Goal: Task Accomplishment & Management: Manage account settings

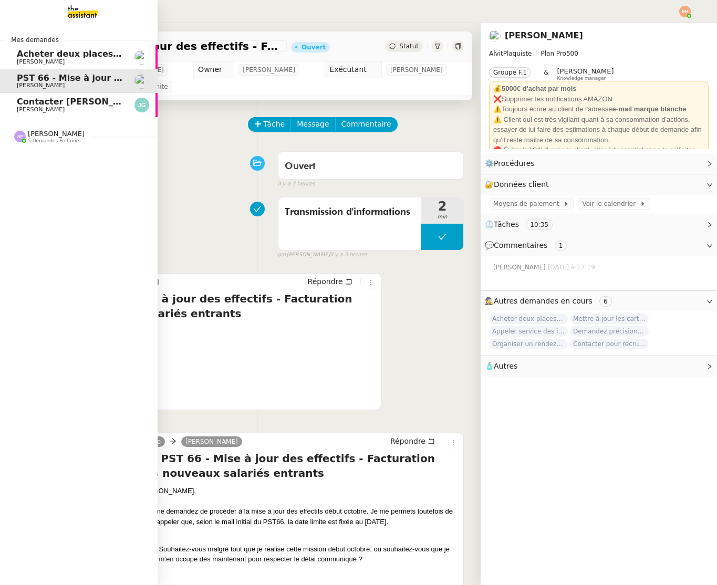
click at [56, 136] on span "[PERSON_NAME]" at bounding box center [56, 134] width 57 height 8
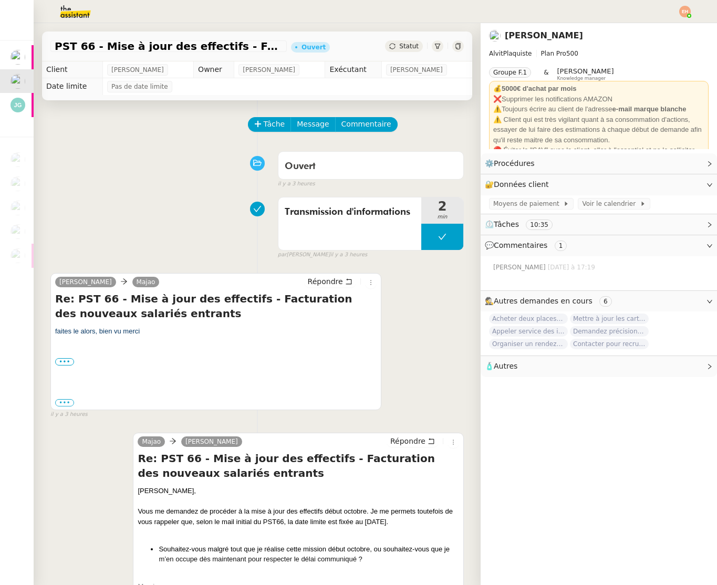
click at [65, 17] on img at bounding box center [66, 11] width 81 height 23
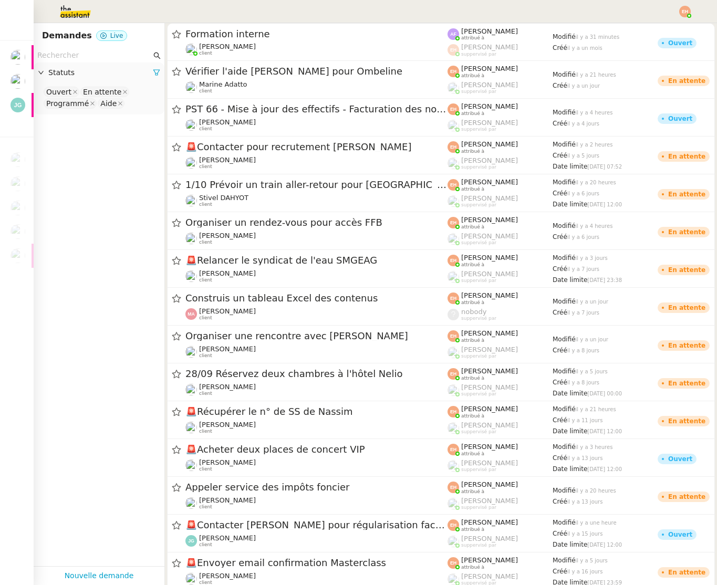
click at [73, 16] on img at bounding box center [66, 11] width 81 height 23
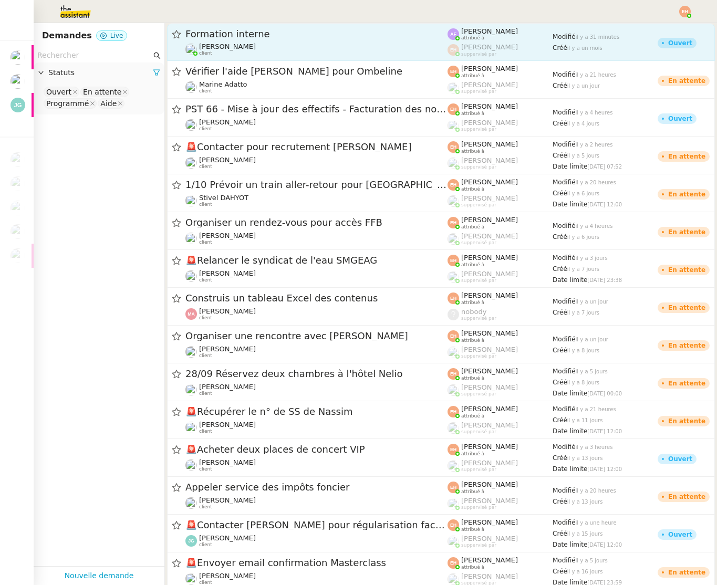
click at [314, 39] on div "Formation interne" at bounding box center [316, 34] width 262 height 13
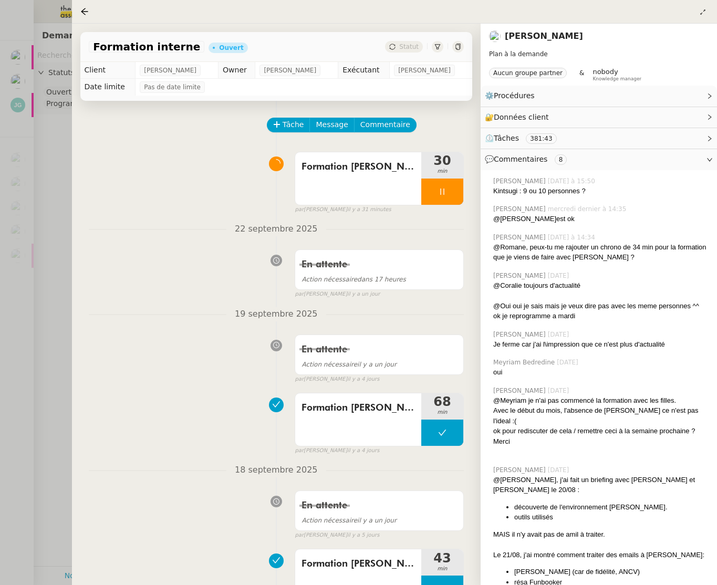
click at [53, 12] on div at bounding box center [358, 292] width 717 height 585
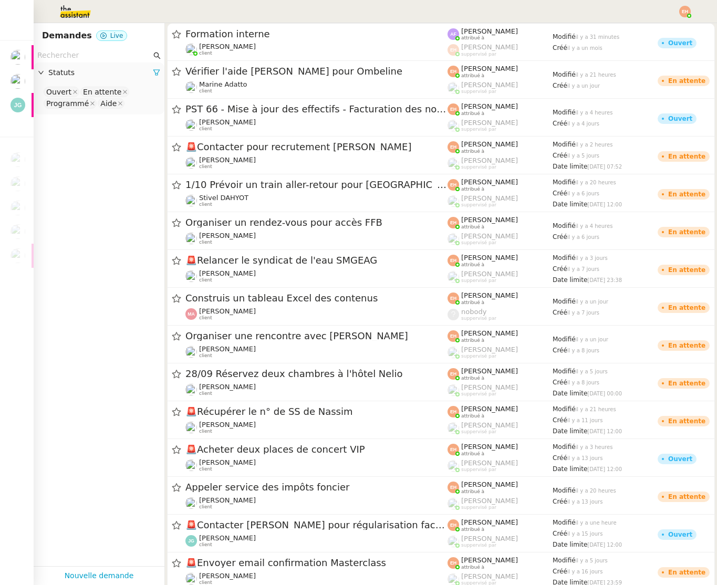
click at [70, 11] on img at bounding box center [66, 11] width 81 height 23
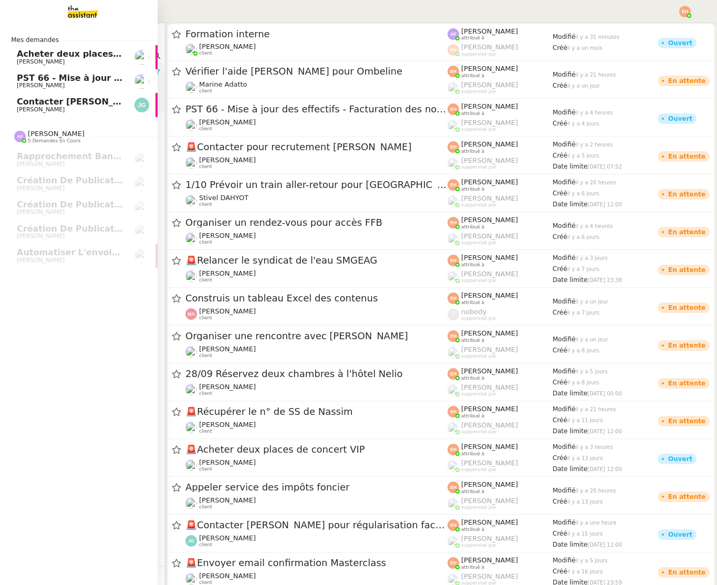
click at [13, 98] on link "Contacter [PERSON_NAME] pour régularisation facture [PERSON_NAME]" at bounding box center [79, 105] width 158 height 24
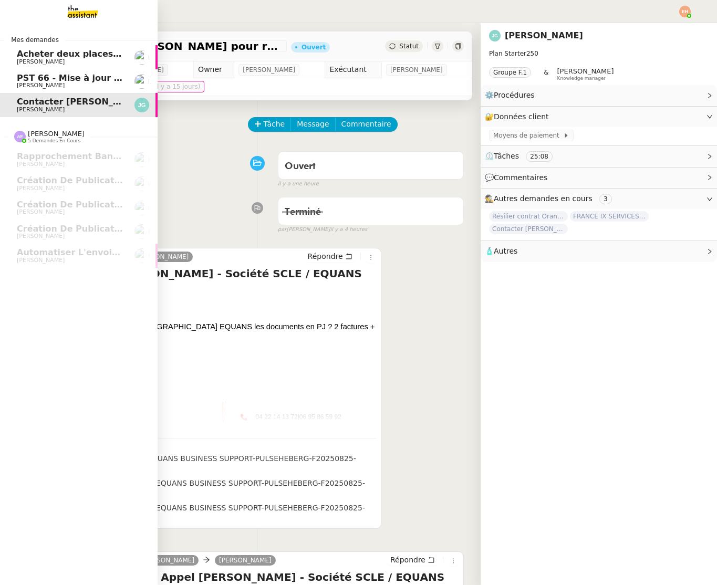
click at [42, 72] on link "PST 66 - Mise à jour des effectifs - Facturation des nouveaux salariés entrants…" at bounding box center [79, 81] width 158 height 24
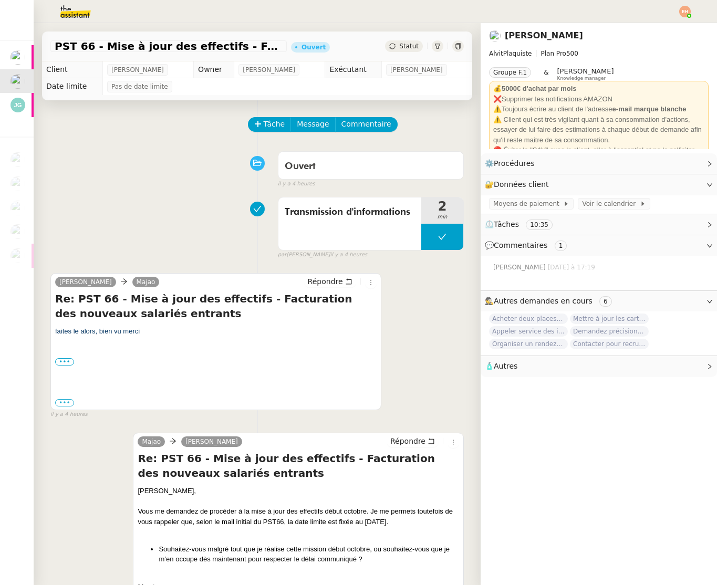
click at [698, 11] on nz-header at bounding box center [358, 11] width 717 height 23
click at [678, 13] on div at bounding box center [358, 11] width 665 height 23
click at [687, 10] on img at bounding box center [685, 12] width 12 height 12
click at [657, 28] on span "Suivi" at bounding box center [648, 30] width 18 height 8
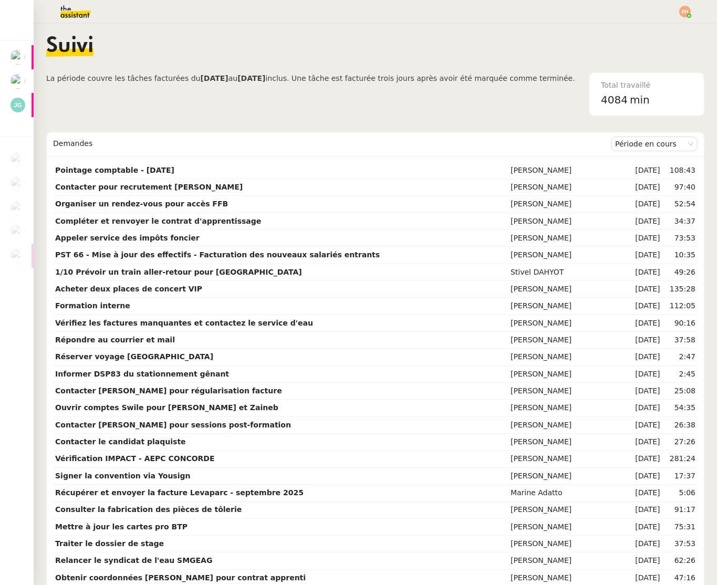
click at [75, 2] on img at bounding box center [66, 11] width 81 height 23
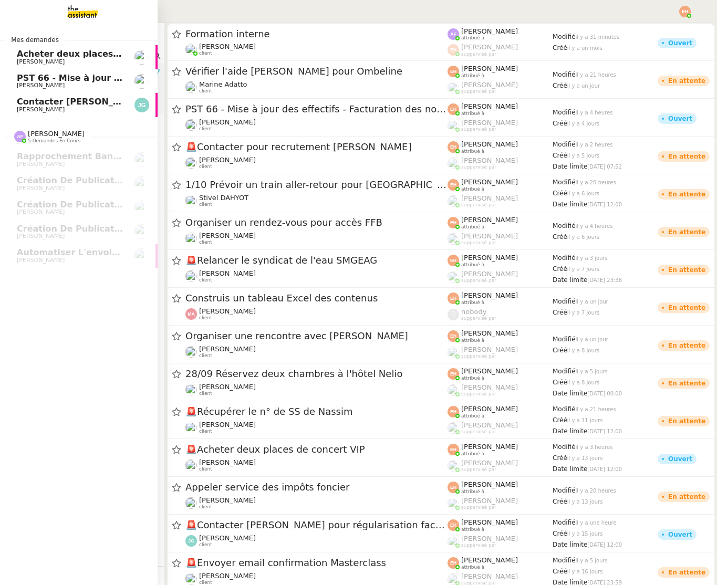
click at [38, 94] on link "Contacter [PERSON_NAME] pour régularisation facture [PERSON_NAME]" at bounding box center [79, 105] width 158 height 24
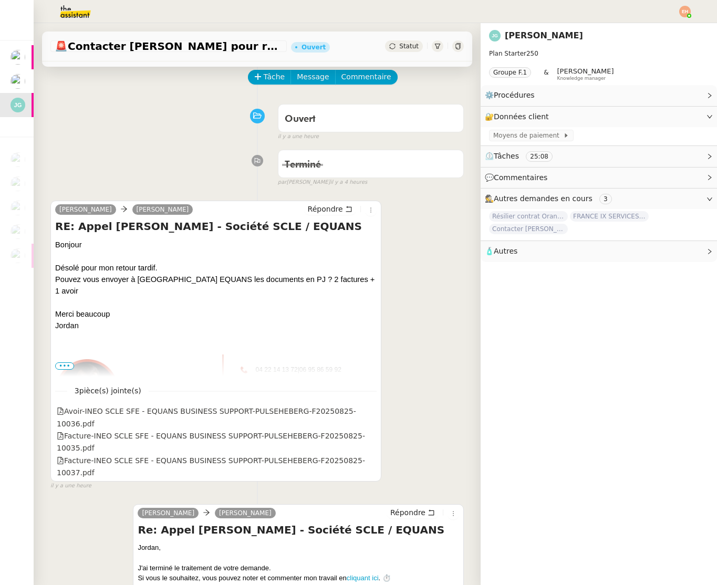
scroll to position [85, 0]
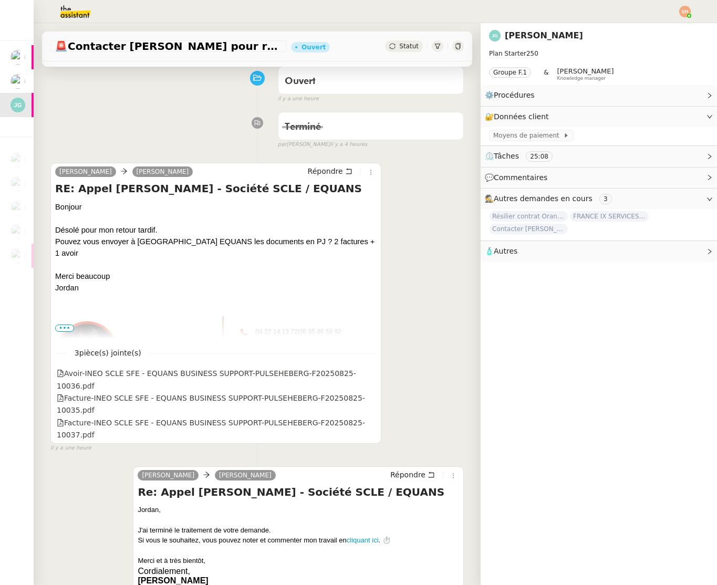
click at [66, 327] on span "•••" at bounding box center [64, 328] width 19 height 7
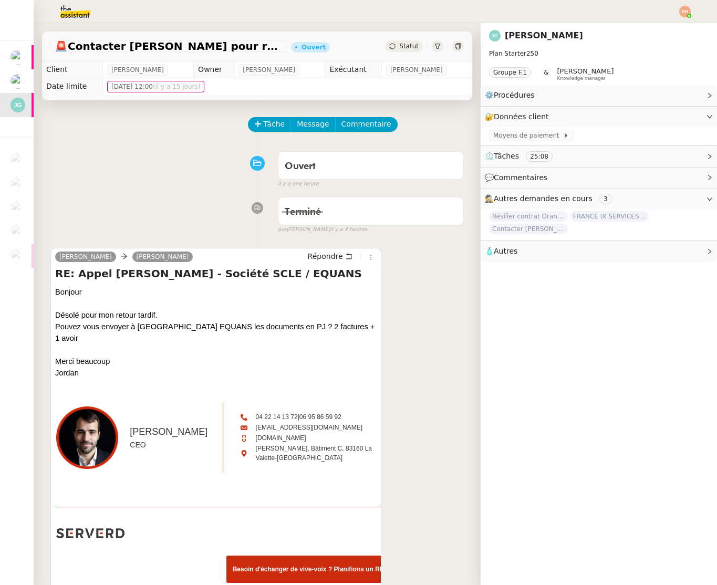
scroll to position [1, 0]
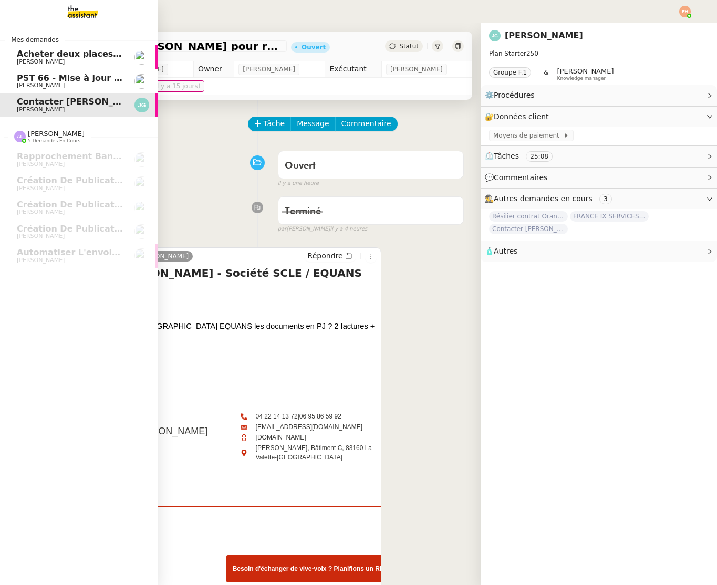
click at [49, 74] on span "PST 66 - Mise à jour des effectifs - Facturation des nouveaux salariés entrants" at bounding box center [202, 78] width 371 height 10
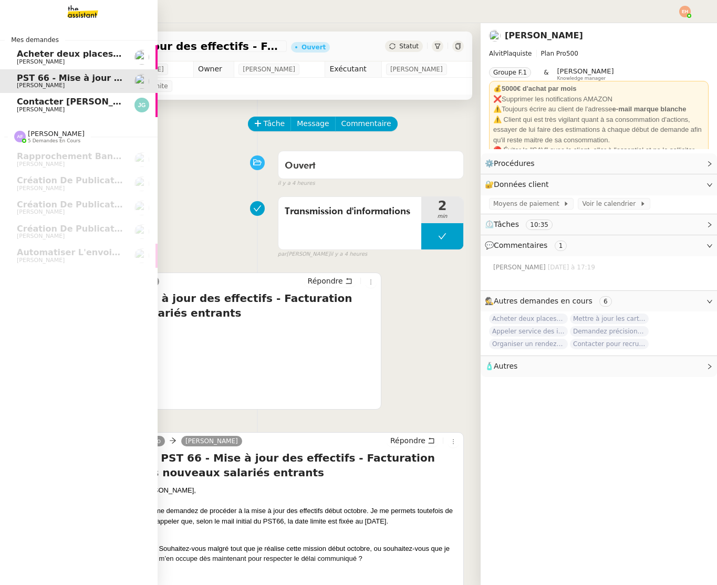
click at [93, 61] on span "[PERSON_NAME]" at bounding box center [70, 62] width 106 height 6
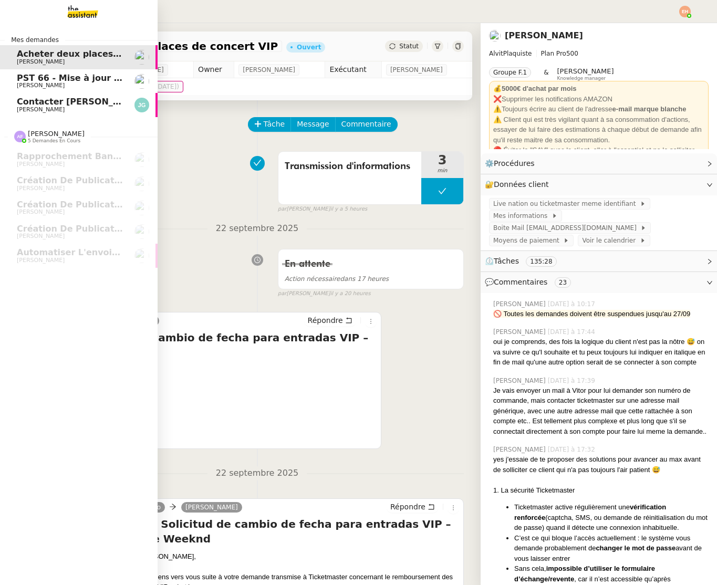
click at [26, 84] on span "[PERSON_NAME]" at bounding box center [41, 85] width 48 height 7
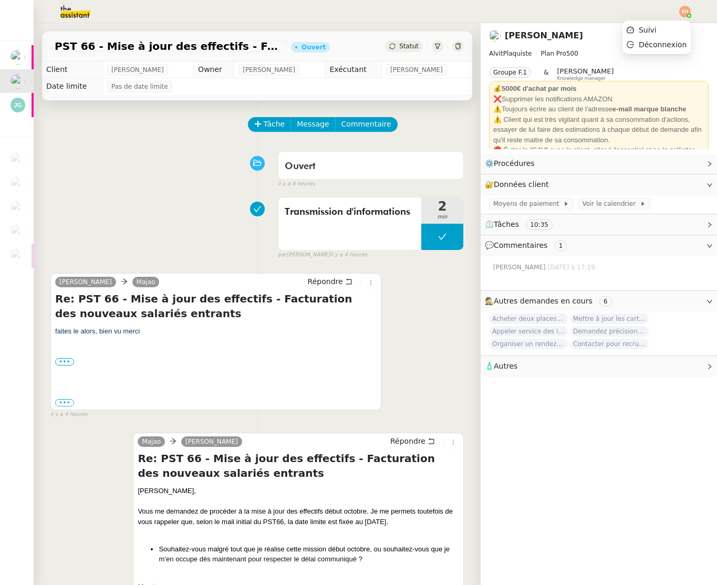
click at [681, 11] on img at bounding box center [685, 12] width 12 height 12
click at [651, 30] on span "Suivi" at bounding box center [648, 30] width 18 height 8
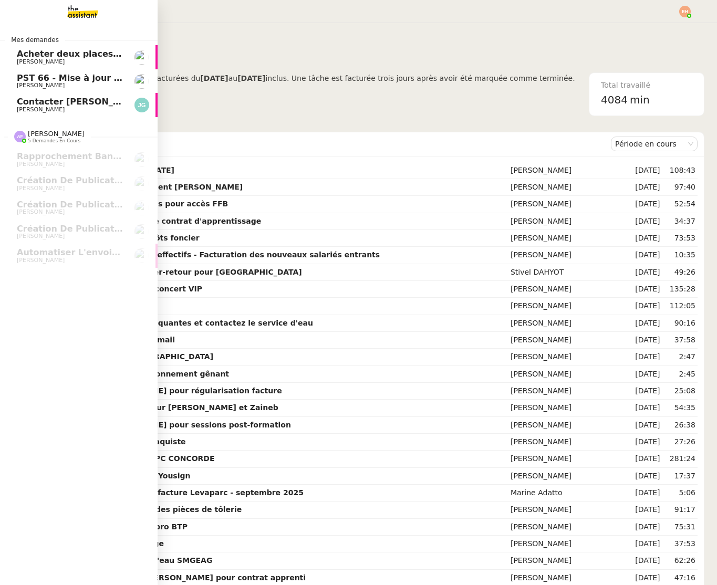
click at [26, 97] on span "Contacter [PERSON_NAME] pour régularisation facture" at bounding box center [146, 102] width 259 height 10
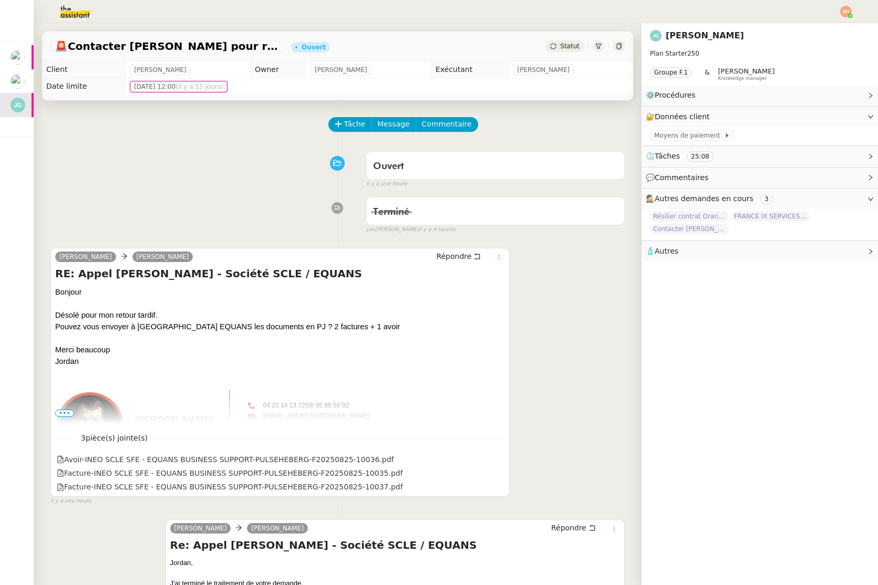
click at [451, 139] on div "Tâche Message Commentaire" at bounding box center [477, 129] width 296 height 25
click at [67, 413] on span "•••" at bounding box center [64, 413] width 19 height 7
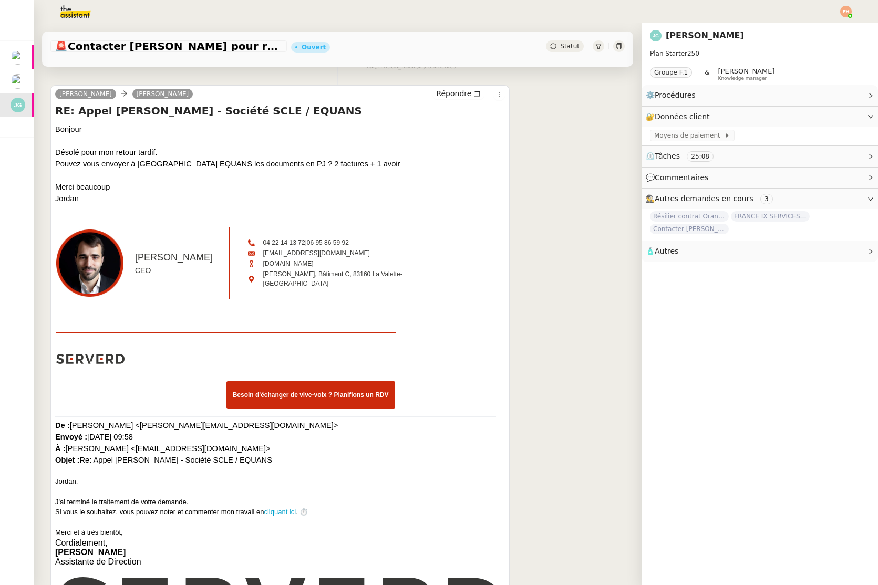
scroll to position [165, 0]
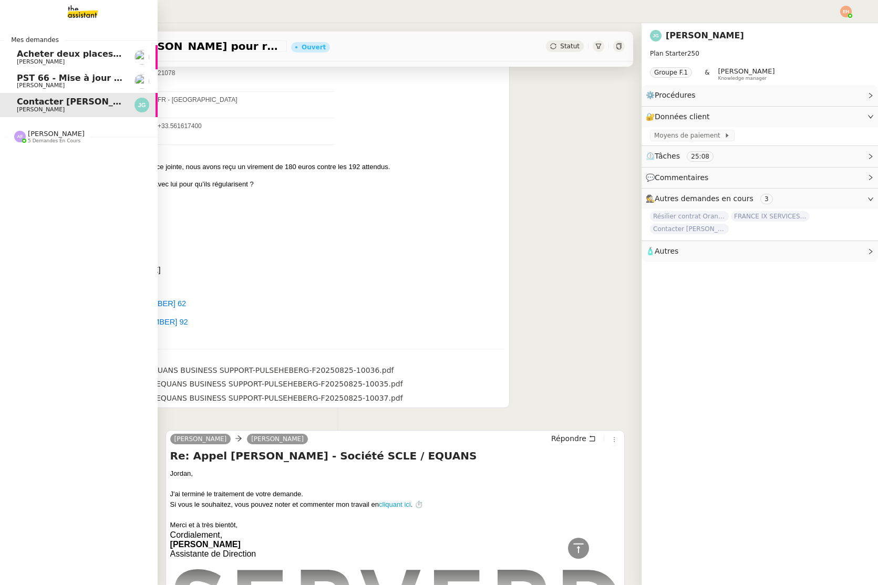
click at [58, 84] on span "[PERSON_NAME]" at bounding box center [70, 85] width 106 height 6
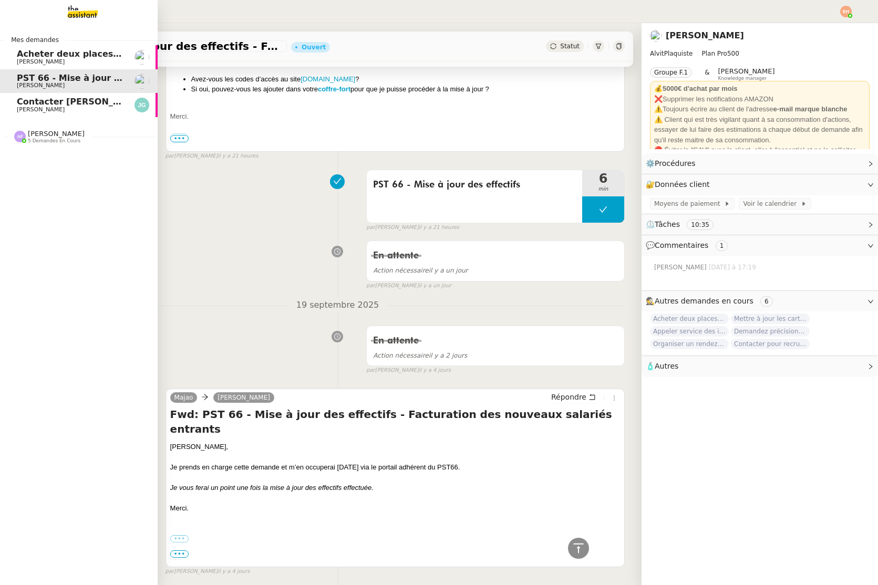
click at [64, 102] on span "Contacter [PERSON_NAME] pour régularisation facture" at bounding box center [146, 102] width 259 height 10
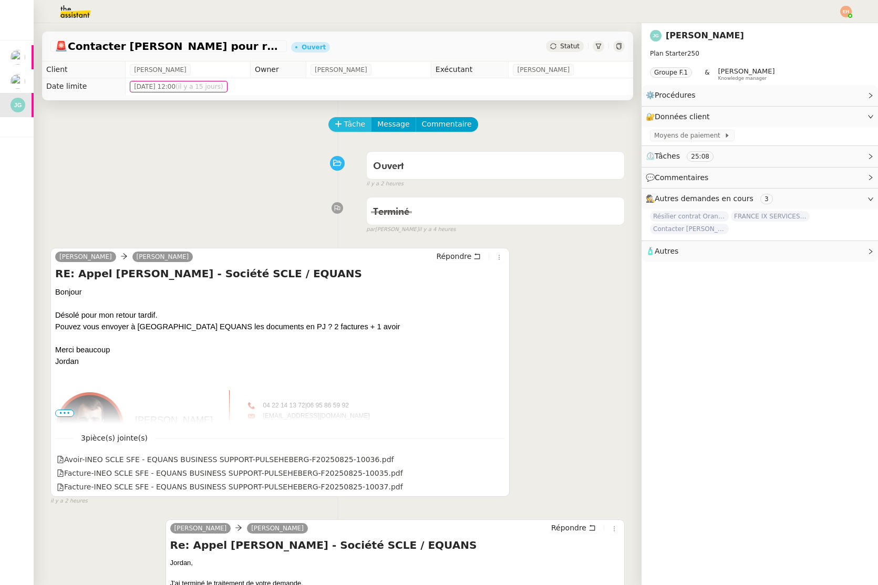
click at [350, 117] on button "Tâche" at bounding box center [350, 124] width 44 height 15
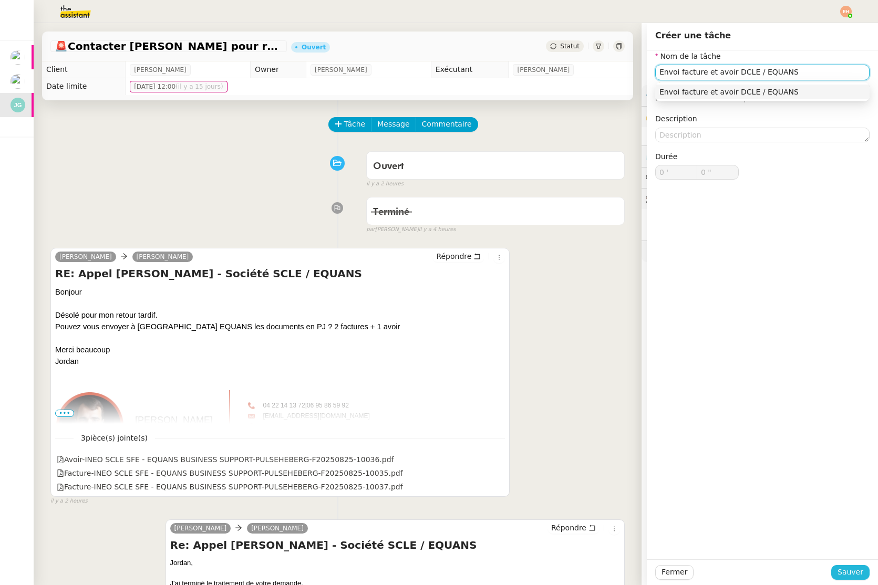
type input "Envoi facture et avoir DCLE / EQUANS"
drag, startPoint x: 835, startPoint y: 574, endPoint x: 739, endPoint y: 497, distance: 123.7
click at [717, 574] on button "Sauver" at bounding box center [850, 572] width 38 height 15
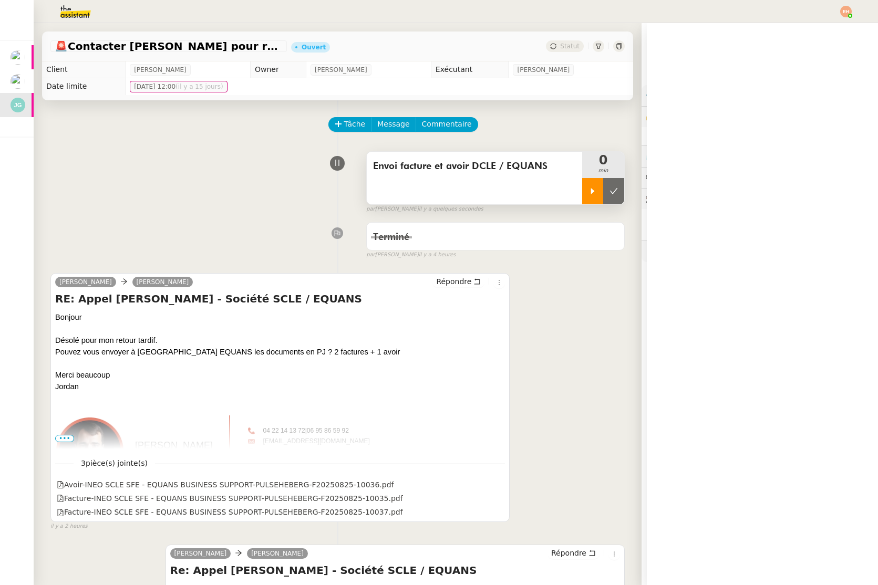
click at [588, 196] on div at bounding box center [592, 191] width 21 height 26
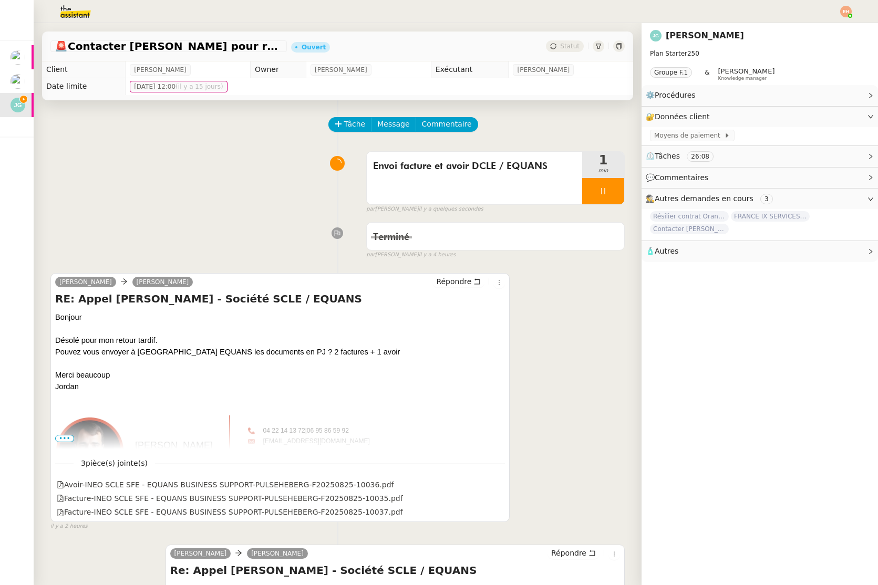
scroll to position [51, 0]
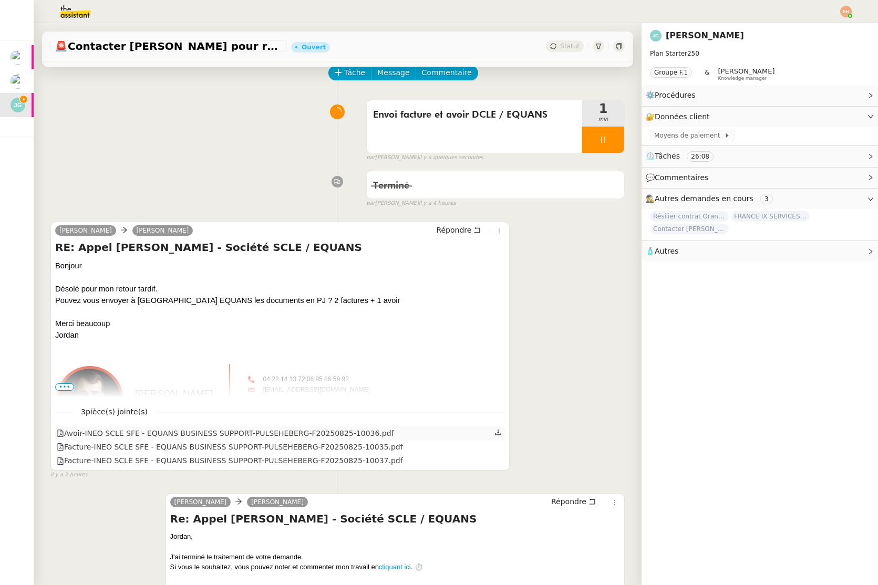
click at [497, 431] on icon at bounding box center [497, 432] width 7 height 7
click at [499, 445] on icon at bounding box center [497, 446] width 7 height 7
click at [500, 466] on div at bounding box center [498, 461] width 9 height 14
click at [500, 462] on icon at bounding box center [497, 460] width 7 height 7
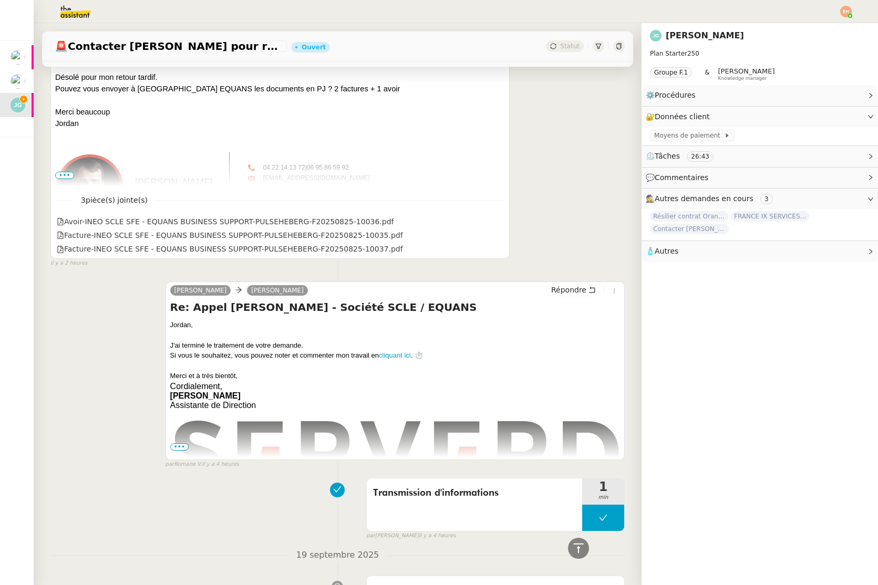
scroll to position [284, 0]
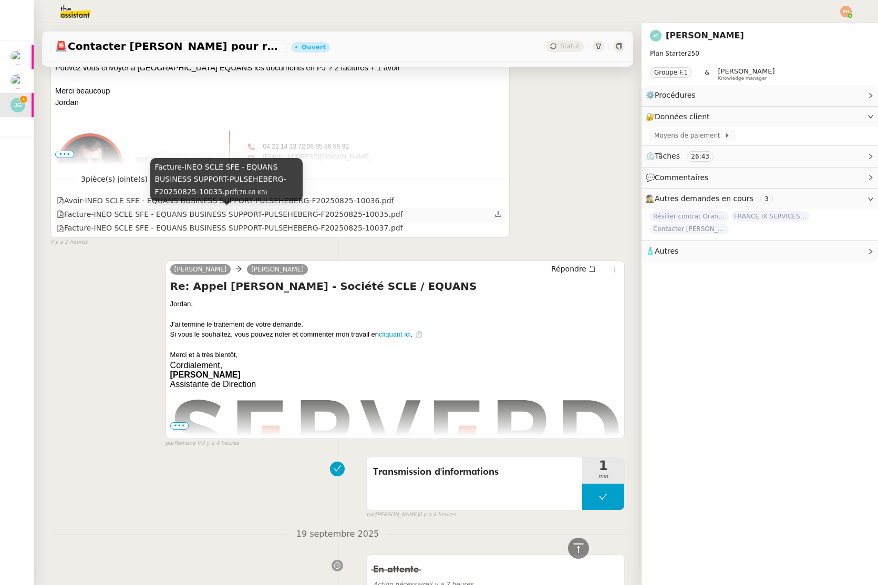
click at [213, 216] on div "Facture-INEO SCLE SFE - EQUANS BUSINESS SUPPORT-PULSEHEBERG-F20250825-10035.pdf" at bounding box center [230, 215] width 346 height 12
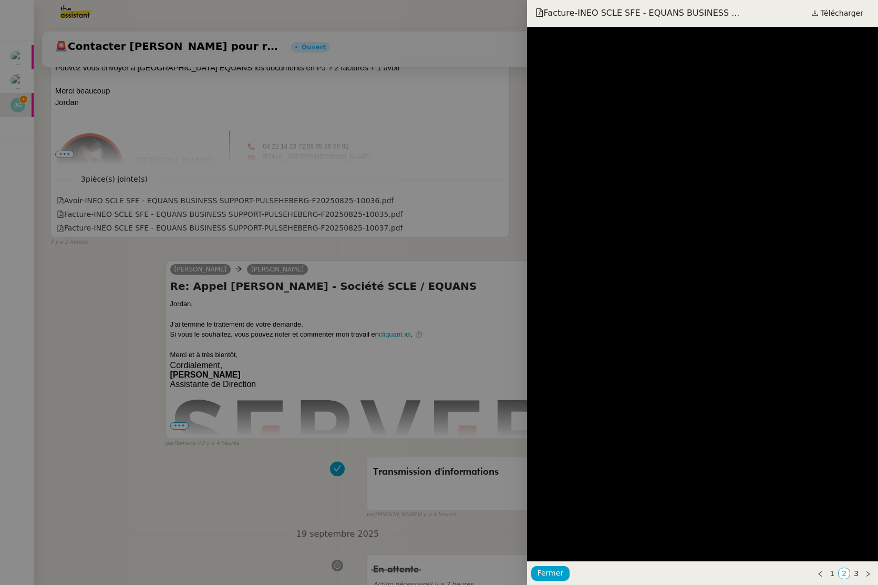
click at [212, 226] on div at bounding box center [439, 292] width 878 height 585
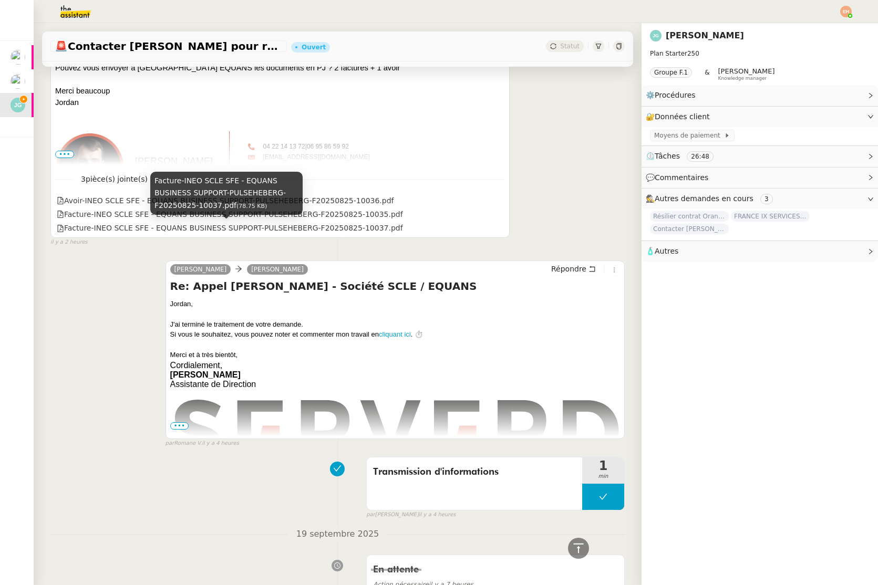
click at [212, 226] on div "Facture-INEO SCLE SFE - EQUANS BUSINESS SUPPORT-PULSEHEBERG-F20250825-10037.pdf" at bounding box center [230, 228] width 346 height 12
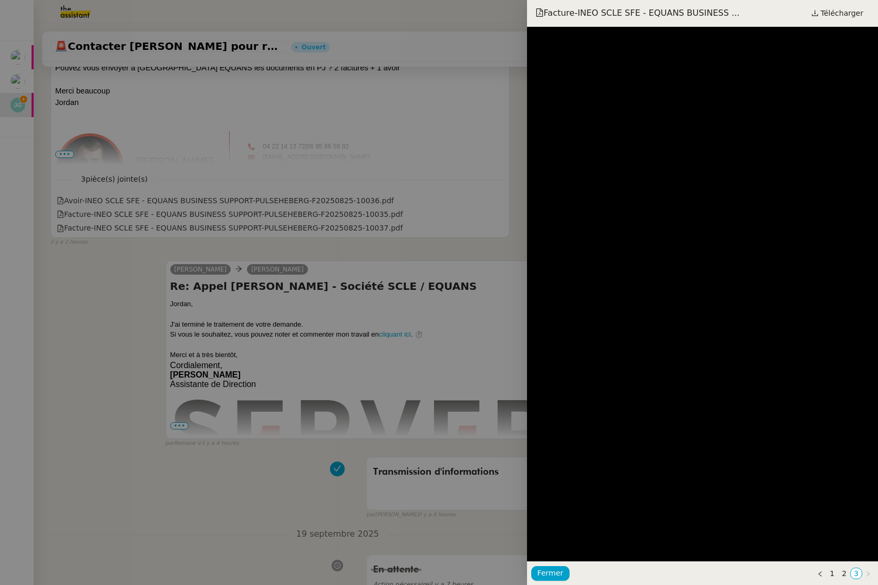
click at [212, 226] on div at bounding box center [439, 292] width 878 height 585
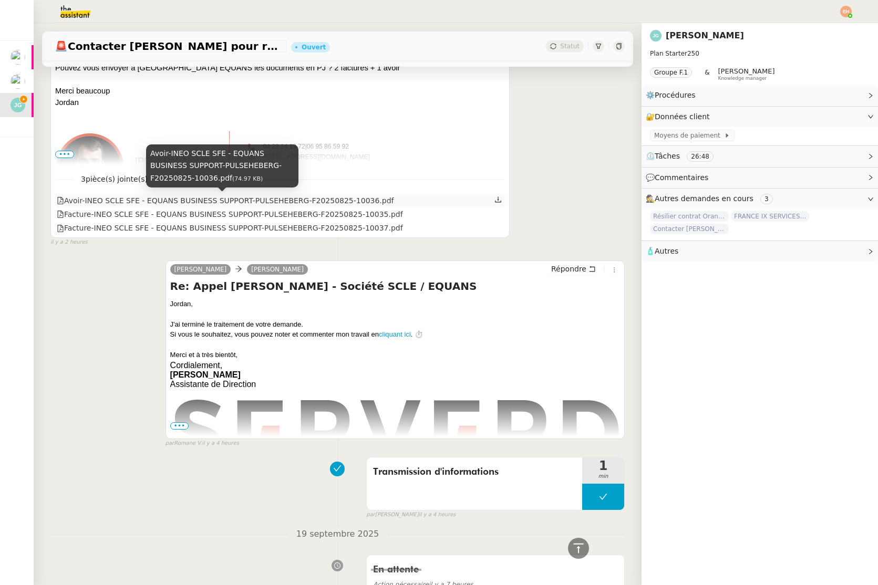
click at [243, 198] on div "Avoir-INEO SCLE SFE - EQUANS BUSINESS SUPPORT-PULSEHEBERG-F20250825-10036.pdf" at bounding box center [225, 201] width 337 height 12
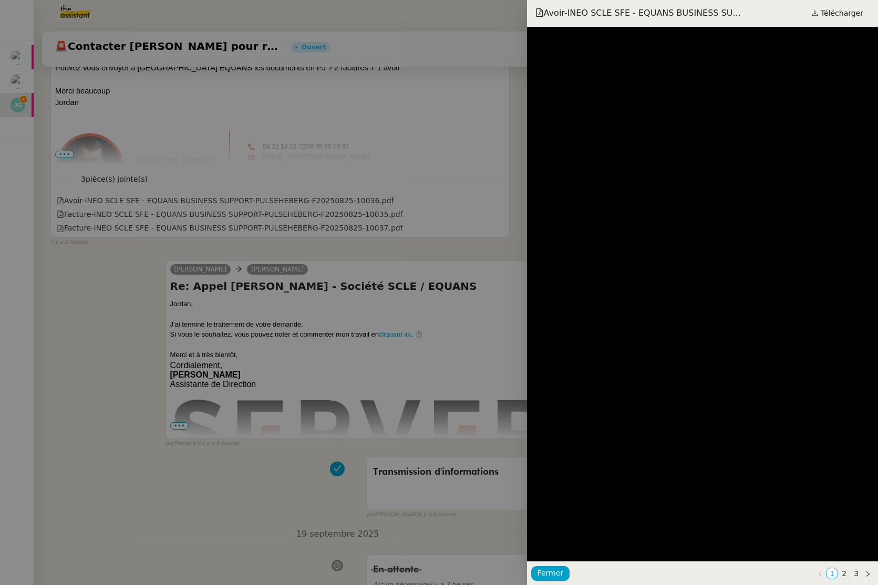
click at [240, 200] on div at bounding box center [439, 292] width 878 height 585
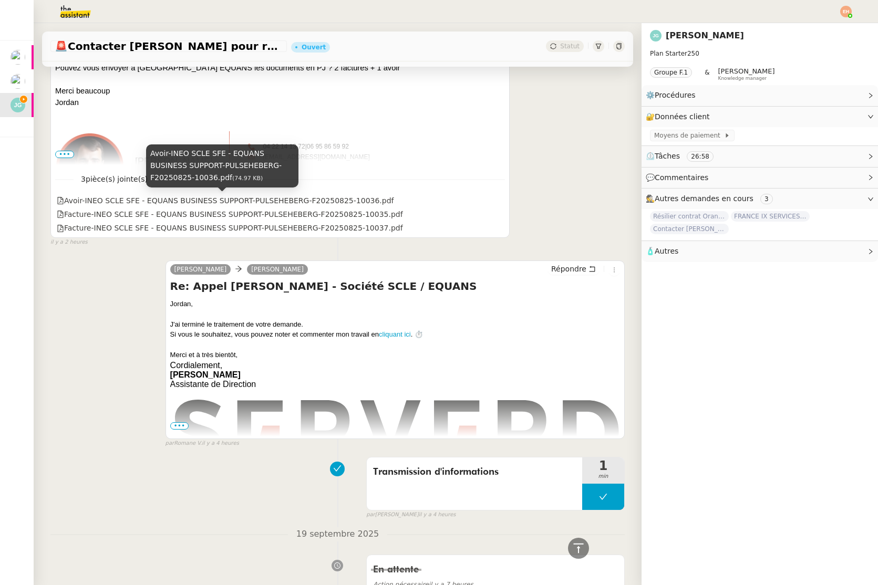
click at [240, 200] on div "Avoir-INEO SCLE SFE - EQUANS BUSINESS SUPPORT-PULSEHEBERG-F20250825-10036.pdf" at bounding box center [225, 201] width 337 height 12
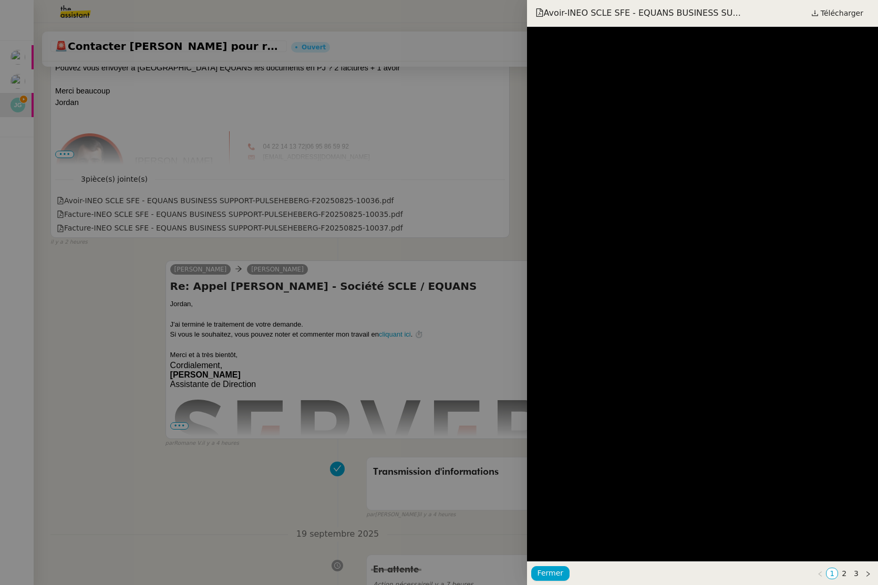
click at [267, 159] on div at bounding box center [439, 292] width 878 height 585
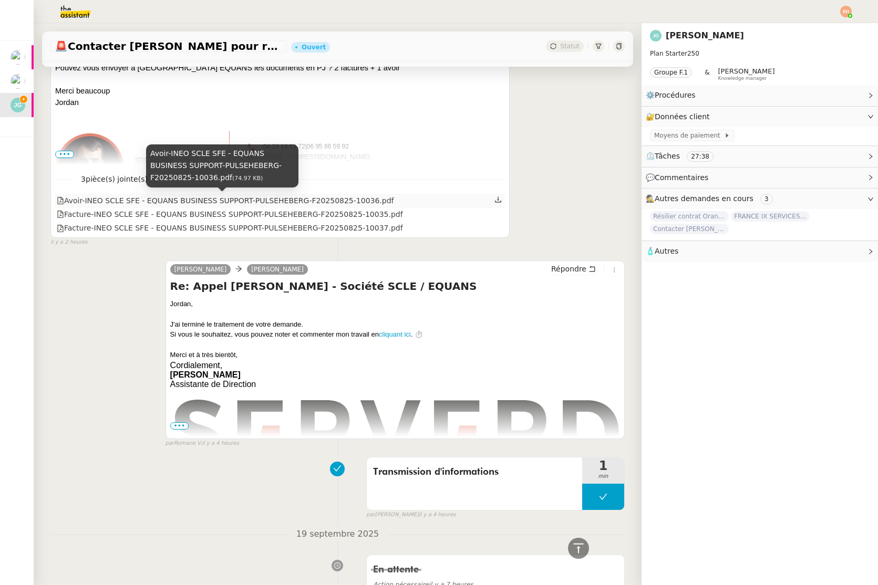
click at [285, 201] on div "Avoir-INEO SCLE SFE - EQUANS BUSINESS SUPPORT-PULSEHEBERG-F20250825-10036.pdf" at bounding box center [225, 201] width 337 height 12
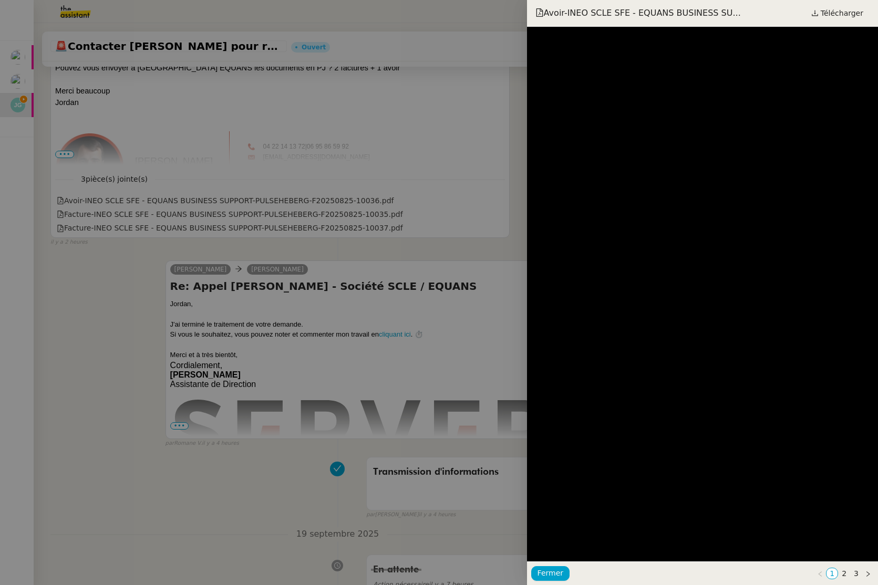
click at [291, 214] on div at bounding box center [439, 292] width 878 height 585
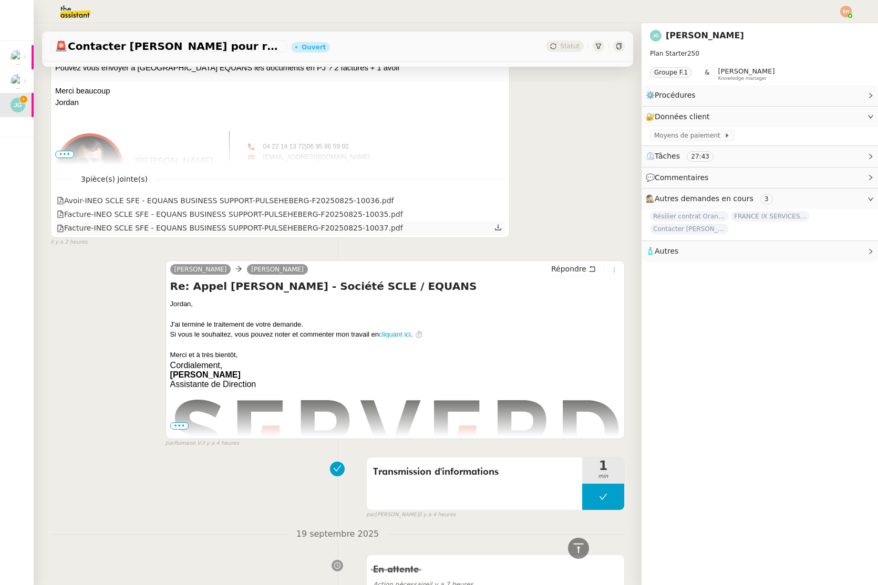
click at [293, 228] on div "Facture-INEO SCLE SFE - EQUANS BUSINESS SUPPORT-PULSEHEBERG-F20250825-10037.pdf" at bounding box center [230, 228] width 346 height 12
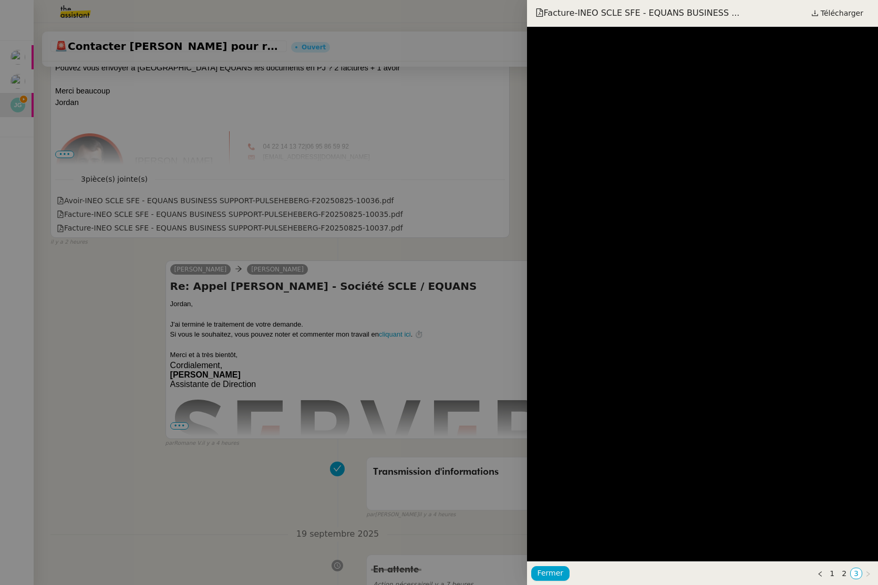
click at [308, 211] on div at bounding box center [439, 292] width 878 height 585
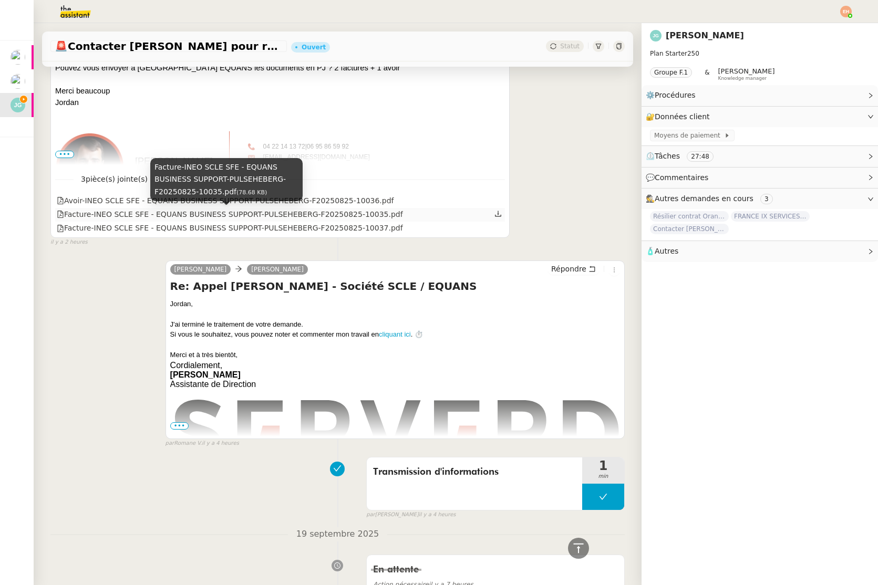
click at [308, 211] on div "Facture-INEO SCLE SFE - EQUANS BUSINESS SUPPORT-PULSEHEBERG-F20250825-10035.pdf" at bounding box center [230, 215] width 346 height 12
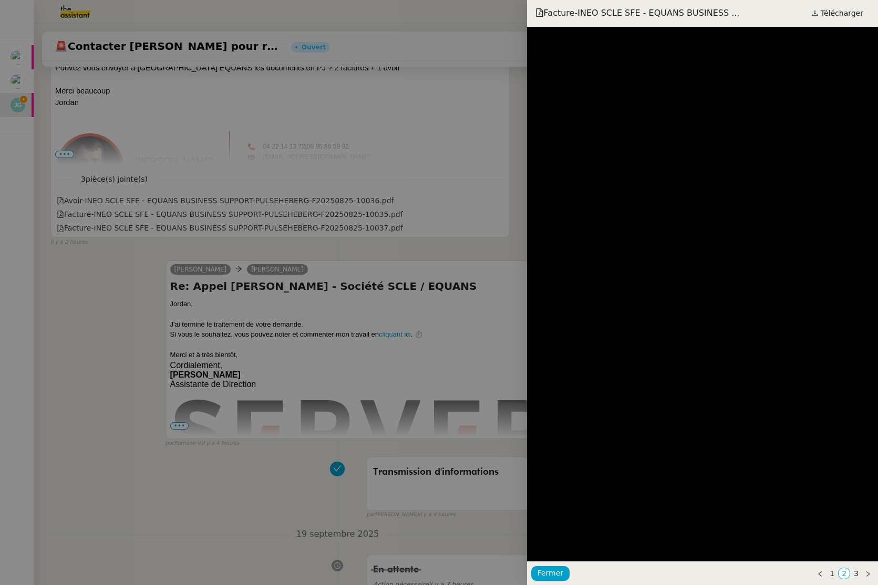
click at [223, 203] on div at bounding box center [439, 292] width 878 height 585
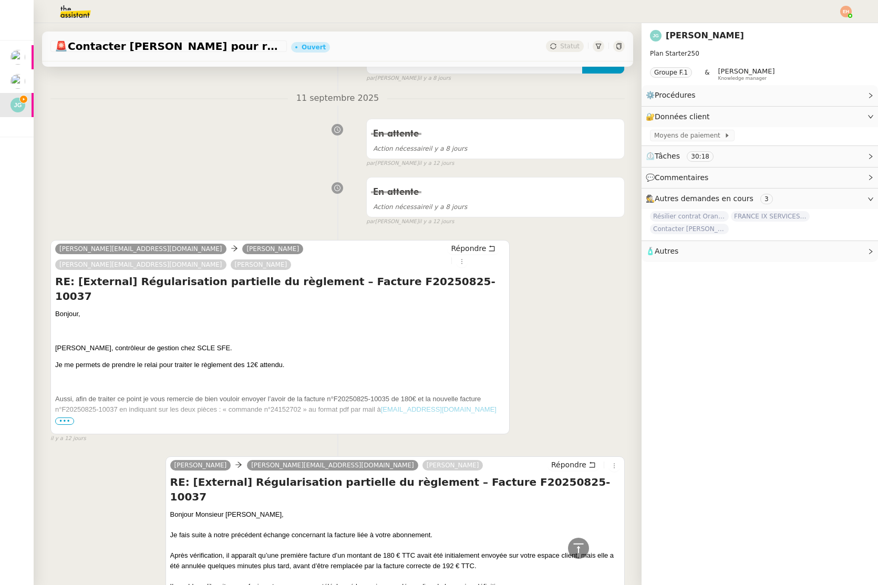
scroll to position [1790, 0]
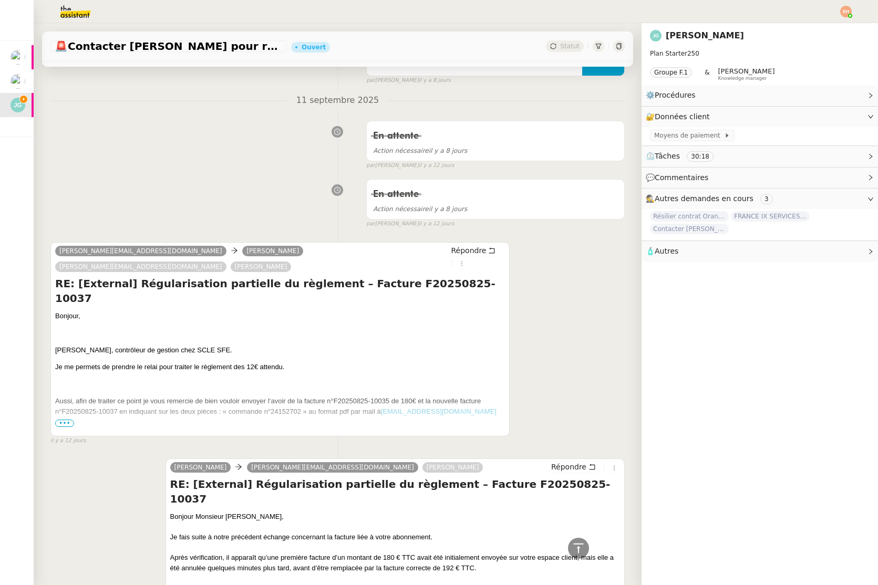
click at [64, 420] on span "•••" at bounding box center [64, 423] width 19 height 7
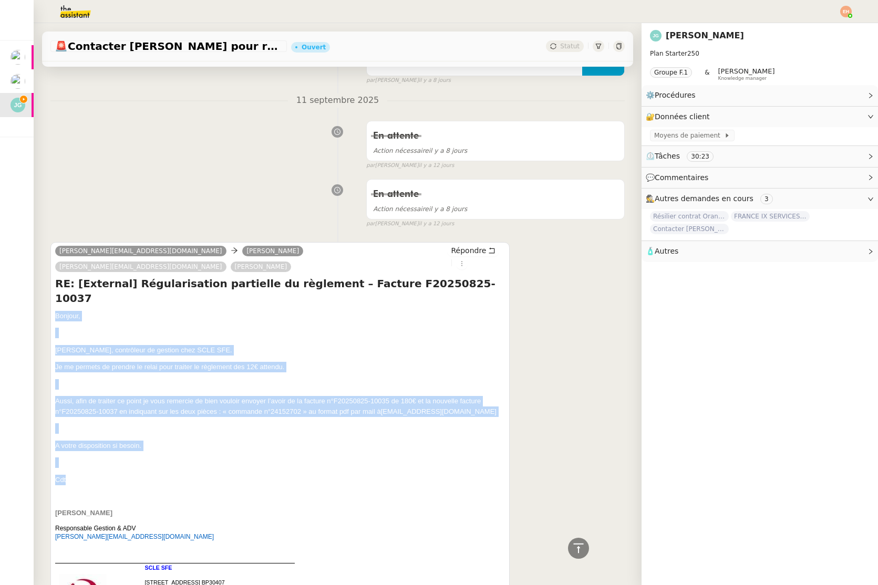
drag, startPoint x: 125, startPoint y: 461, endPoint x: 116, endPoint y: 298, distance: 162.6
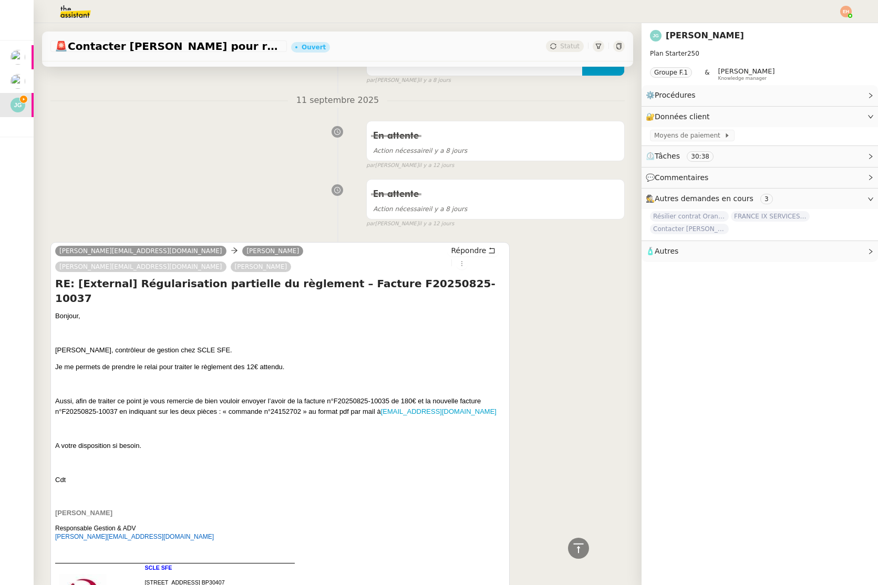
copy link "[EMAIL_ADDRESS][DOMAIN_NAME]"
click at [467, 252] on span "Répondre" at bounding box center [468, 250] width 35 height 11
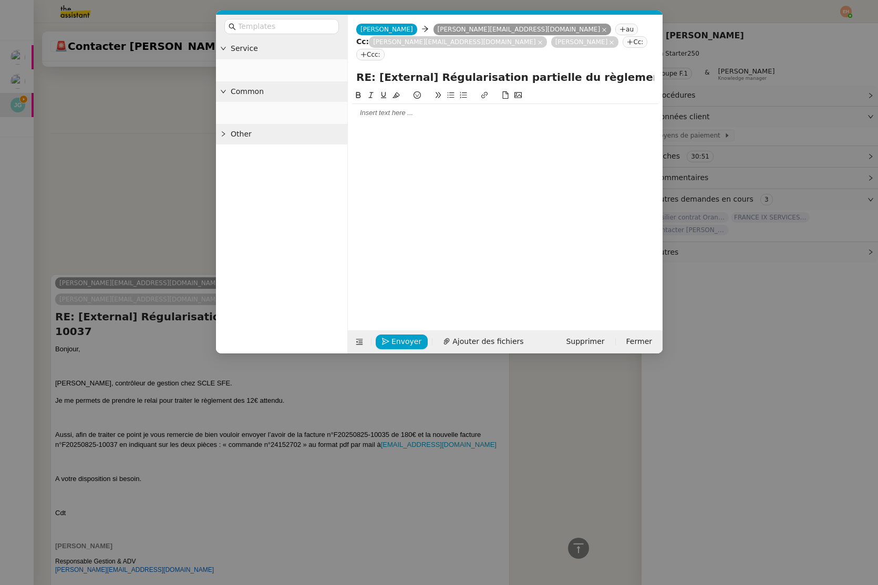
scroll to position [1872, 0]
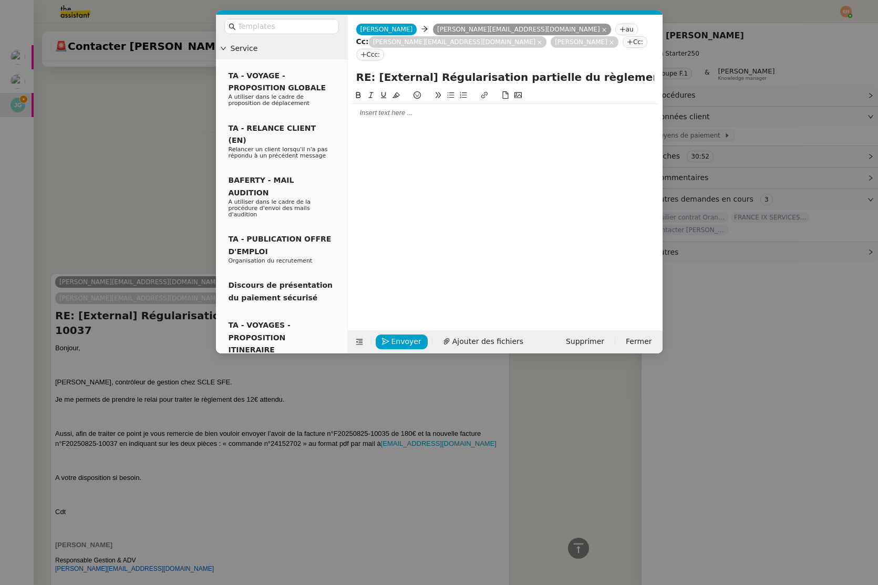
click at [416, 108] on div at bounding box center [505, 112] width 306 height 9
click at [615, 28] on nz-tag "au" at bounding box center [626, 30] width 23 height 12
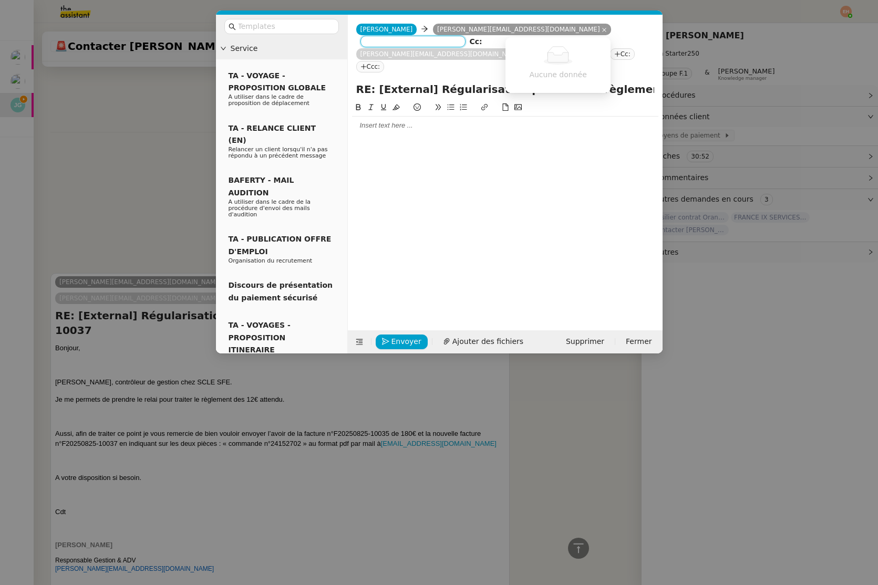
paste input "[EMAIL_ADDRESS][DOMAIN_NAME]"
type input "[EMAIL_ADDRESS][DOMAIN_NAME]"
click at [521, 48] on span "[EMAIL_ADDRESS][DOMAIN_NAME]" at bounding box center [574, 46] width 129 height 8
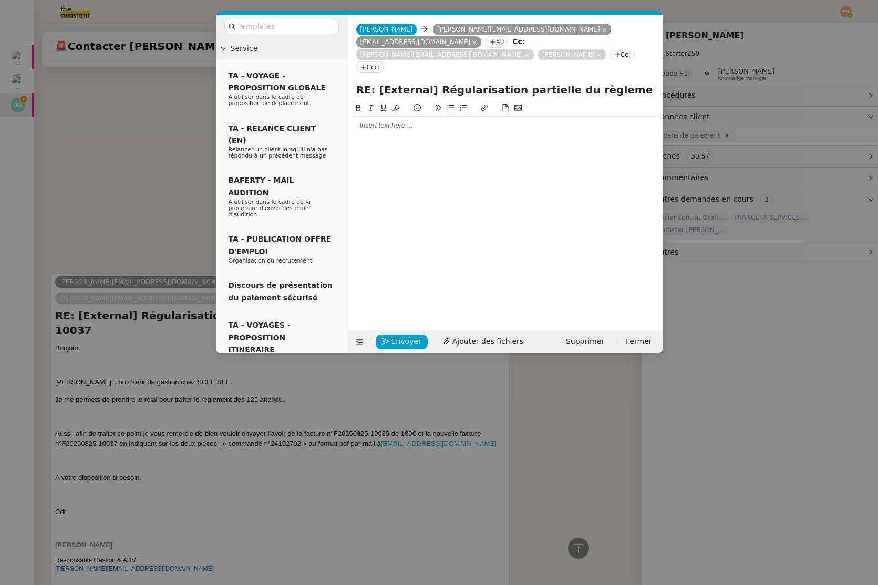
click at [473, 117] on div at bounding box center [505, 126] width 306 height 18
click at [137, 89] on nz-modal-container "Service TA - VOYAGE - PROPOSITION GLOBALE A utiliser dans le cadre de propositi…" at bounding box center [439, 292] width 878 height 585
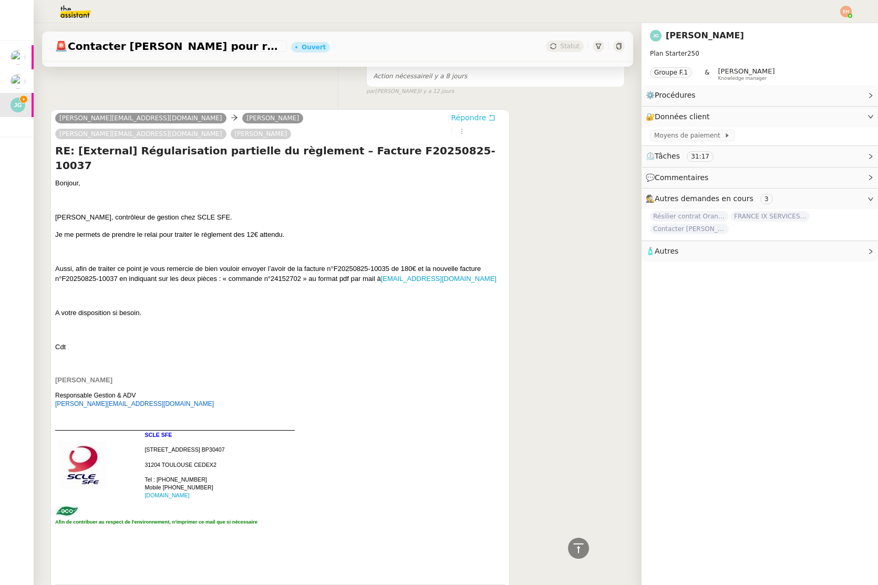
scroll to position [1836, 0]
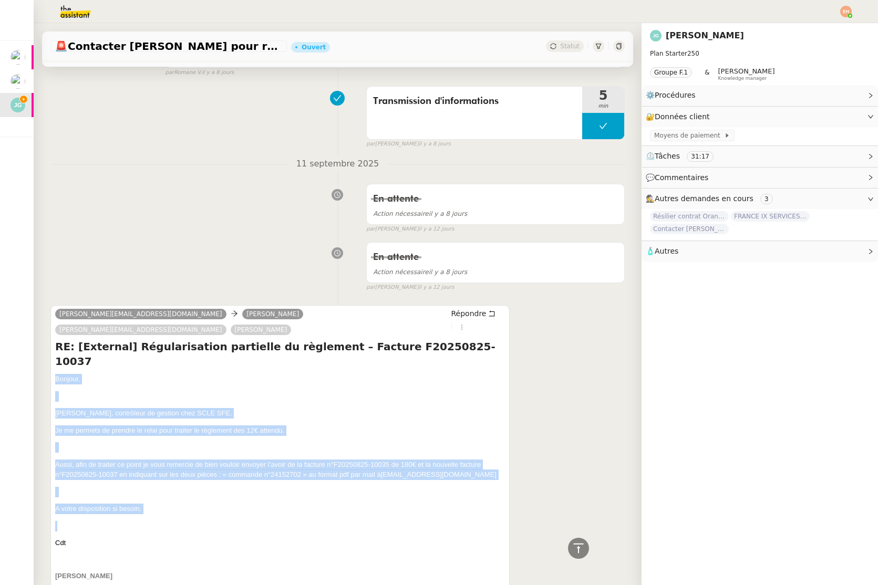
drag, startPoint x: 95, startPoint y: 487, endPoint x: 56, endPoint y: 319, distance: 171.9
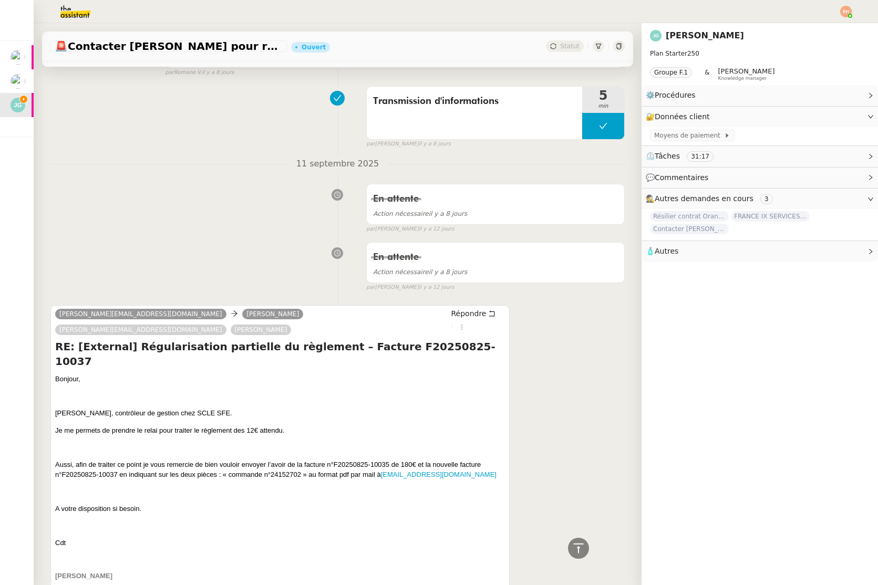
drag, startPoint x: 177, startPoint y: 512, endPoint x: 159, endPoint y: 531, distance: 26.0
click at [176, 555] on p at bounding box center [280, 560] width 450 height 11
drag, startPoint x: 116, startPoint y: 524, endPoint x: 55, endPoint y: 319, distance: 213.9
copy div "Bonjour, [PERSON_NAME], contrôleur de gestion chez SCLE SFE. Je me permets de p…"
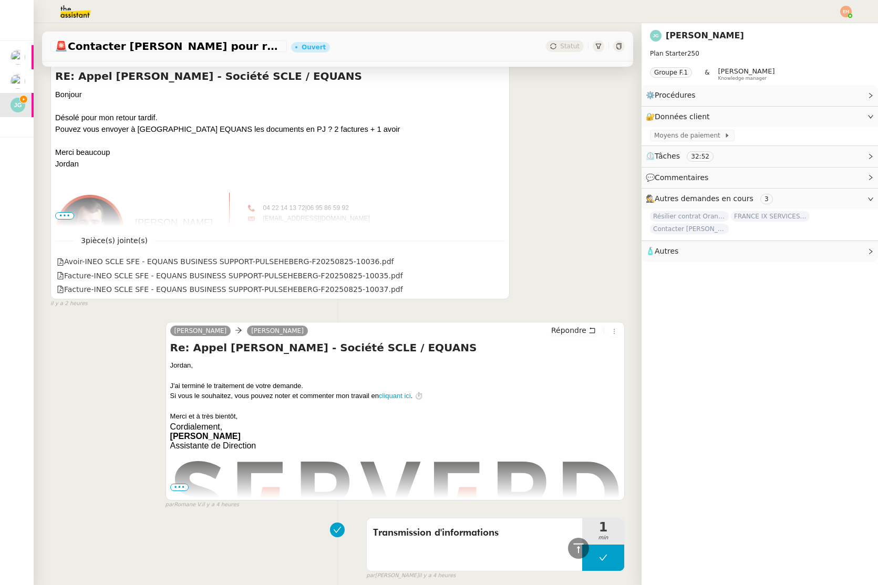
scroll to position [0, 0]
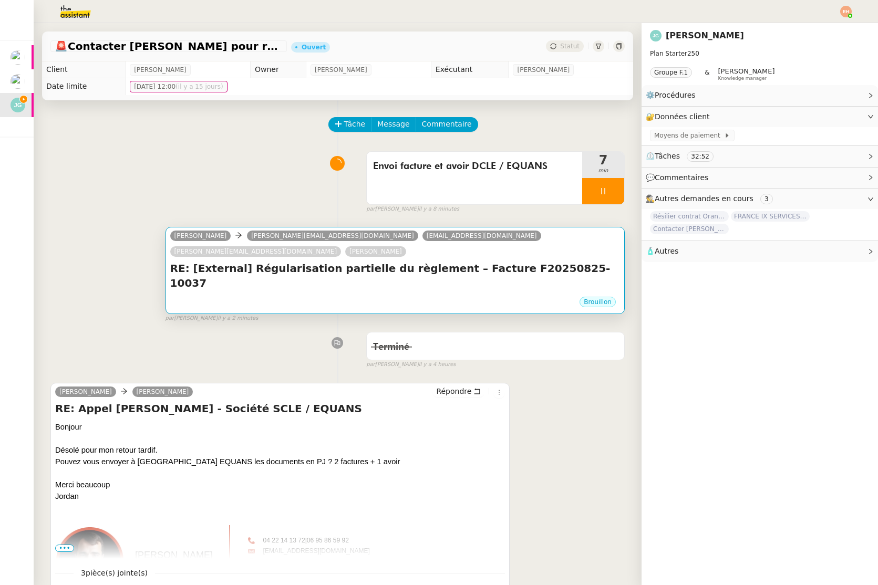
click at [226, 296] on div "Brouillon" at bounding box center [395, 304] width 450 height 16
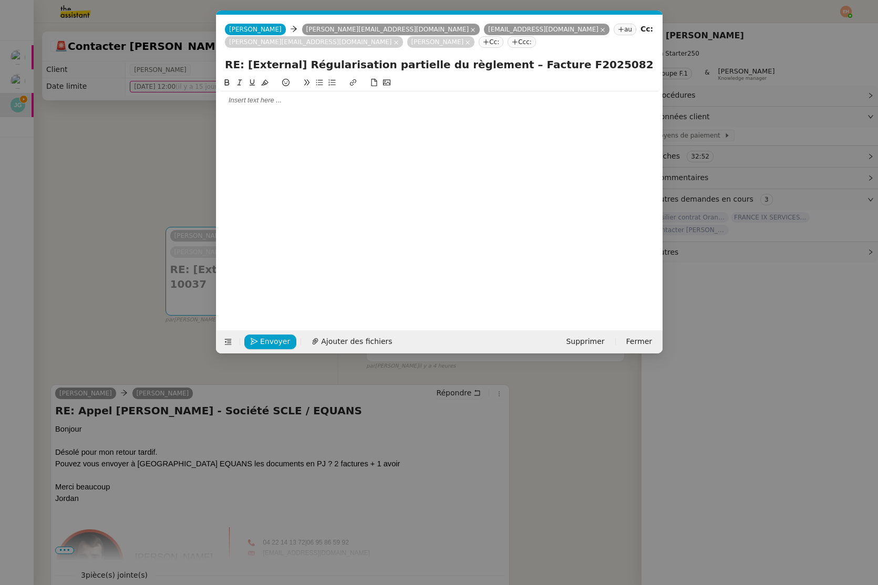
scroll to position [0, 22]
click at [304, 105] on div at bounding box center [440, 100] width 438 height 18
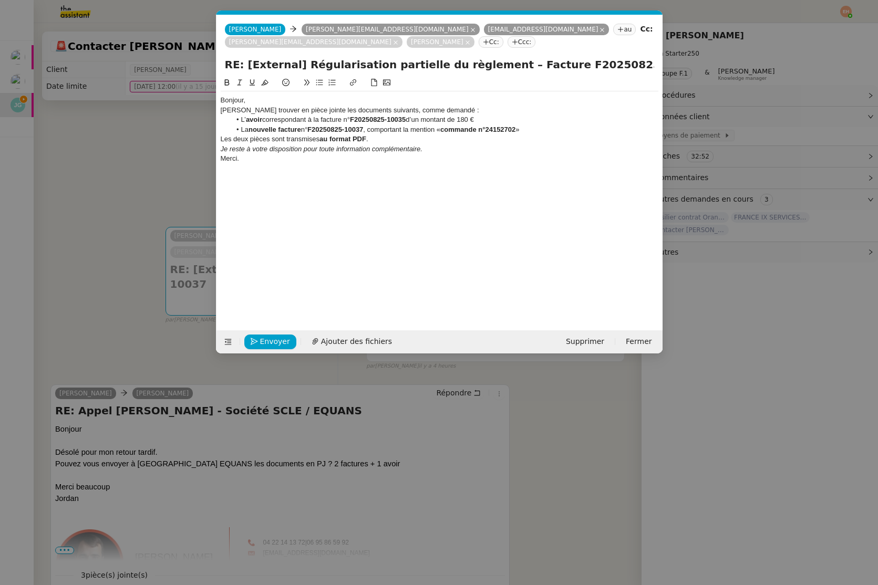
scroll to position [0, 0]
click at [302, 102] on div "Bonjour," at bounding box center [440, 100] width 438 height 9
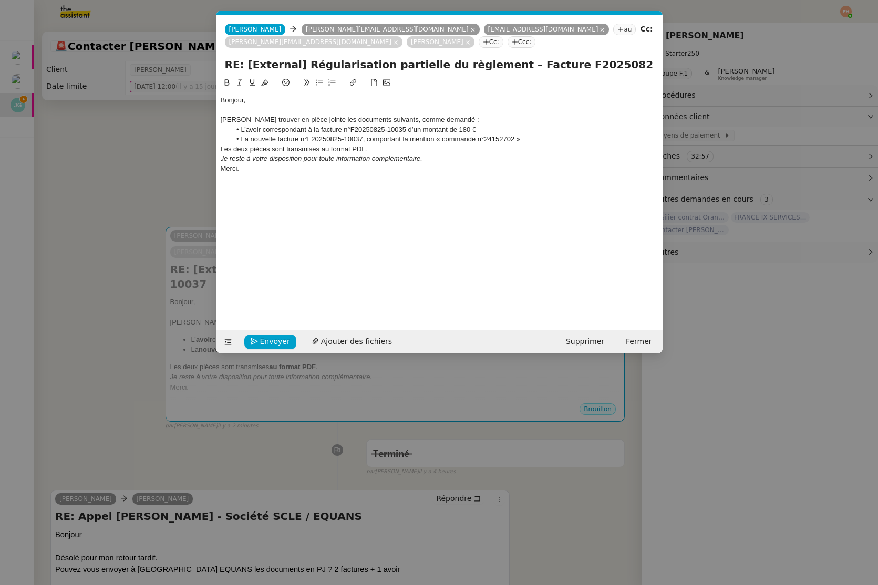
click at [331, 122] on div "[PERSON_NAME] trouver en pièce jointe les documents suivants, comme demandé :" at bounding box center [440, 119] width 438 height 9
click at [379, 149] on div "Les deux pièces sont transmises au format PDF." at bounding box center [440, 148] width 438 height 9
click at [584, 143] on li "La nouvelle facture n°F20250825-10037, comportant la mention « commande n°24152…" at bounding box center [445, 138] width 428 height 9
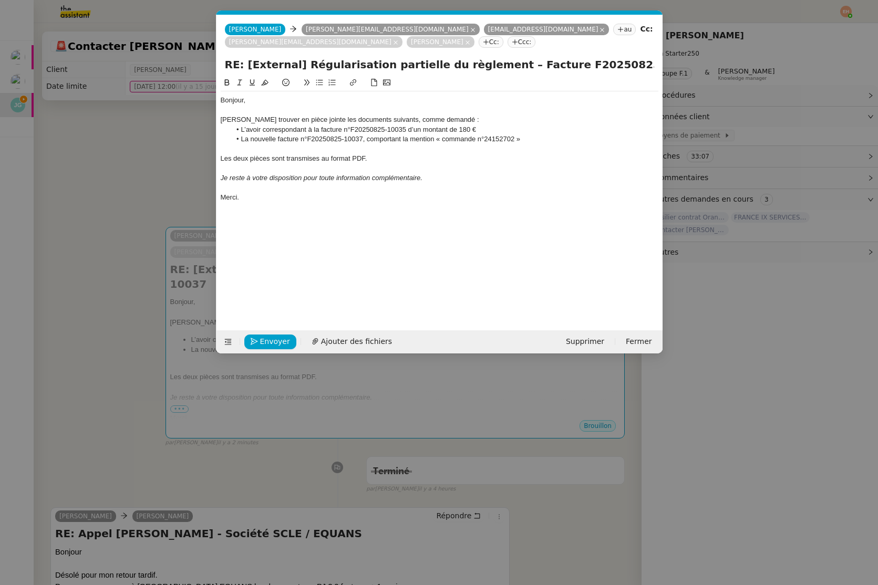
click at [305, 162] on div "Les deux pièces sont transmises au format PDF." at bounding box center [440, 158] width 438 height 9
click at [355, 336] on span "Ajouter des fichiers" at bounding box center [356, 342] width 71 height 12
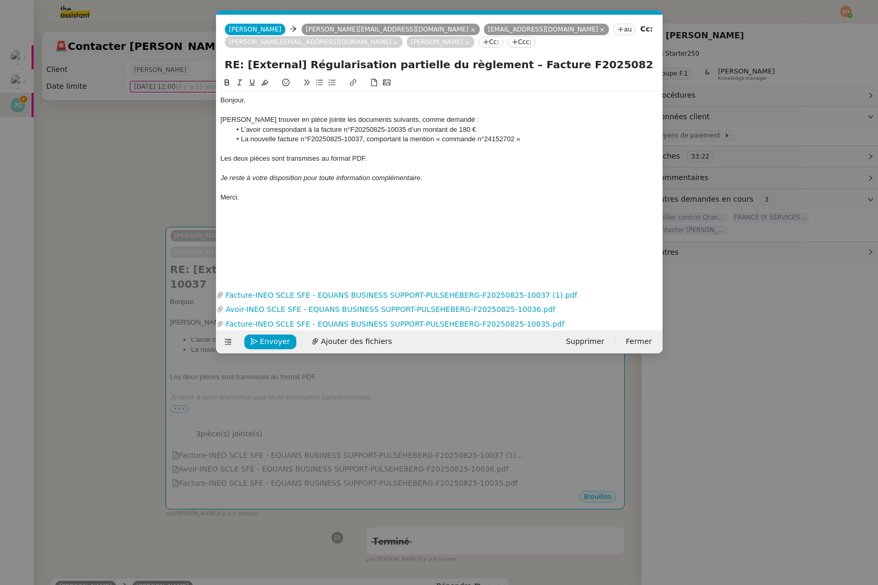
click at [159, 282] on nz-modal-container "Service TA - VOYAGE - PROPOSITION GLOBALE A utiliser dans le cadre de propositi…" at bounding box center [439, 292] width 878 height 585
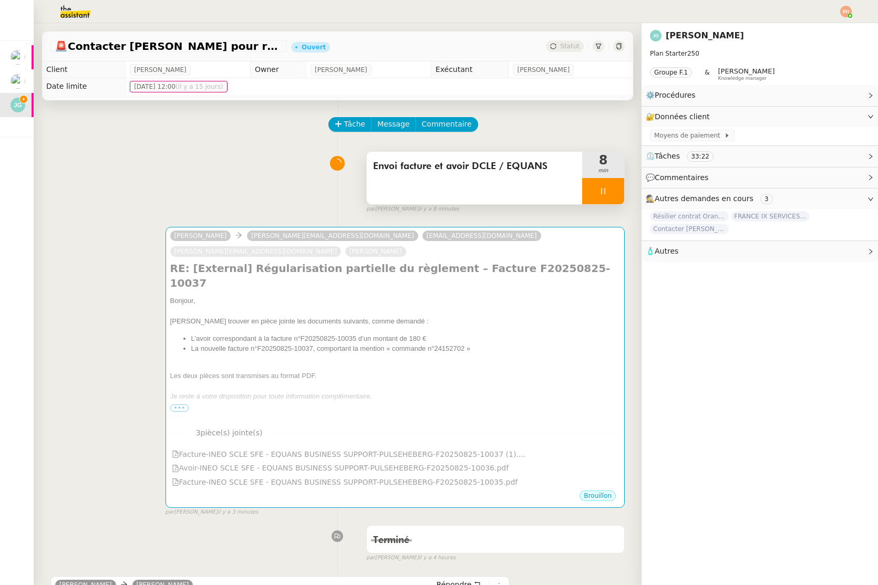
click at [615, 190] on div at bounding box center [603, 191] width 42 height 26
click at [616, 194] on icon at bounding box center [613, 191] width 8 height 8
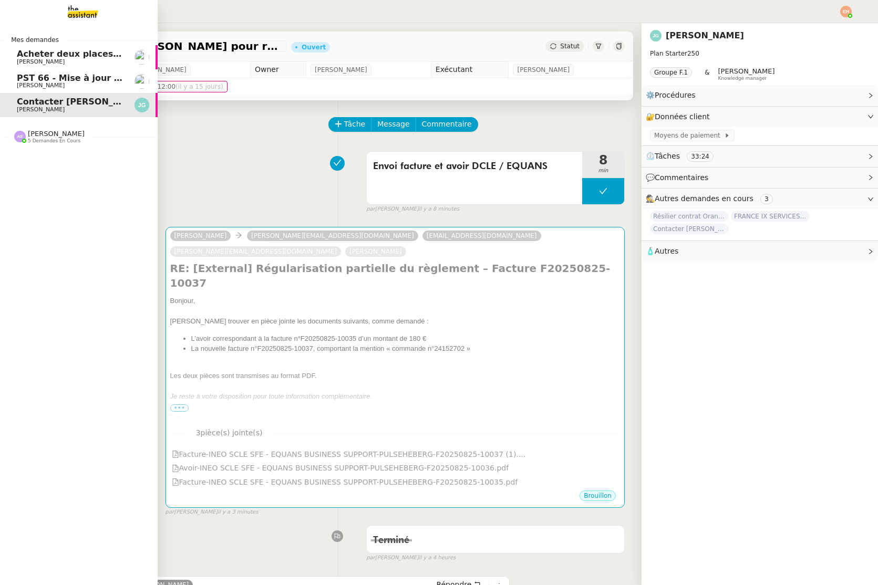
click at [25, 85] on span "[PERSON_NAME]" at bounding box center [41, 85] width 48 height 7
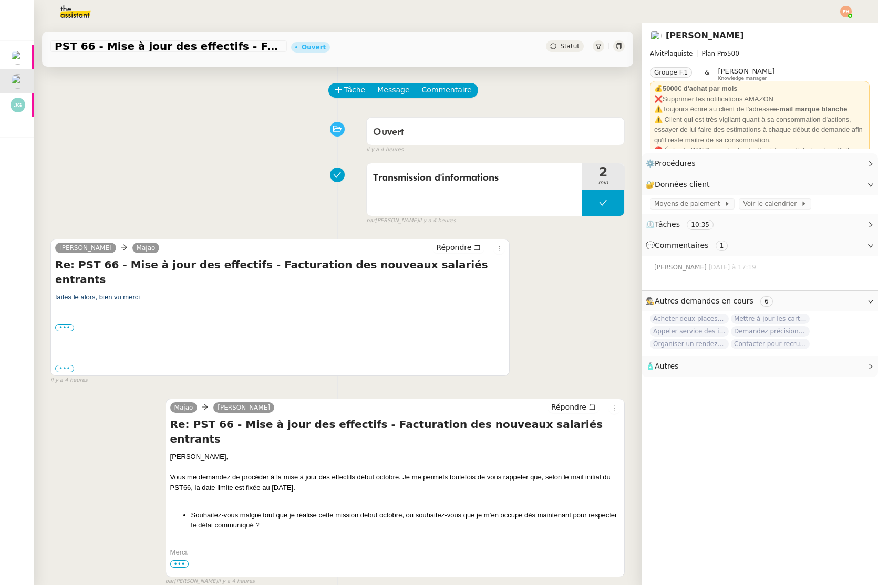
scroll to position [33, 0]
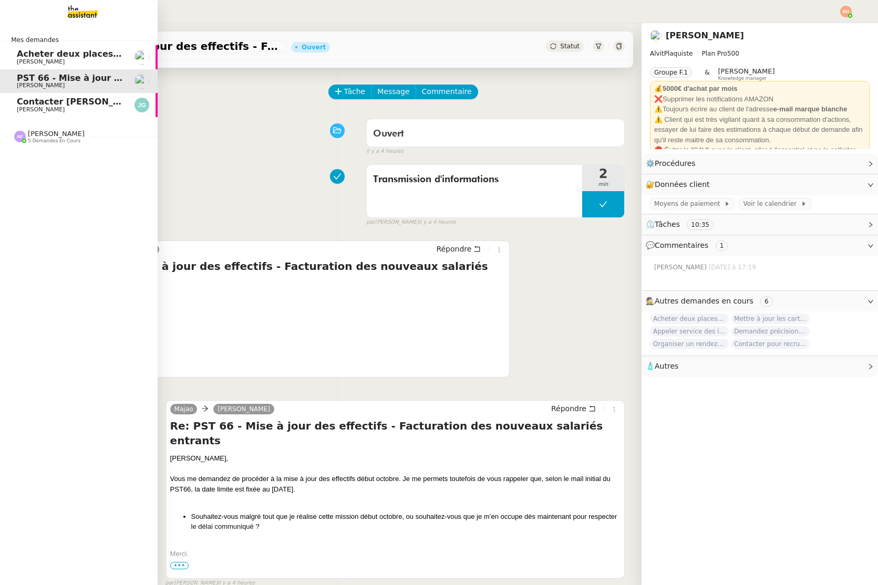
click at [89, 111] on span "[PERSON_NAME]" at bounding box center [70, 110] width 106 height 6
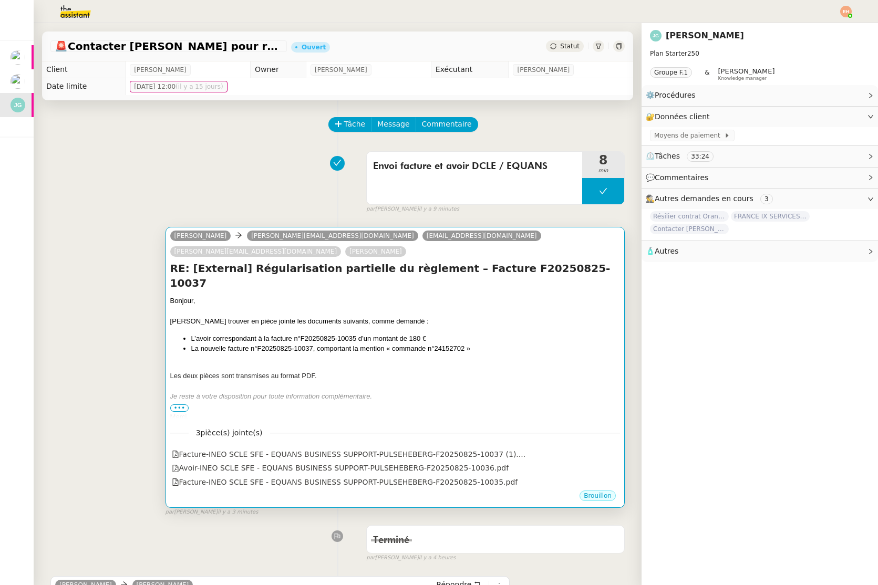
click at [234, 261] on h4 "RE: [External] Régularisation partielle du règlement – Facture F20250825-10037" at bounding box center [395, 275] width 450 height 29
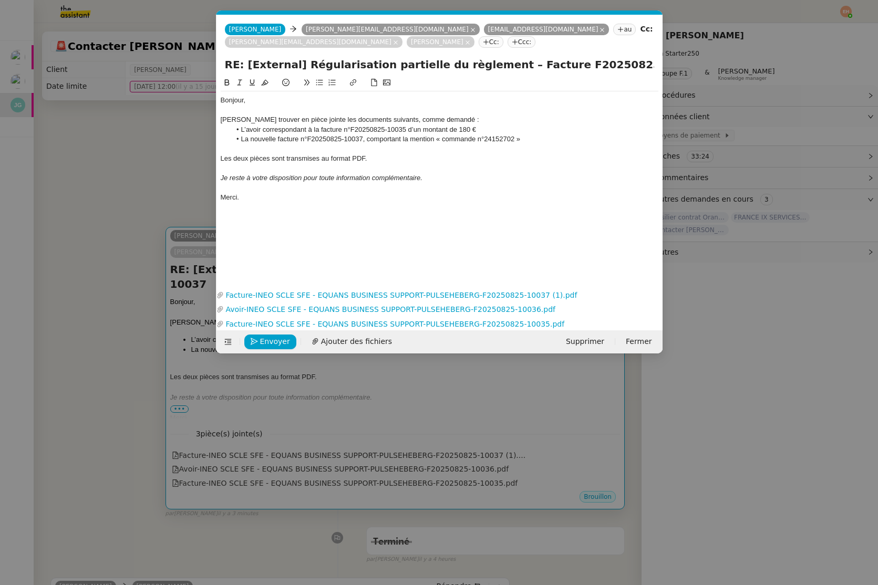
scroll to position [0, 22]
click at [298, 192] on div at bounding box center [440, 187] width 438 height 9
click at [298, 192] on div "Bonjour, [PERSON_NAME] trouver en pièce jointe les documents suivants, comme de…" at bounding box center [440, 148] width 438 height 115
click at [298, 193] on div "Merci." at bounding box center [440, 197] width 438 height 9
click at [148, 222] on nz-modal-container "Service TA - VOYAGE - PROPOSITION GLOBALE A utiliser dans le cadre de propositi…" at bounding box center [439, 292] width 878 height 585
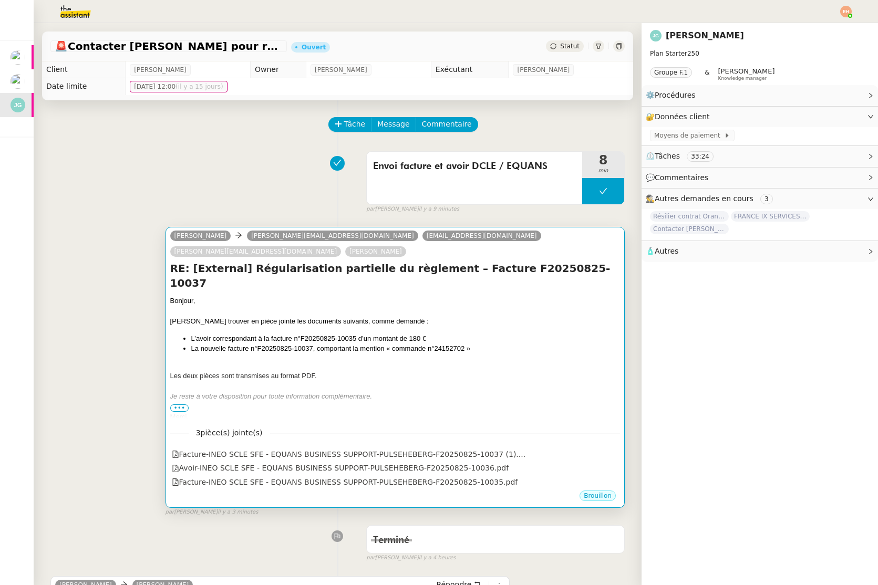
click at [375, 422] on div at bounding box center [395, 427] width 450 height 11
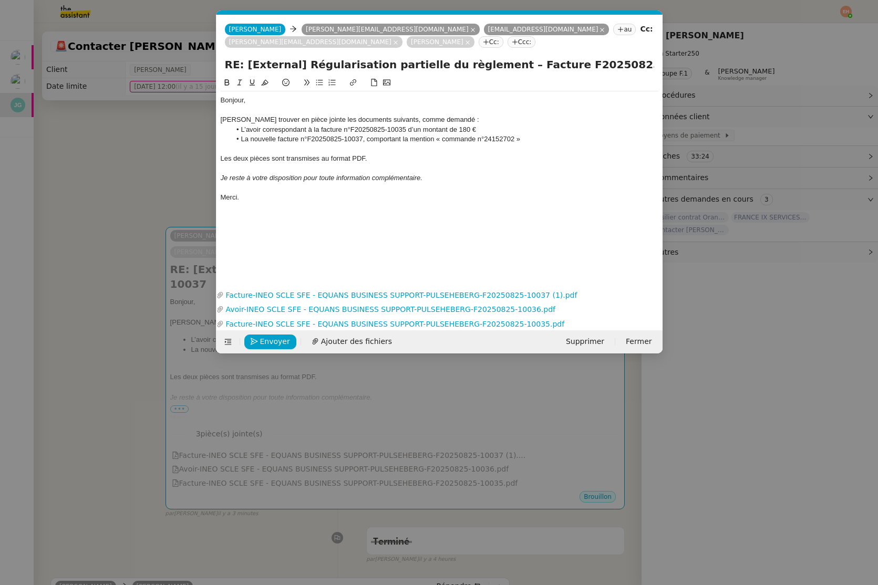
click at [79, 153] on nz-modal-container "Service TA - VOYAGE - PROPOSITION GLOBALE A utiliser dans le cadre de propositi…" at bounding box center [439, 292] width 878 height 585
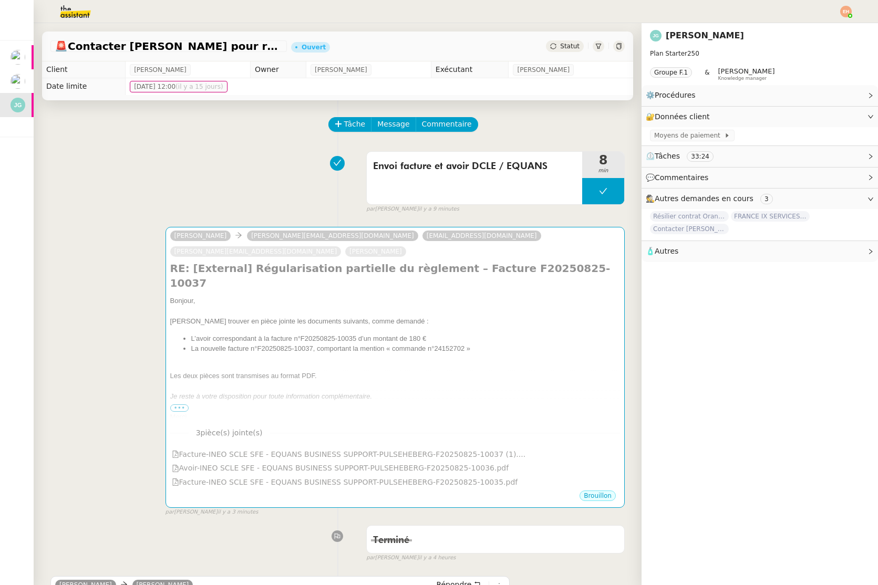
click at [144, 304] on div "Stéphanie [EMAIL_ADDRESS][DOMAIN_NAME] [DOMAIN_NAME][EMAIL_ADDRESS][DOMAIN_NAME…" at bounding box center [337, 366] width 574 height 299
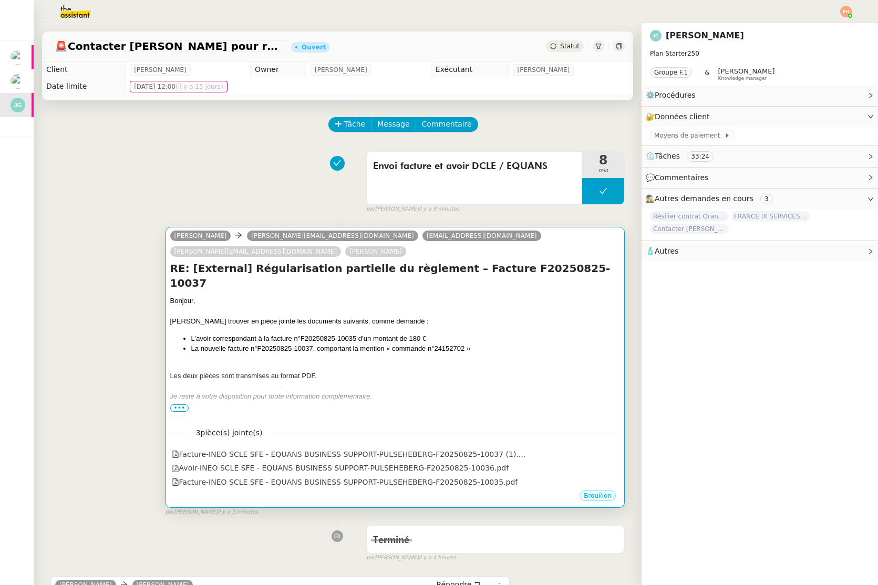
click at [229, 300] on div "Bonjour, [PERSON_NAME] trouver en pièce jointe les documents suivants, comme de…" at bounding box center [395, 364] width 450 height 137
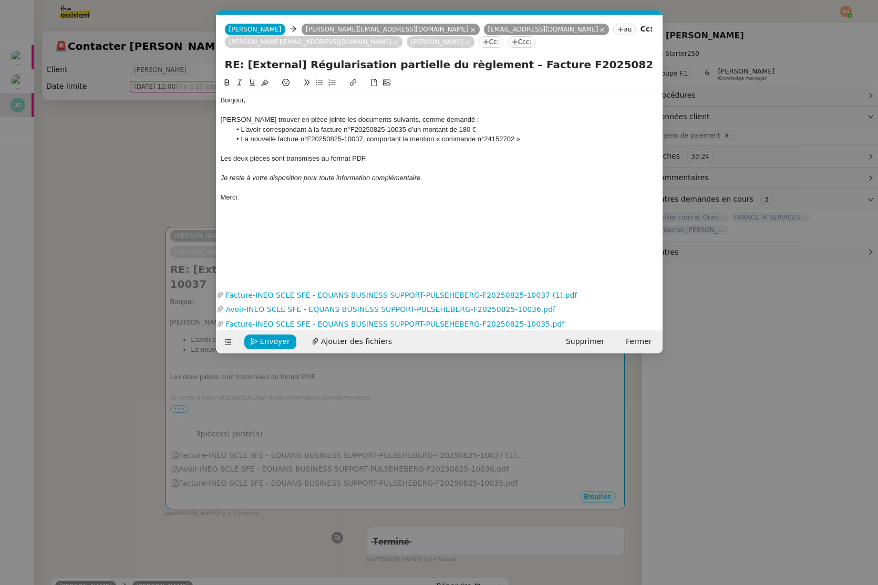
click at [419, 118] on div "[PERSON_NAME] trouver en pièce jointe les documents suivants, comme demandé :" at bounding box center [440, 119] width 438 height 9
click at [424, 133] on li "L’avoir correspondant à la facture n°F20250825-10035 d’un montant de 180 €" at bounding box center [445, 129] width 428 height 9
click at [384, 144] on div at bounding box center [440, 148] width 438 height 9
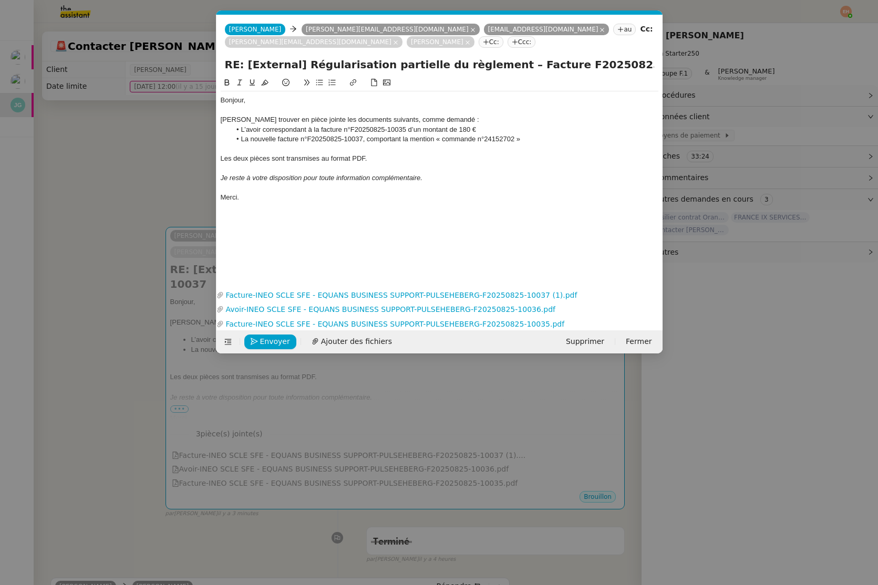
click at [376, 162] on div "Les deux pièces sont transmises au format PDF." at bounding box center [440, 158] width 438 height 9
click at [376, 158] on div "Les deux pièces sont transmises au format PDF." at bounding box center [440, 158] width 438 height 9
click at [379, 151] on div at bounding box center [440, 148] width 438 height 9
click at [421, 122] on div "[PERSON_NAME] trouver en pièce jointe les documents suivants, comme demandé :" at bounding box center [440, 119] width 438 height 9
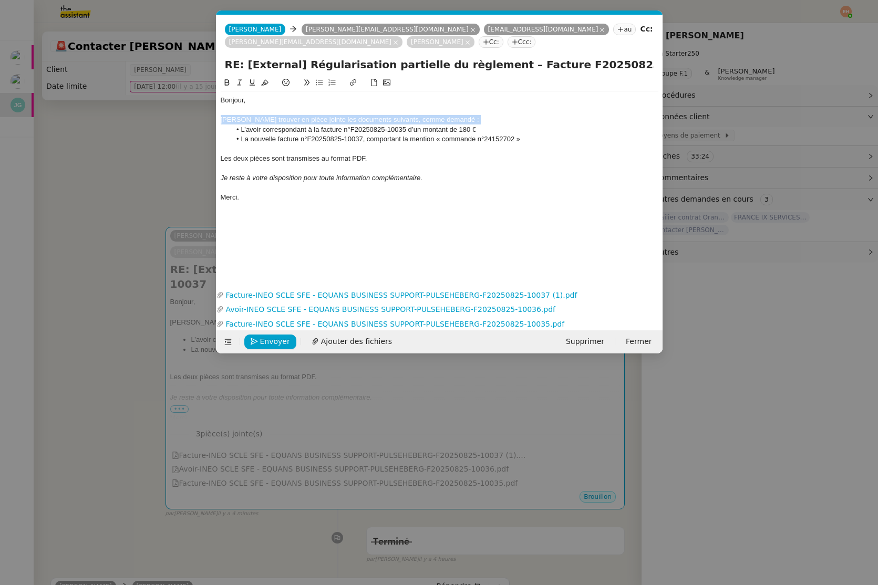
click at [421, 122] on div "[PERSON_NAME] trouver en pièce jointe les documents suivants, comme demandé :" at bounding box center [440, 119] width 438 height 9
click at [142, 157] on nz-modal-container "Service TA - VOYAGE - PROPOSITION GLOBALE A utiliser dans le cadre de propositi…" at bounding box center [439, 292] width 878 height 585
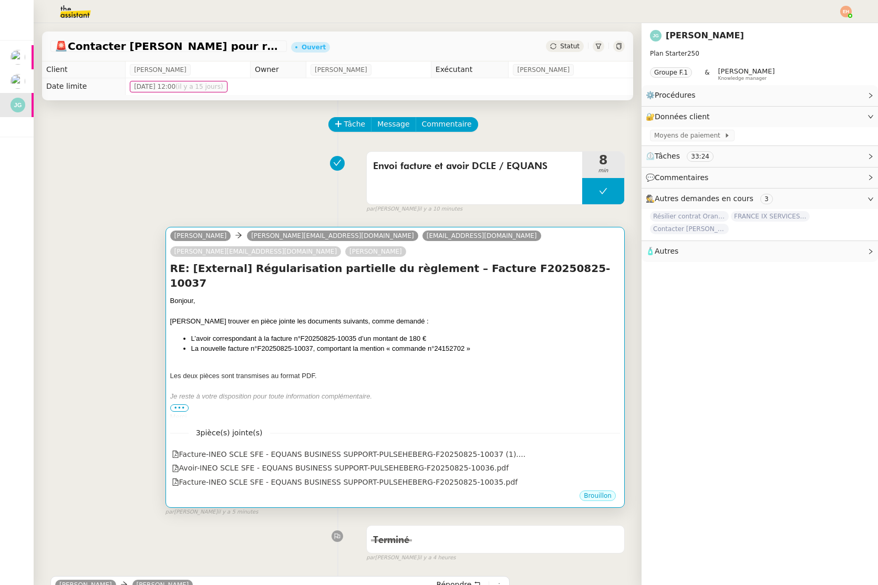
click at [390, 334] on li "L’avoir correspondant à la facture n°F20250825-10035 d’un montant de 180 €" at bounding box center [405, 339] width 429 height 11
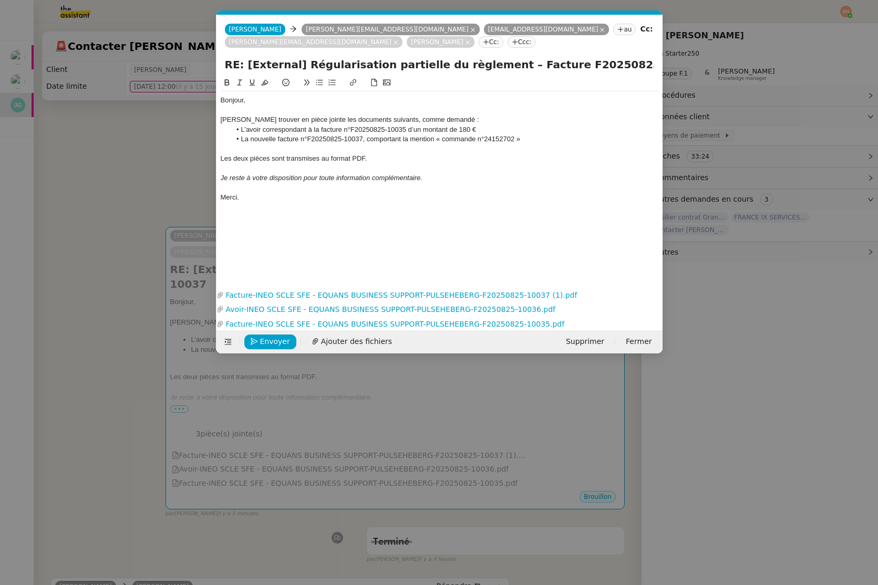
click at [261, 130] on li "L’avoir correspondant à la facture n°F20250825-10035 d’un montant de 180 €" at bounding box center [445, 129] width 428 height 9
click at [372, 158] on div "Les deux pièces sont transmises au format PDF." at bounding box center [440, 158] width 438 height 9
click at [237, 158] on div "Les deux pièces sont transmises au format PDF." at bounding box center [440, 158] width 438 height 9
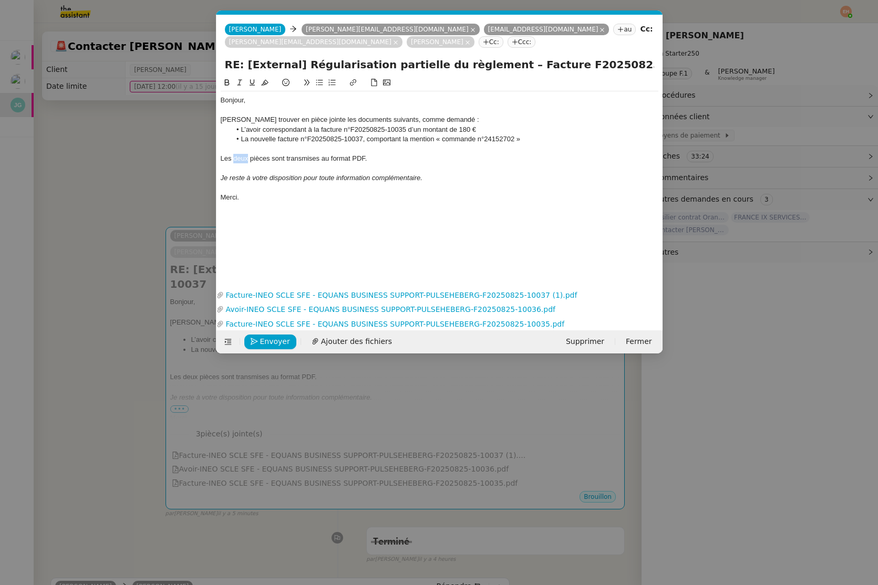
click at [237, 158] on div "Les deux pièces sont transmises au format PDF." at bounding box center [440, 158] width 438 height 9
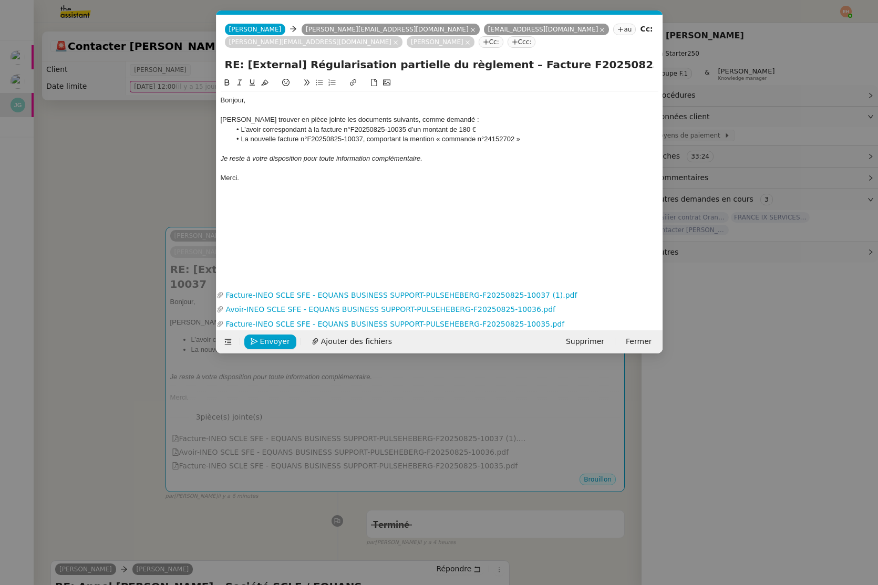
click at [503, 130] on li "L’avoir correspondant à la facture n°F20250825-10035 d’un montant de 180 €" at bounding box center [445, 129] width 428 height 9
click at [408, 323] on link "Facture-INEO SCLE SFE - EQUANS BUSINESS SUPPORT-PULSEHEBERG-F20250825-10035.pdf" at bounding box center [437, 324] width 427 height 12
click at [523, 296] on link "Facture-INEO SCLE SFE - EQUANS BUSINESS SUPPORT-PULSEHEBERG-F20250825-10037 (1)…" at bounding box center [437, 295] width 427 height 12
click at [385, 134] on li "La nouvelle facture n°F20250825-10037, comportant la mention « commande n°24152…" at bounding box center [445, 138] width 428 height 9
drag, startPoint x: 362, startPoint y: 139, endPoint x: 556, endPoint y: 136, distance: 193.9
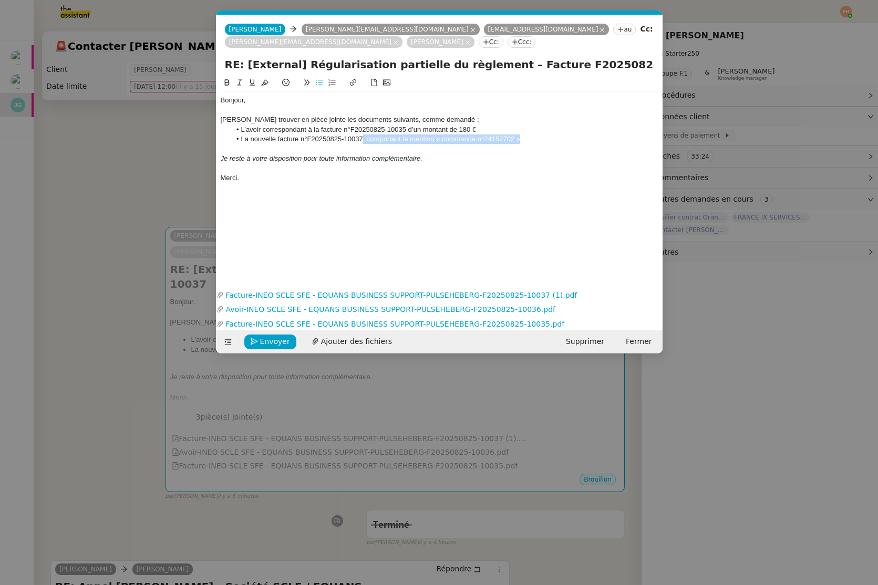
click at [556, 136] on li "La nouvelle facture n°F20250825-10037, comportant la mention « commande n°24152…" at bounding box center [445, 138] width 428 height 9
click at [264, 345] on span "Envoyer" at bounding box center [275, 342] width 30 height 12
click at [264, 345] on span "Confirmer l'envoi" at bounding box center [291, 342] width 63 height 12
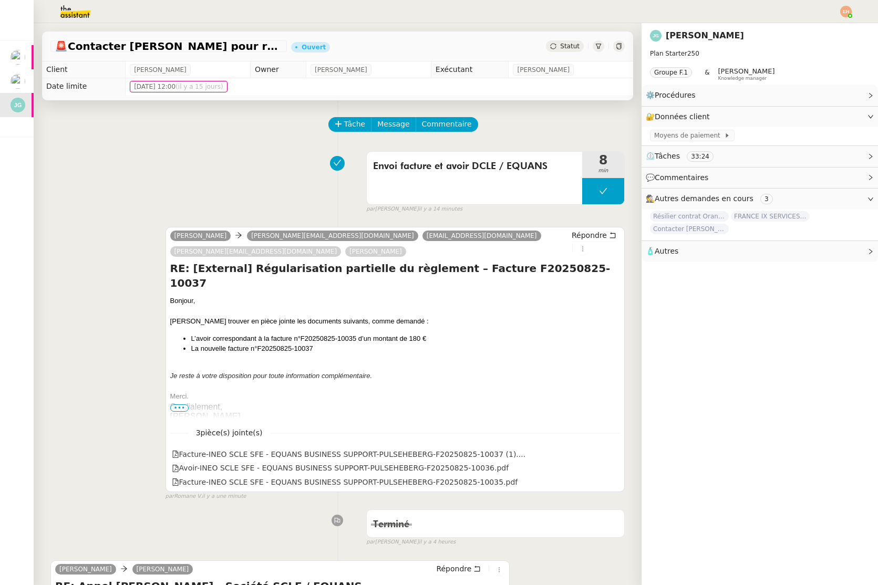
drag, startPoint x: 562, startPoint y: 42, endPoint x: 563, endPoint y: 47, distance: 5.3
click at [562, 42] on div "Statut" at bounding box center [565, 46] width 38 height 12
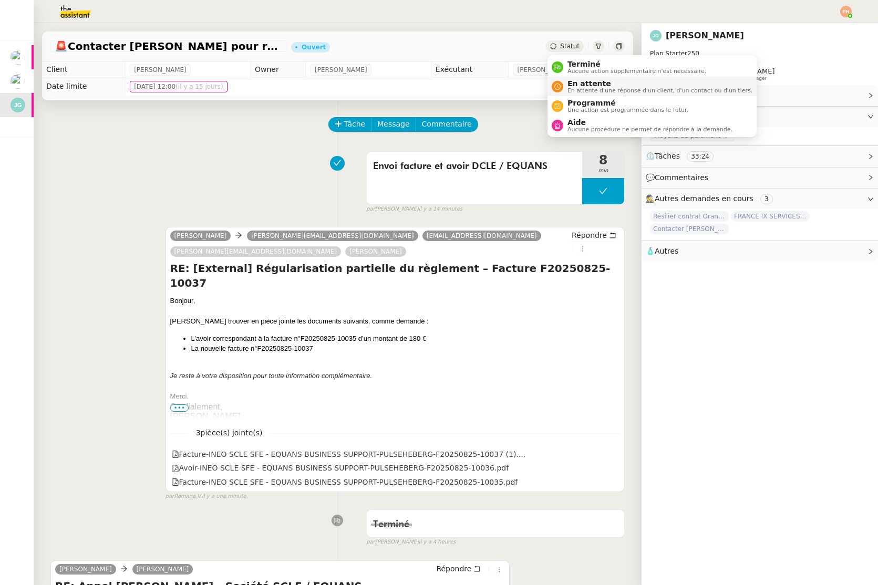
click at [572, 88] on span "En attente d'une réponse d'un client, d'un contact ou d'un tiers." at bounding box center [659, 91] width 185 height 6
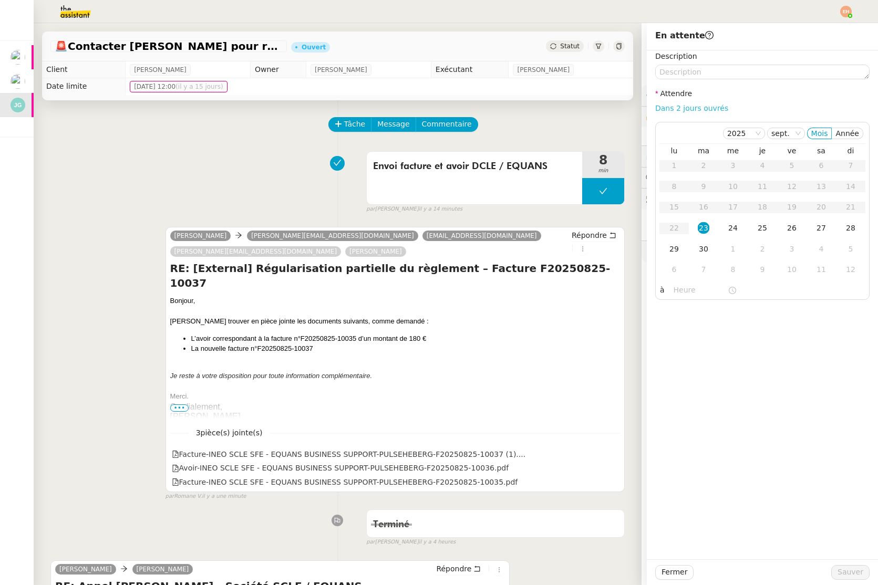
click at [681, 106] on link "Dans 2 jours ouvrés" at bounding box center [691, 108] width 73 height 8
type input "07:00"
drag, startPoint x: 837, startPoint y: 573, endPoint x: 827, endPoint y: 563, distance: 14.5
click at [717, 573] on button "Sauver" at bounding box center [850, 572] width 38 height 15
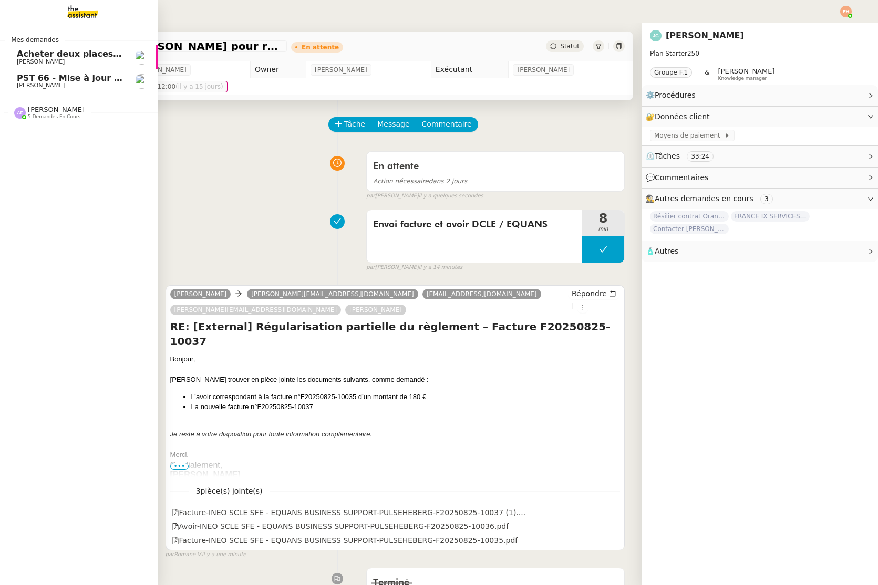
click at [31, 79] on span "PST 66 - Mise à jour des effectifs - Facturation des nouveaux salariés entrants" at bounding box center [202, 78] width 371 height 10
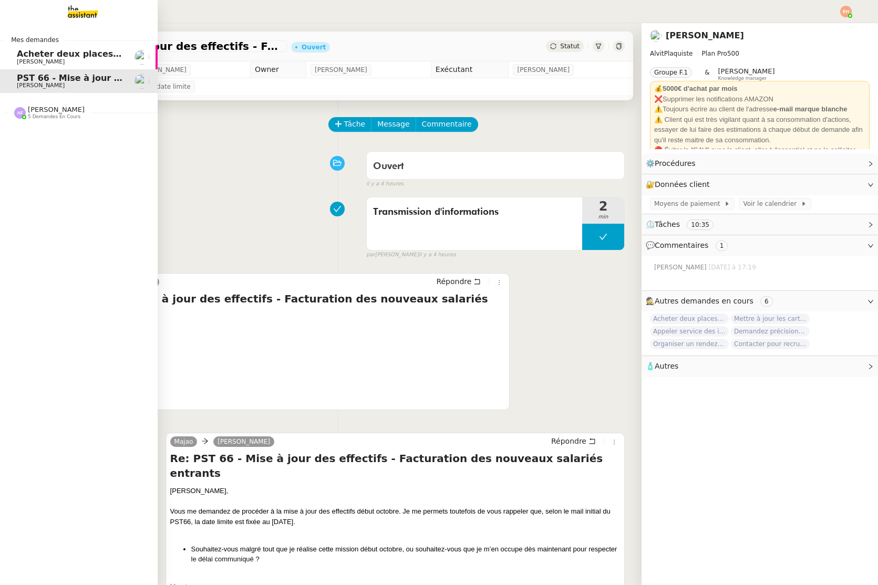
click at [109, 59] on span "[PERSON_NAME]" at bounding box center [70, 62] width 106 height 6
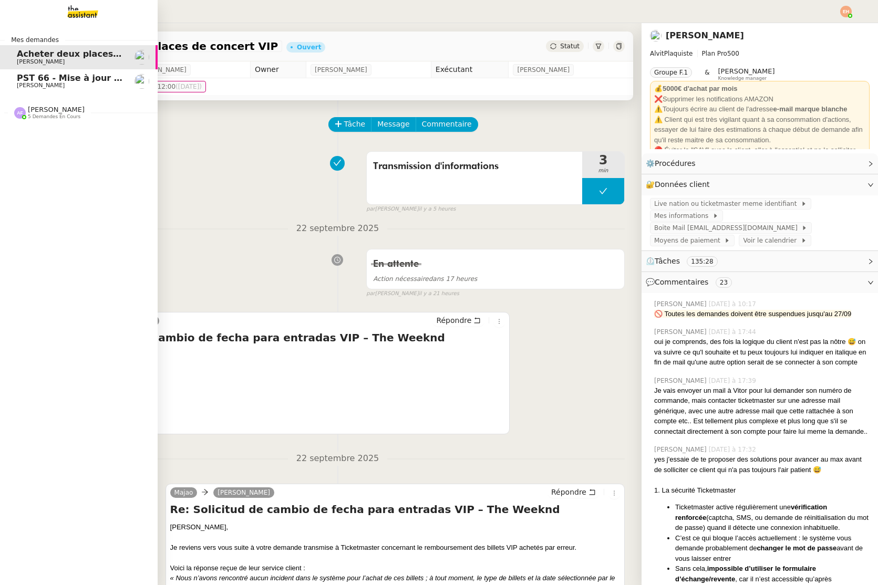
click at [58, 109] on span "[PERSON_NAME]" at bounding box center [56, 110] width 57 height 8
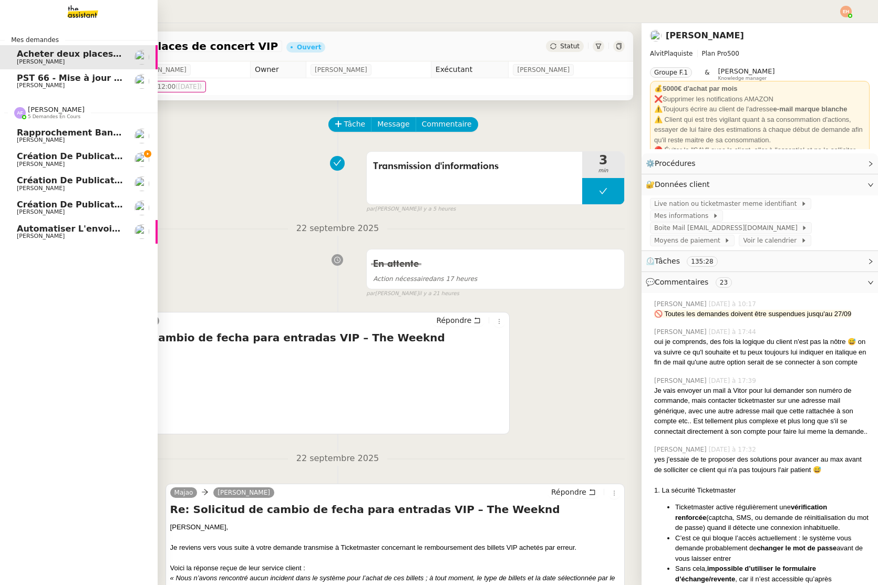
click at [79, 157] on span "Création de publications Linkedin pour les articles - 3 septembre 2025" at bounding box center [187, 156] width 340 height 10
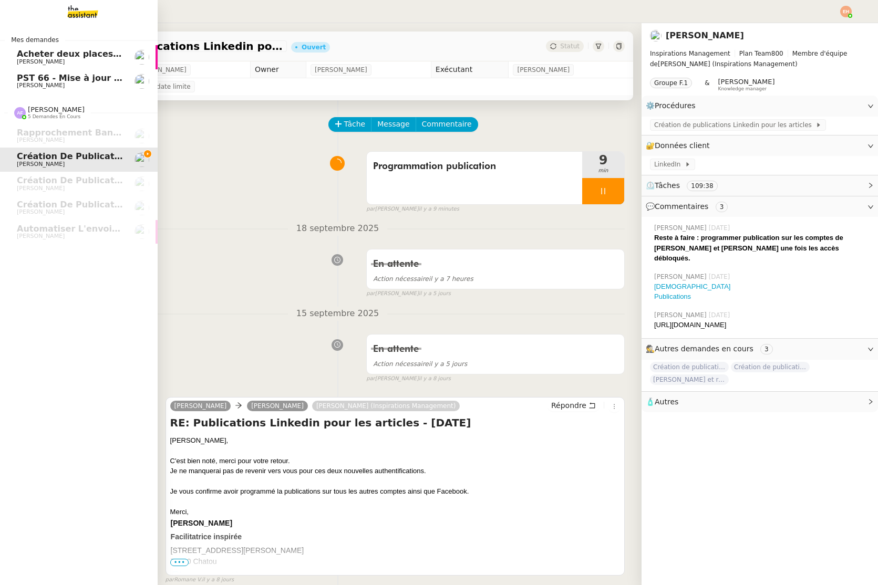
click at [76, 70] on link "PST 66 - Mise à jour des effectifs - Facturation des nouveaux salariés entrants…" at bounding box center [79, 81] width 158 height 24
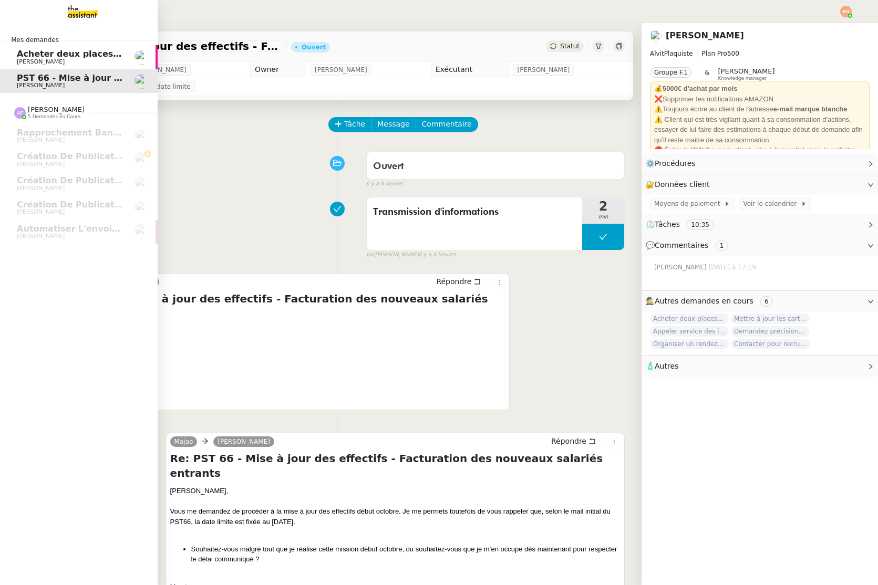
click at [81, 12] on img at bounding box center [74, 11] width 81 height 23
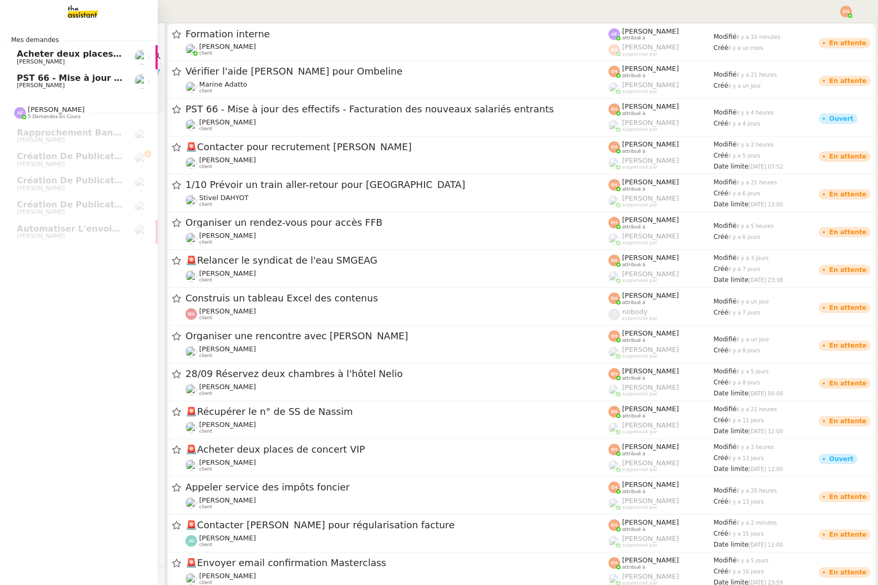
click at [76, 72] on link "PST 66 - Mise à jour des effectifs - Facturation des nouveaux salariés entrants…" at bounding box center [79, 81] width 158 height 24
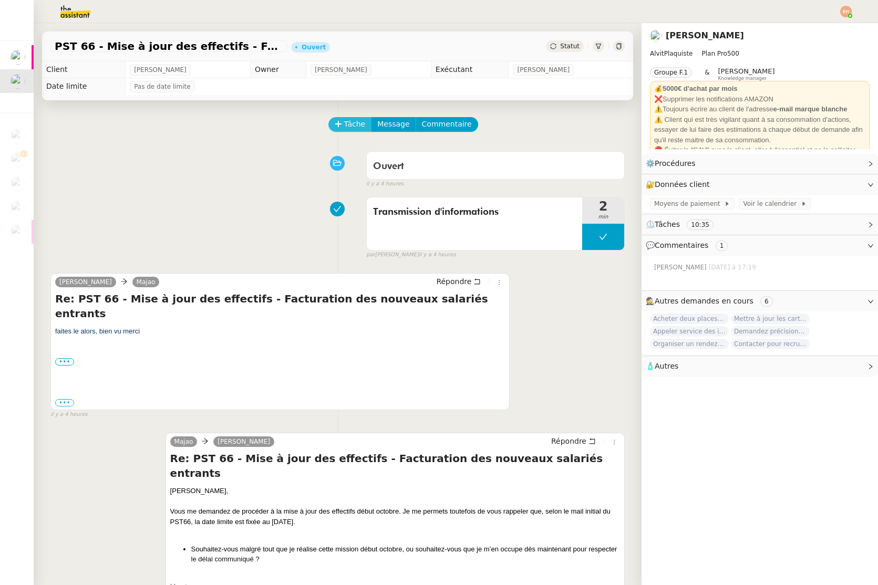
click at [349, 127] on span "Tâche" at bounding box center [355, 124] width 22 height 12
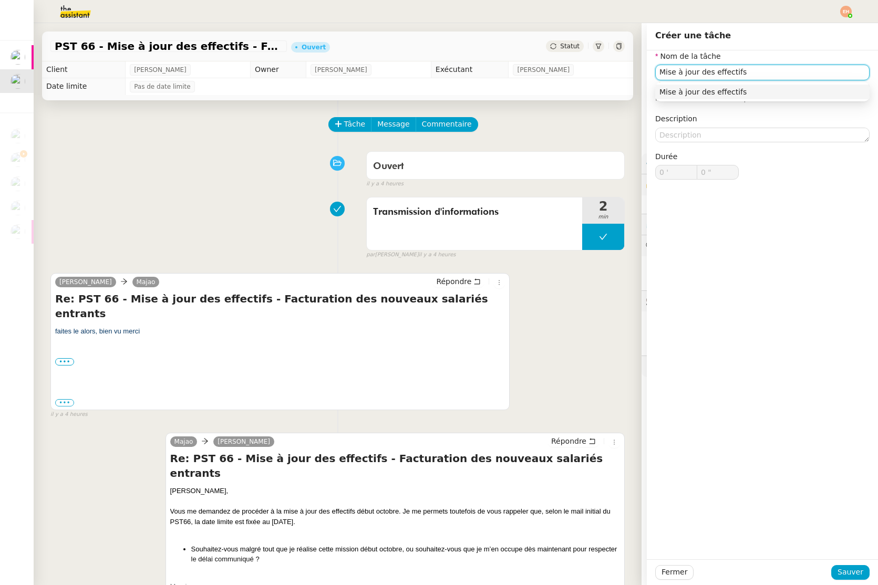
type input "Mise à jour des effectifs"
click at [717, 582] on div "Fermer Sauver" at bounding box center [762, 572] width 231 height 26
click at [717, 577] on span "Sauver" at bounding box center [850, 572] width 26 height 12
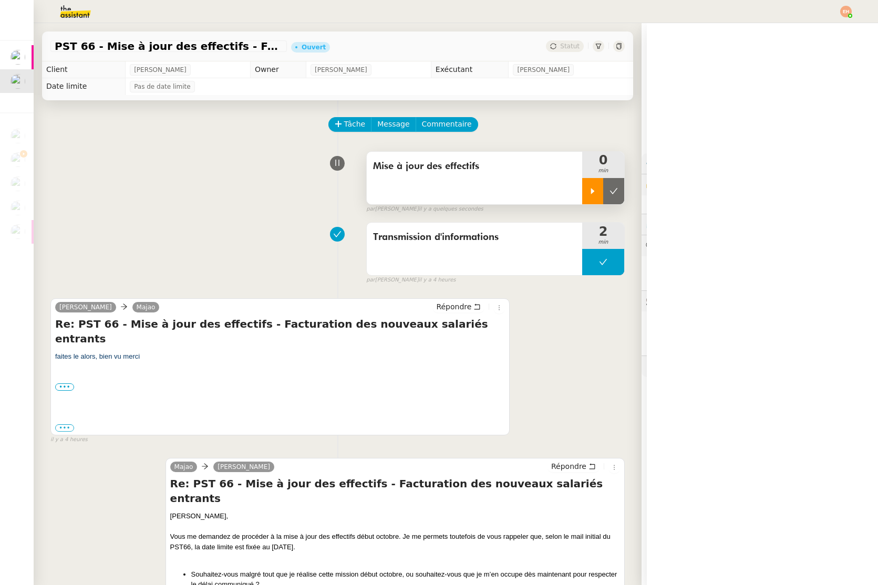
click at [592, 194] on icon at bounding box center [592, 191] width 8 height 8
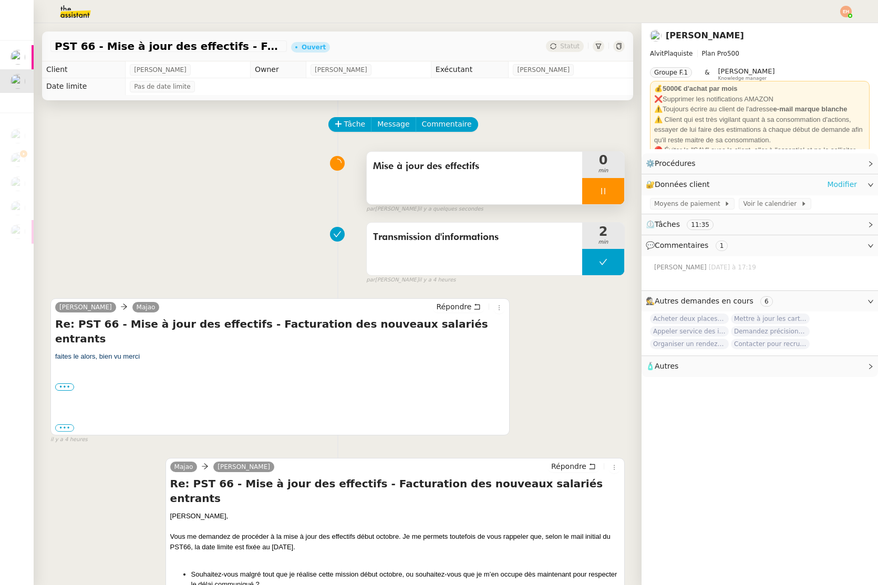
click at [717, 188] on link "Modifier" at bounding box center [842, 185] width 30 height 12
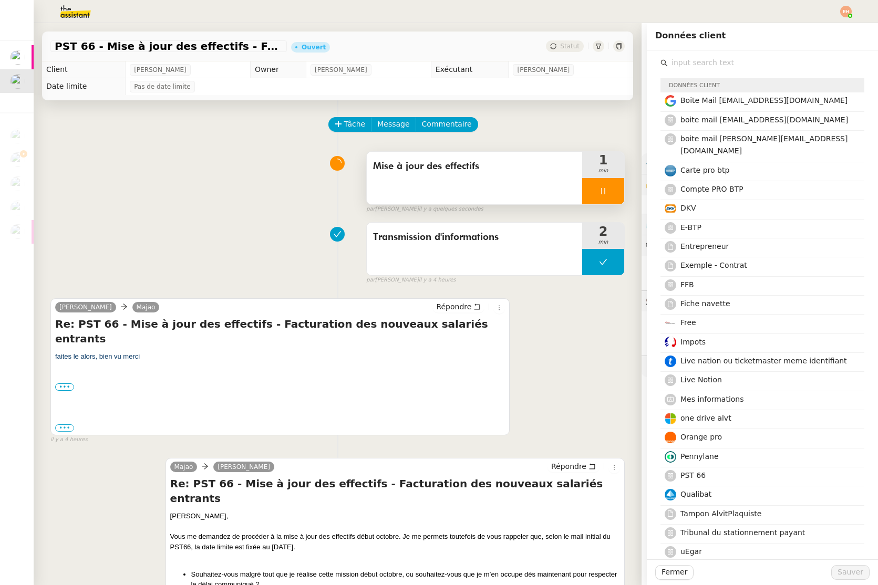
click at [684, 65] on input "text" at bounding box center [766, 63] width 196 height 14
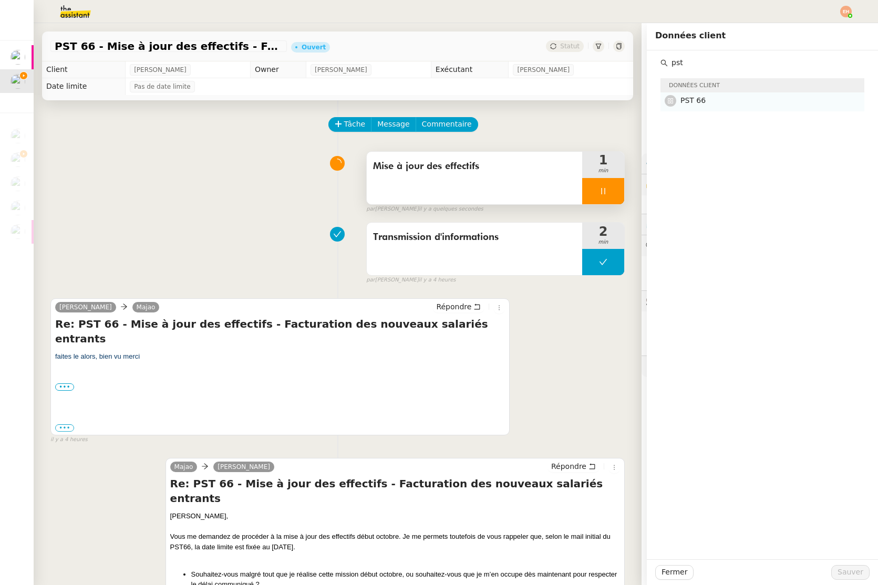
type input "pst"
click at [717, 97] on h4 "PST 66" at bounding box center [769, 101] width 178 height 12
click at [717, 570] on button "Sauver" at bounding box center [850, 572] width 38 height 15
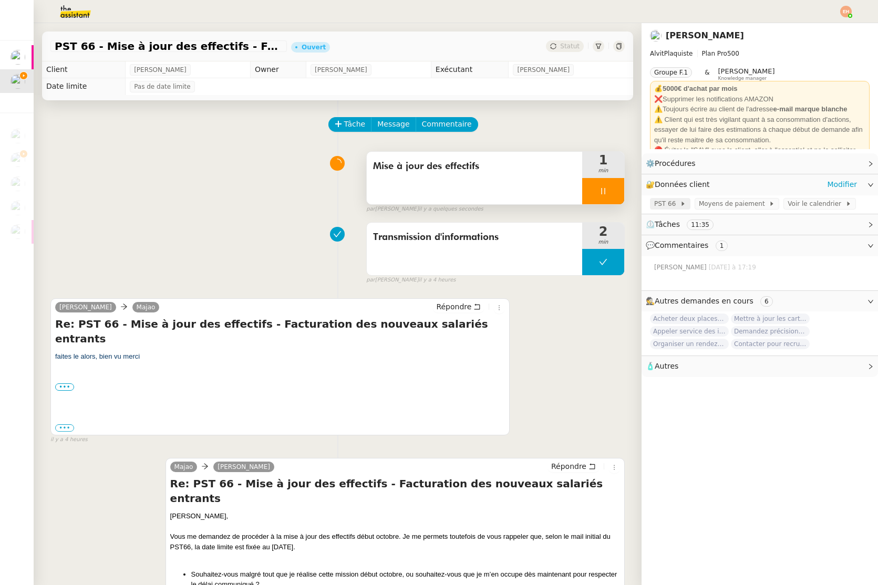
click at [664, 205] on span "PST 66" at bounding box center [667, 204] width 26 height 11
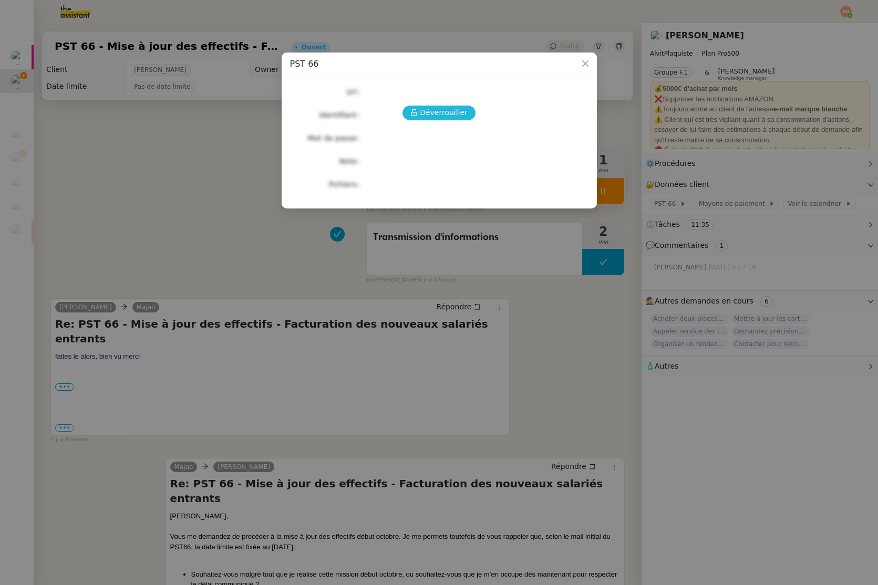
click at [423, 118] on span "Déverrouiller" at bounding box center [444, 113] width 48 height 12
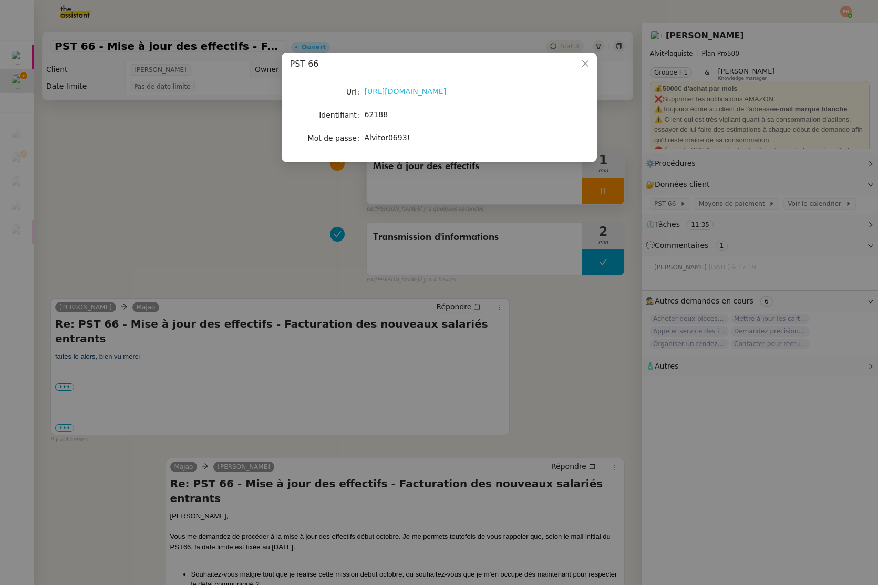
click at [400, 91] on link "[URL][DOMAIN_NAME]" at bounding box center [406, 91] width 82 height 8
drag, startPoint x: 416, startPoint y: 137, endPoint x: 362, endPoint y: 137, distance: 53.6
click at [366, 139] on div "Alvitor0693!" at bounding box center [452, 138] width 174 height 12
copy span "Alvitor0693!"
click at [125, 103] on nz-modal-container "PST 66 Url [URL][DOMAIN_NAME] Identifiant 62188 Mot de passe [SECURITY_DATA]" at bounding box center [439, 292] width 878 height 585
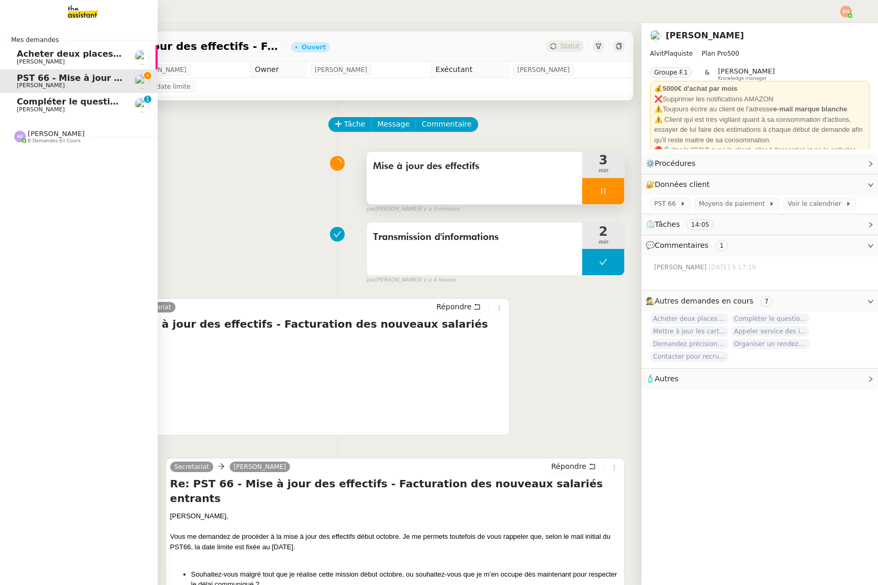
click at [44, 114] on link "Compléter le questionnaire pour le contrat d'apprentissage [PERSON_NAME] 0 1 2 …" at bounding box center [79, 105] width 158 height 24
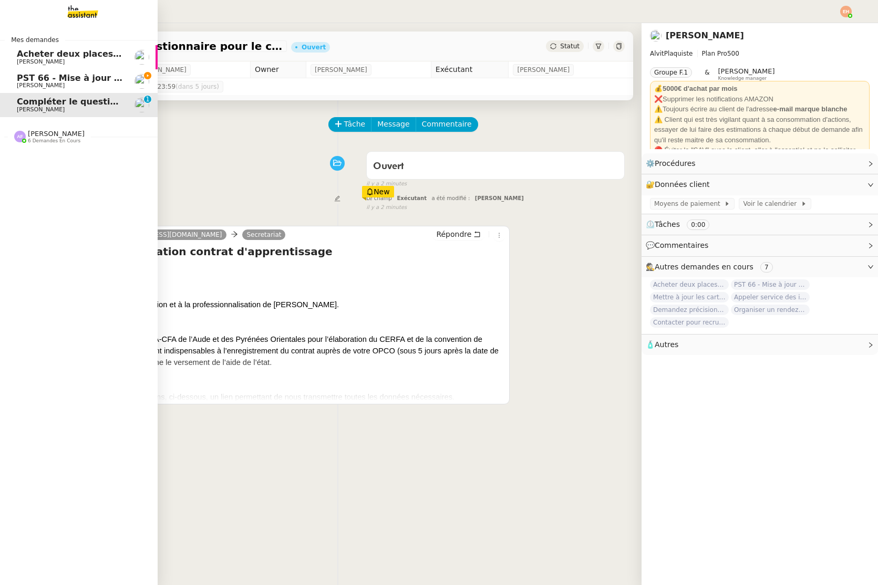
click at [54, 86] on span "[PERSON_NAME]" at bounding box center [70, 85] width 106 height 6
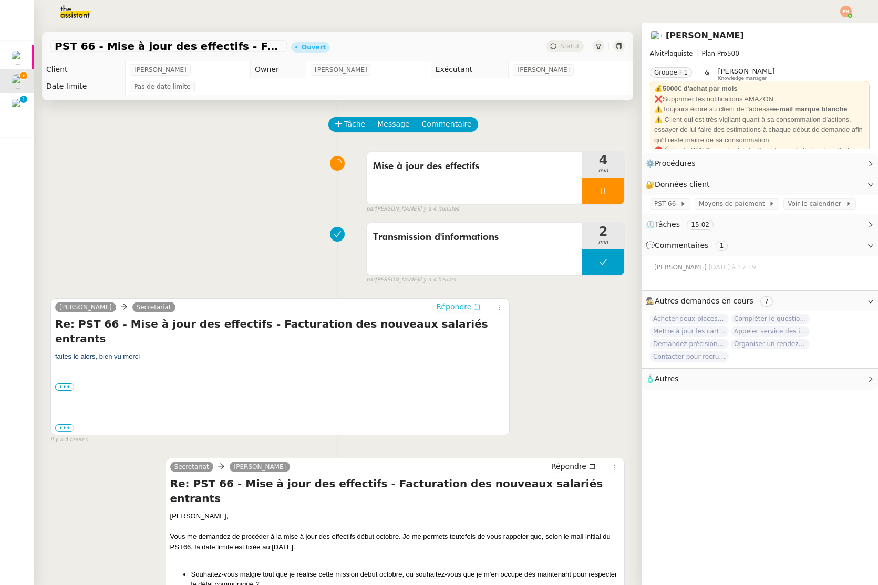
click at [463, 307] on span "Répondre" at bounding box center [453, 307] width 35 height 11
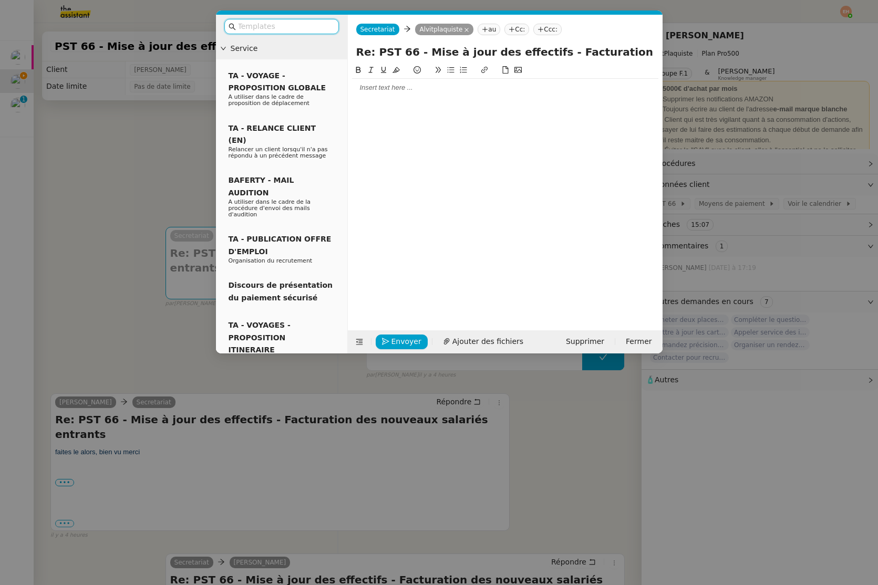
click at [422, 89] on div at bounding box center [505, 87] width 306 height 9
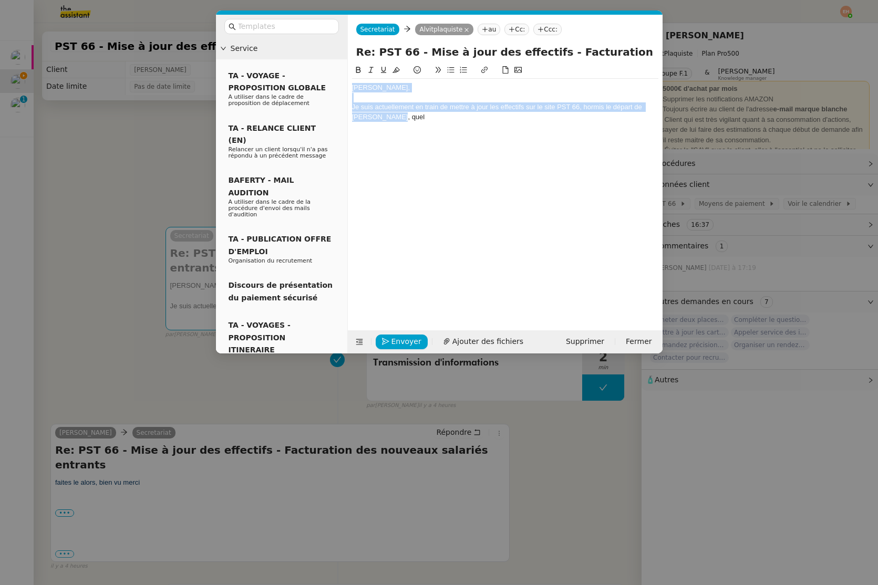
copy div "[PERSON_NAME], Je suis actuellement en train de mettre à jour les effectifs sur…"
click at [84, 315] on nz-modal-container "Service TA - VOYAGE - PROPOSITION GLOBALE A utiliser dans le cadre de propositi…" at bounding box center [439, 292] width 878 height 585
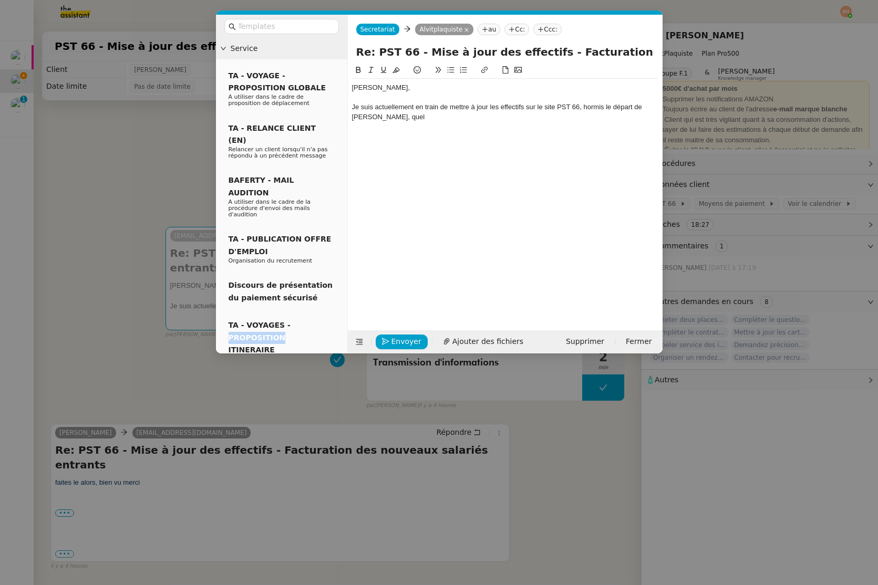
click at [84, 315] on nz-modal-container "Service TA - VOYAGE - PROPOSITION GLOBALE A utiliser dans le cadre de propositi…" at bounding box center [439, 292] width 878 height 585
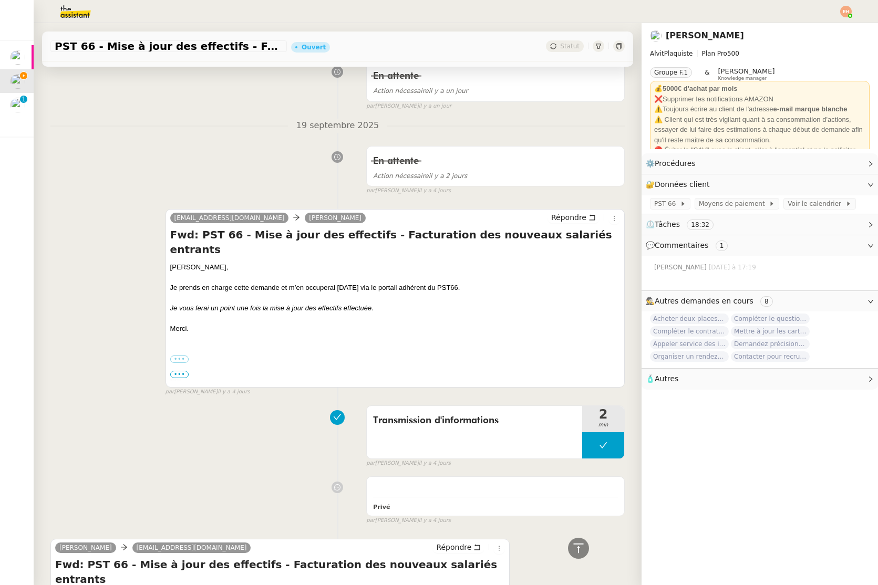
scroll to position [1339, 0]
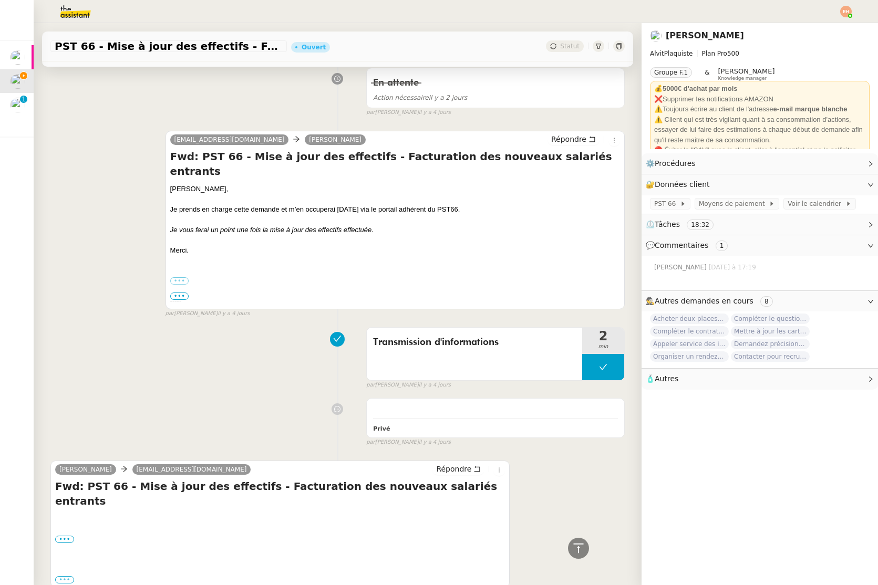
click at [67, 576] on label "•••" at bounding box center [64, 579] width 19 height 7
click at [0, 0] on input "•••" at bounding box center [0, 0] width 0 height 0
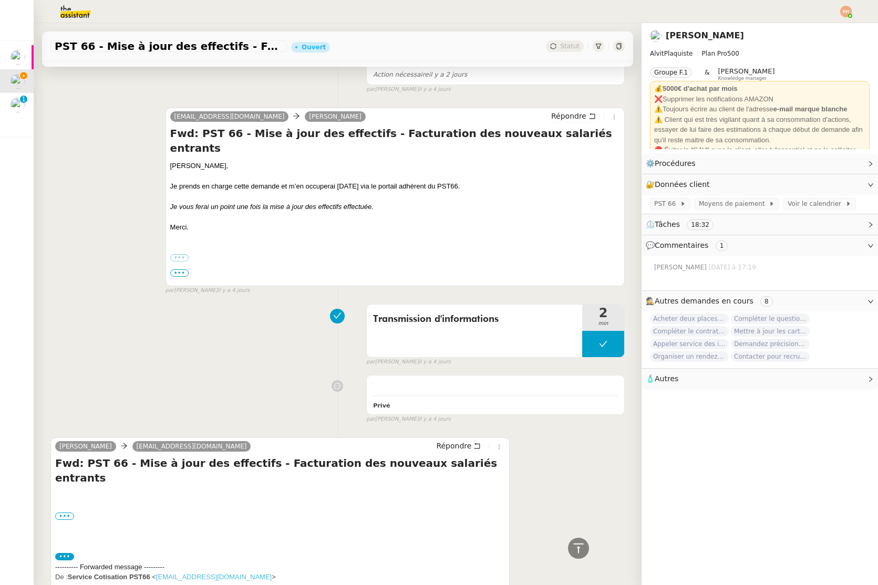
scroll to position [1408, 0]
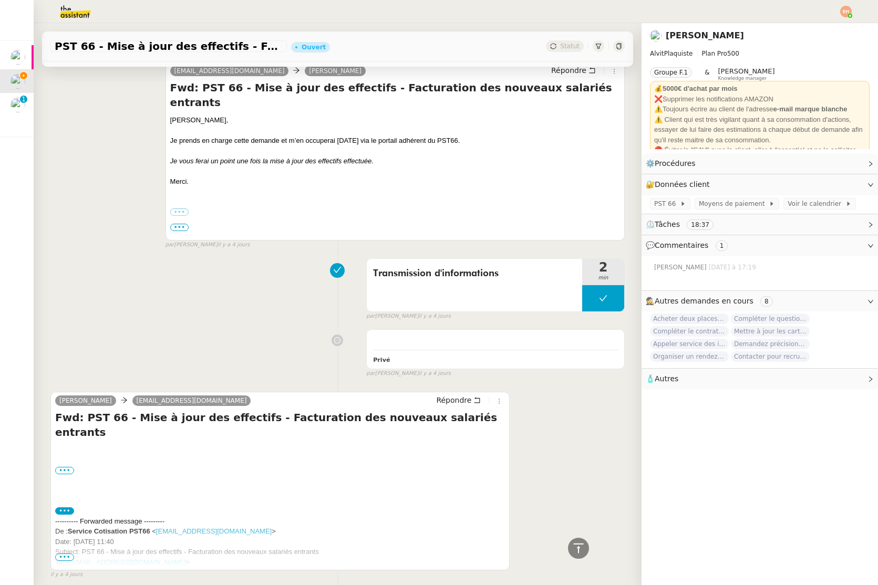
click at [67, 554] on span "•••" at bounding box center [64, 557] width 19 height 7
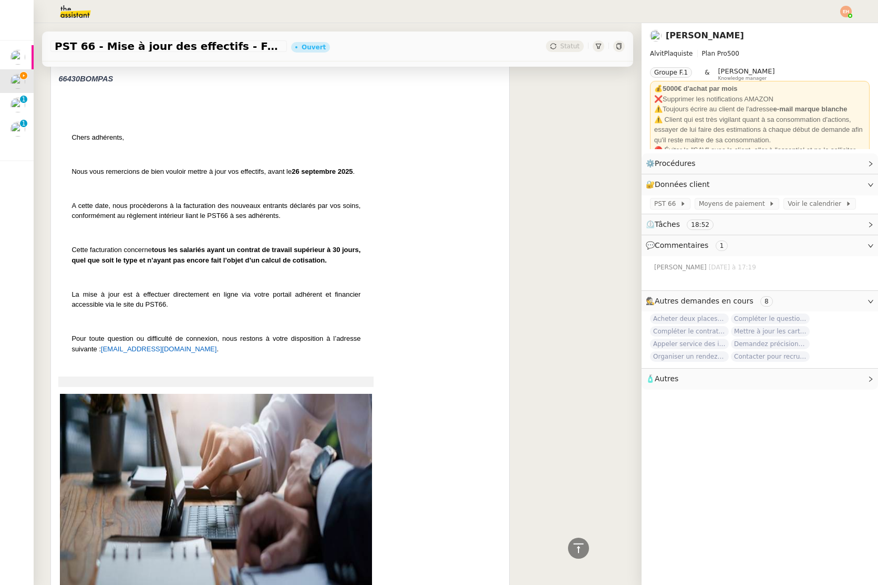
scroll to position [2138, 0]
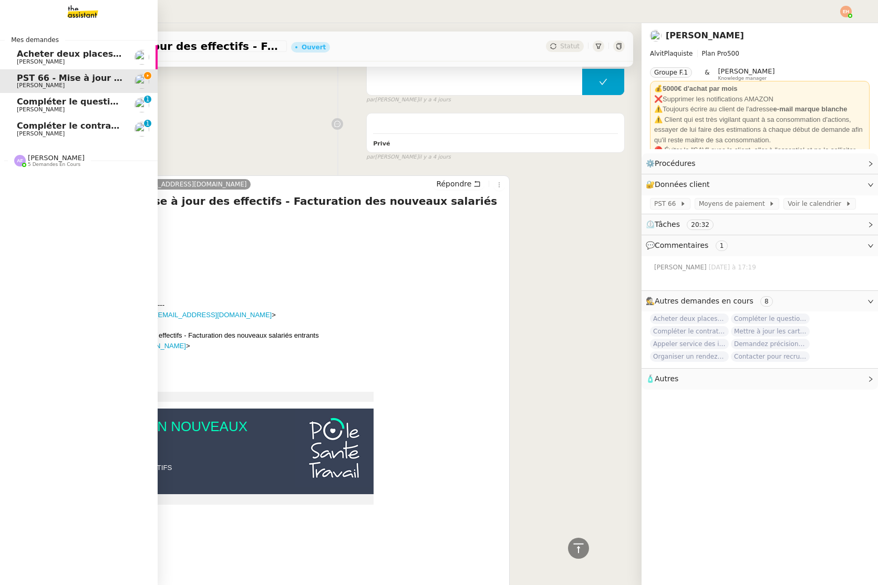
click at [20, 96] on link "Compléter le questionnaire pour le contrat d'apprentissage [PERSON_NAME] 0 1 2 …" at bounding box center [79, 105] width 158 height 24
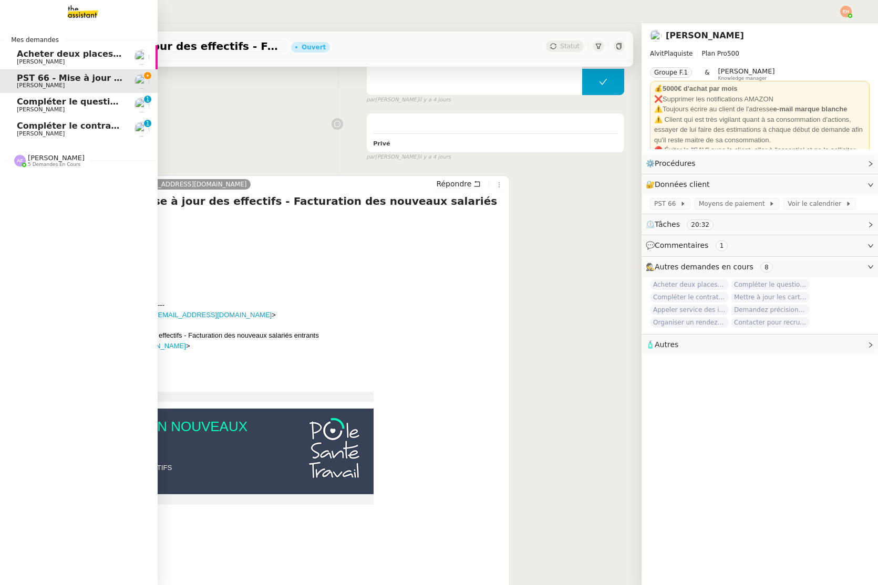
scroll to position [133, 0]
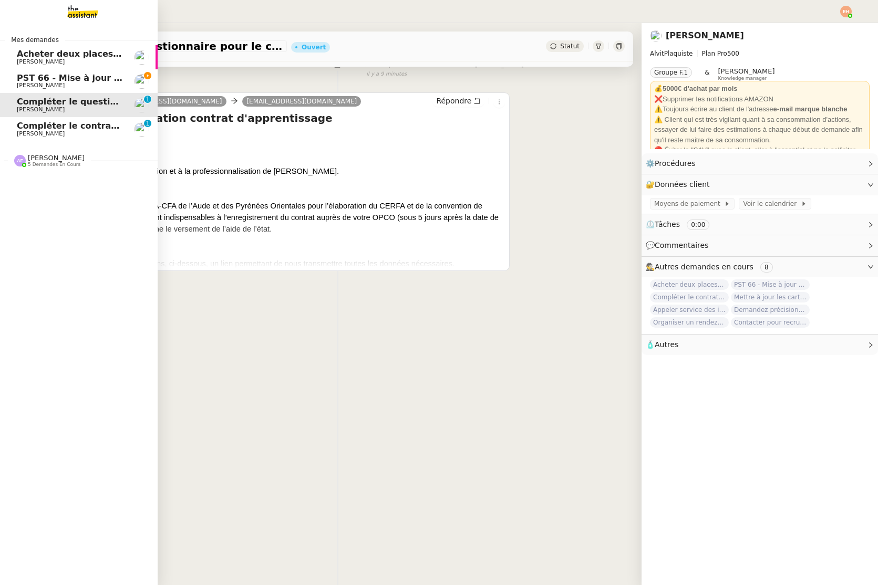
click at [37, 125] on span "Compléter le contrat de Mr [PERSON_NAME]" at bounding box center [121, 126] width 209 height 10
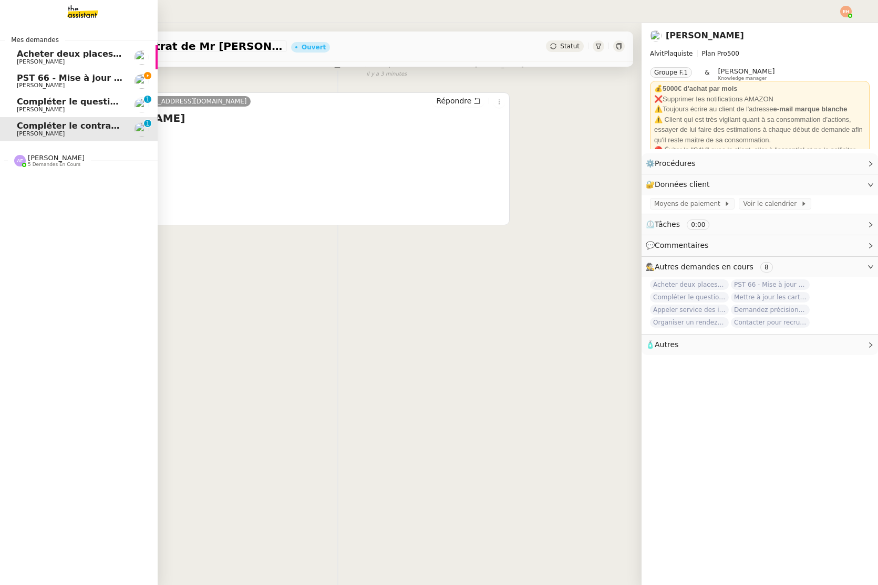
scroll to position [0, 3]
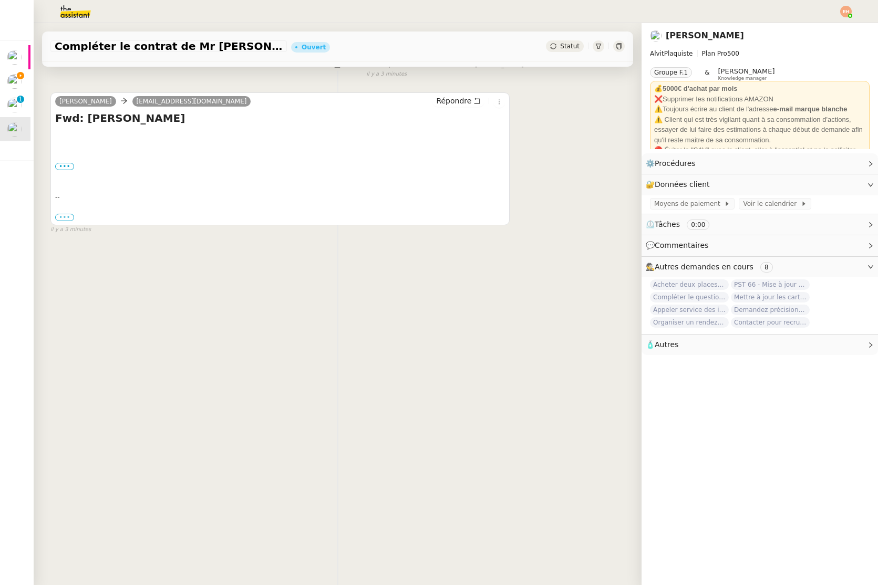
click at [66, 214] on label "•••" at bounding box center [64, 217] width 19 height 7
click at [0, 0] on input "•••" at bounding box center [0, 0] width 0 height 0
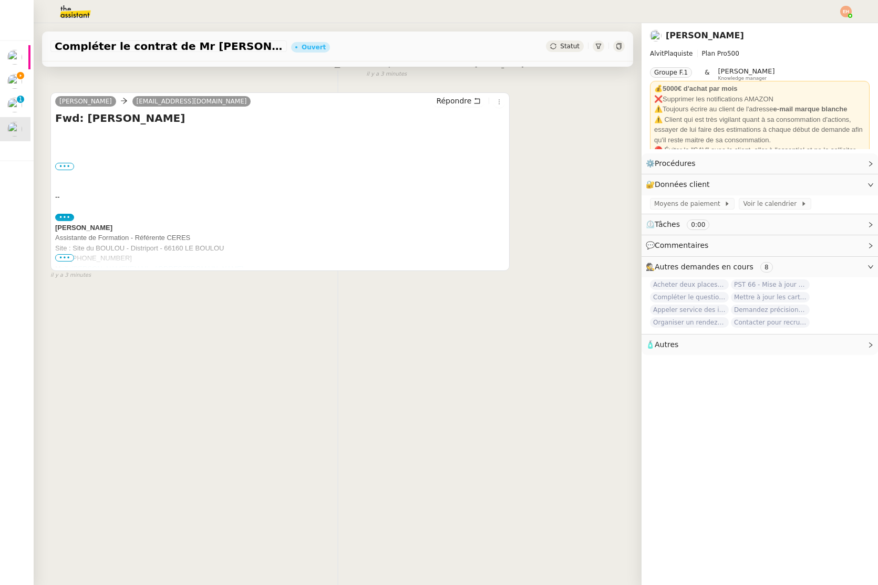
click at [66, 161] on div "••• ---------- Forwarded message --------- De : [PERSON_NAME] < [PERSON_NAME][E…" at bounding box center [280, 166] width 450 height 11
click at [63, 166] on label "•••" at bounding box center [64, 166] width 19 height 7
click at [0, 0] on input "•••" at bounding box center [0, 0] width 0 height 0
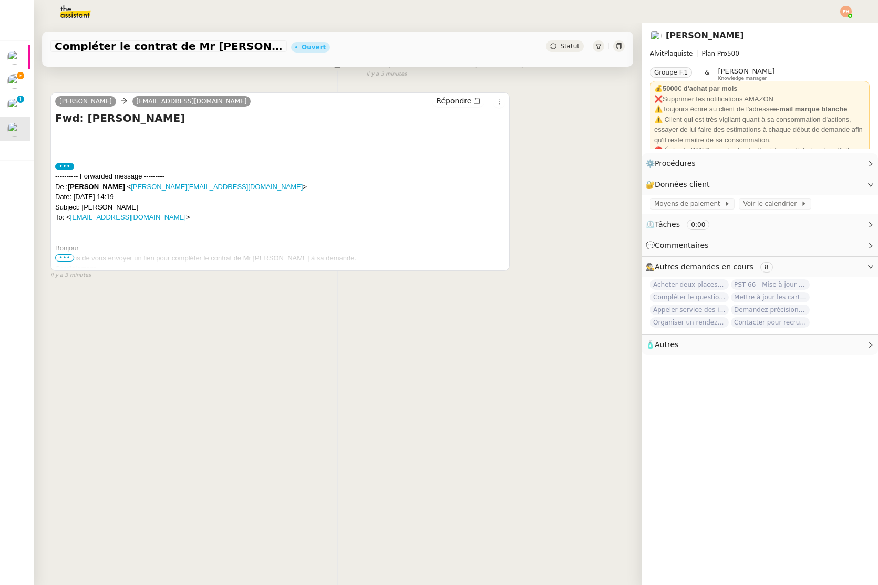
click at [66, 261] on div "Je viens de vous envoyer un lien pour compléter le contrat de Mr [PERSON_NAME] …" at bounding box center [280, 258] width 450 height 11
click at [66, 255] on span "•••" at bounding box center [64, 257] width 19 height 7
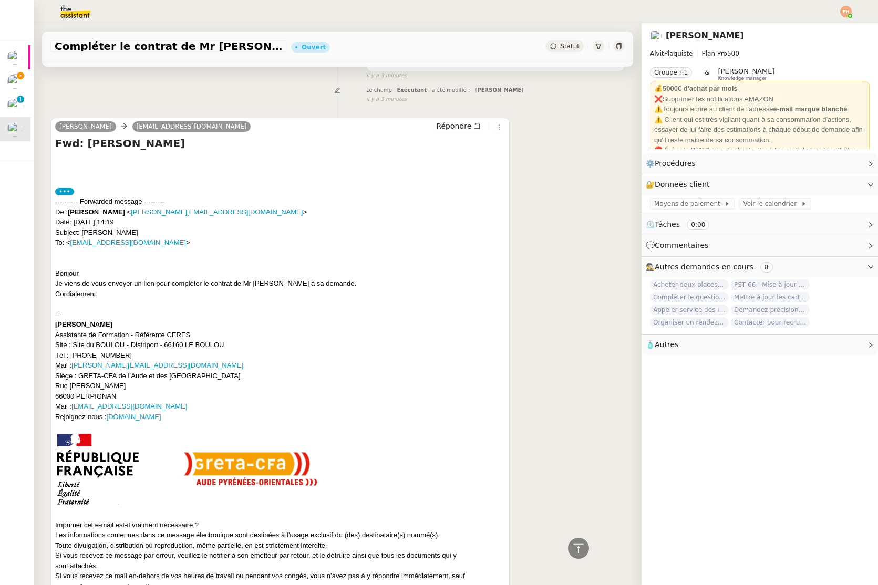
scroll to position [53, 0]
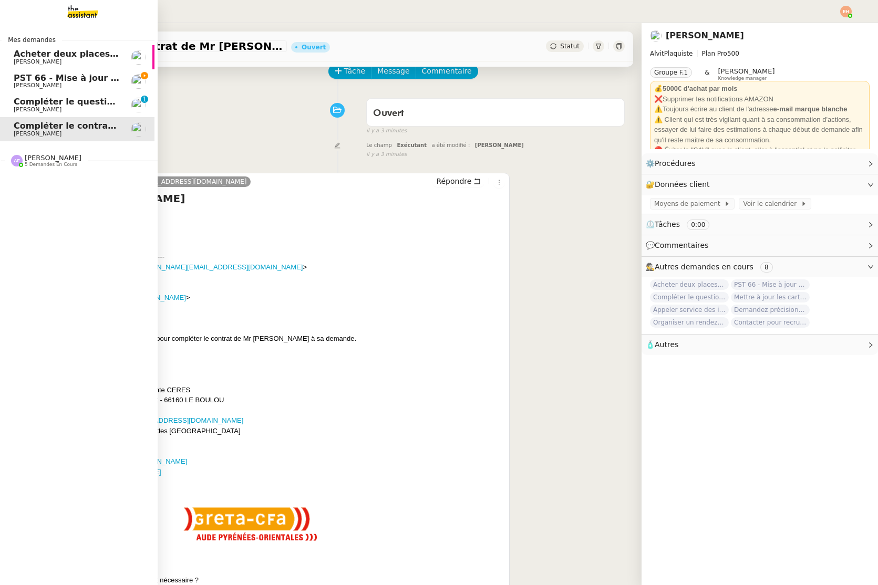
click at [29, 98] on span "Compléter le questionnaire pour le contrat d'apprentissage" at bounding box center [155, 102] width 283 height 10
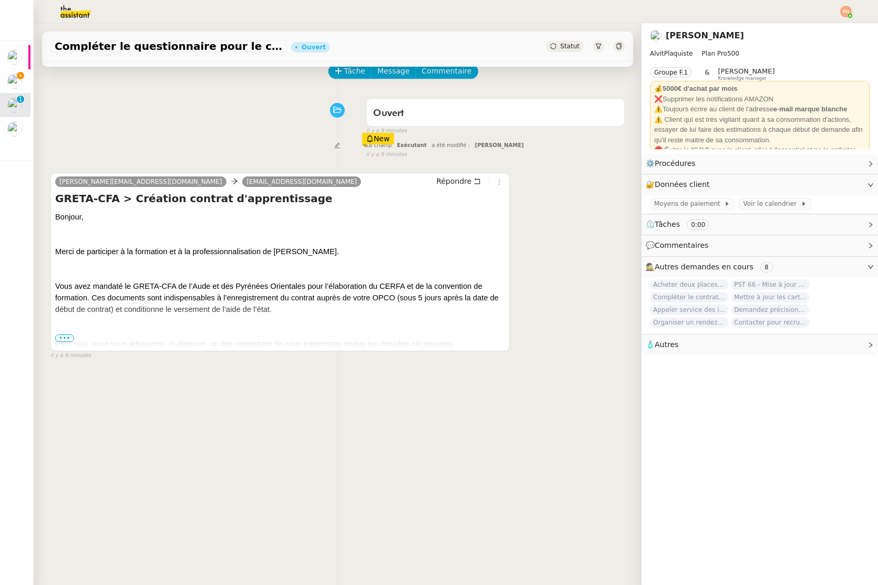
click at [64, 339] on span "•••" at bounding box center [64, 338] width 19 height 7
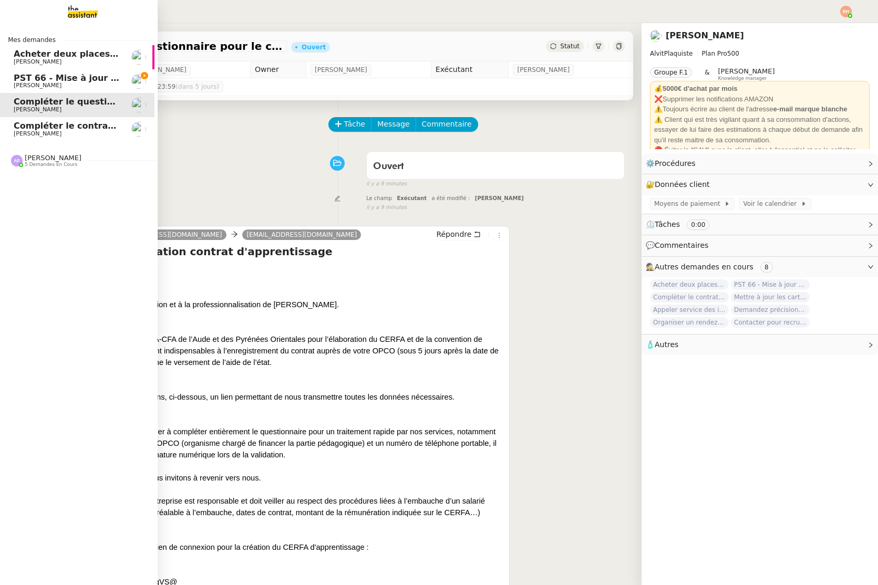
click at [48, 123] on span "Compléter le contrat de Mr [PERSON_NAME]" at bounding box center [118, 126] width 209 height 10
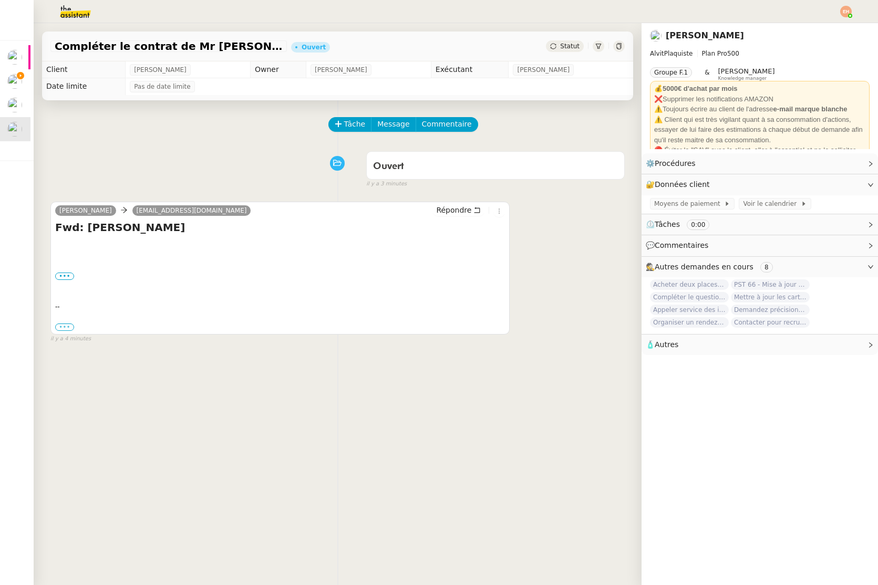
click at [68, 325] on label "•••" at bounding box center [64, 327] width 19 height 7
click at [0, 0] on input "•••" at bounding box center [0, 0] width 0 height 0
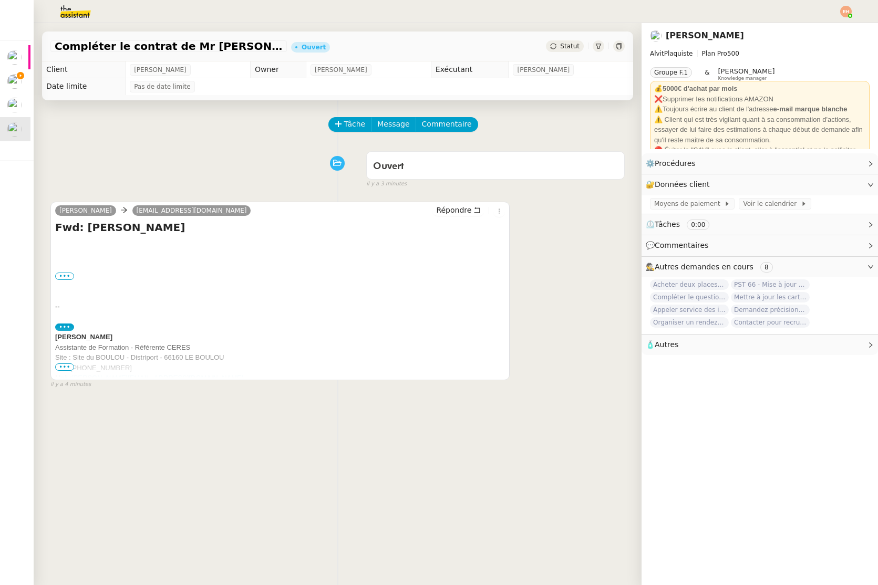
click at [61, 368] on span "•••" at bounding box center [64, 367] width 19 height 7
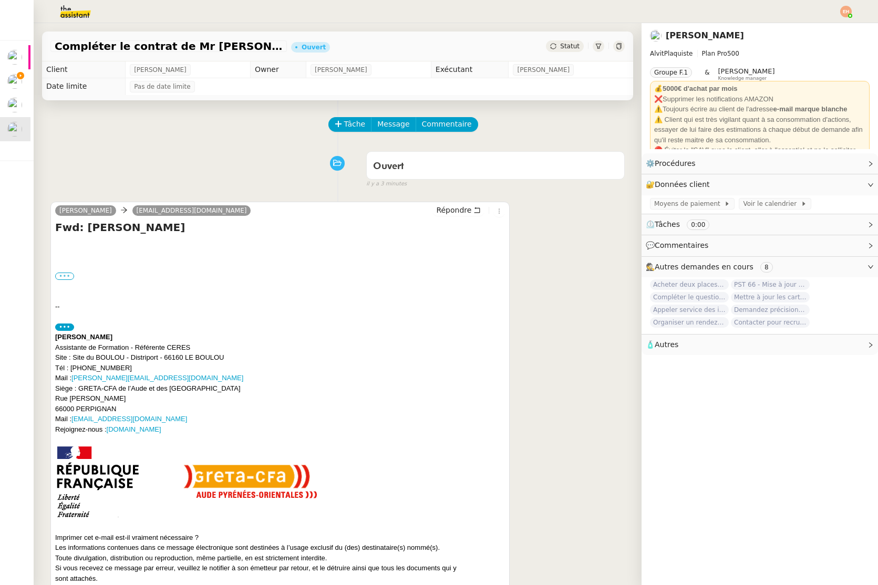
click at [59, 273] on label "•••" at bounding box center [64, 276] width 19 height 7
click at [0, 0] on input "•••" at bounding box center [0, 0] width 0 height 0
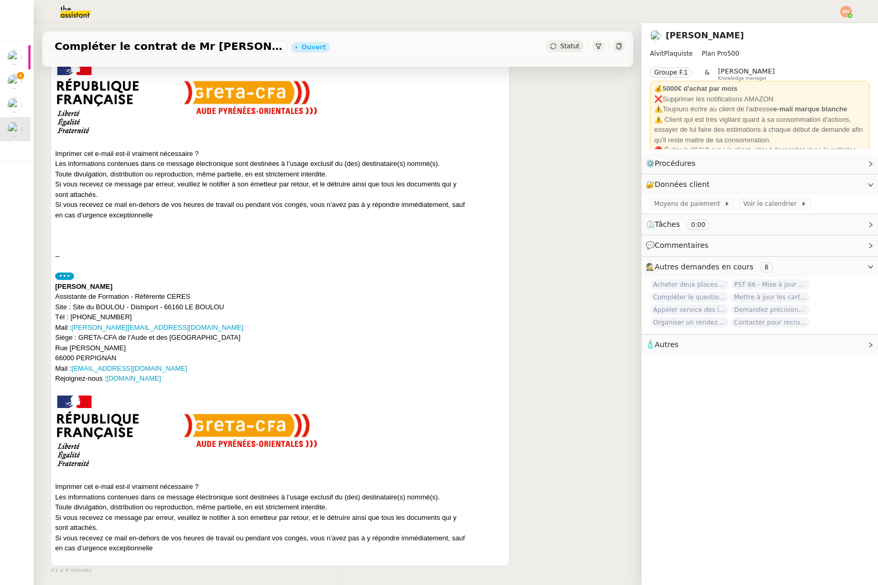
scroll to position [496, 0]
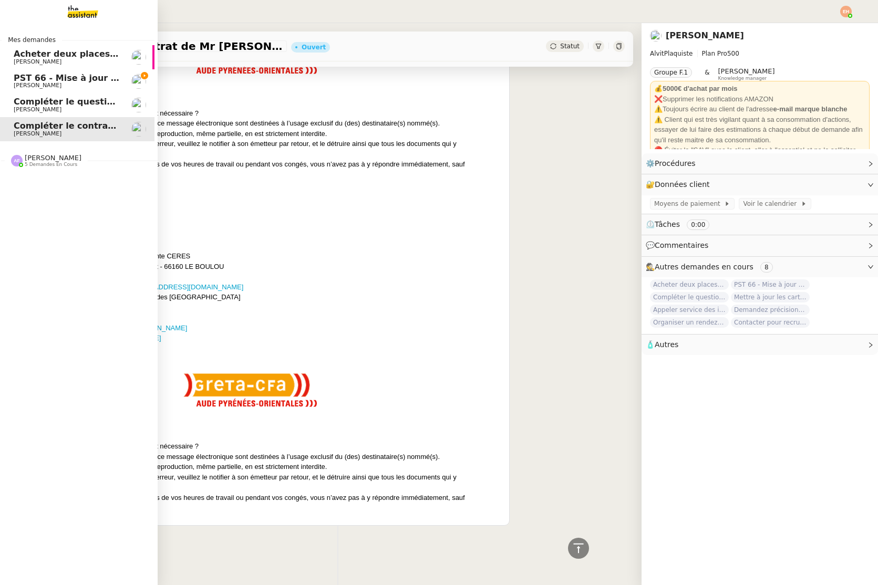
click at [53, 109] on span "[PERSON_NAME]" at bounding box center [67, 110] width 106 height 6
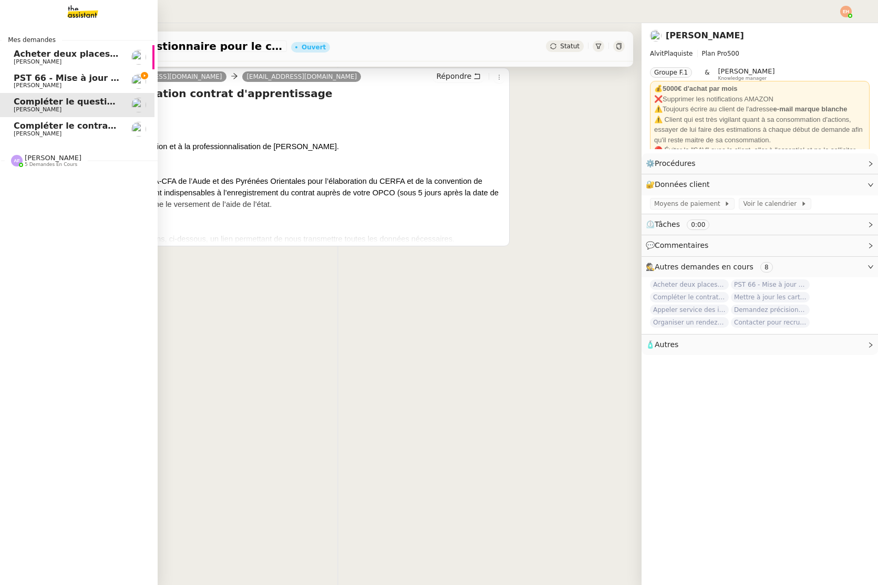
scroll to position [133, 0]
click at [60, 74] on span "PST 66 - Mise à jour des effectifs - Facturation des nouveaux salariés entrants" at bounding box center [199, 78] width 371 height 10
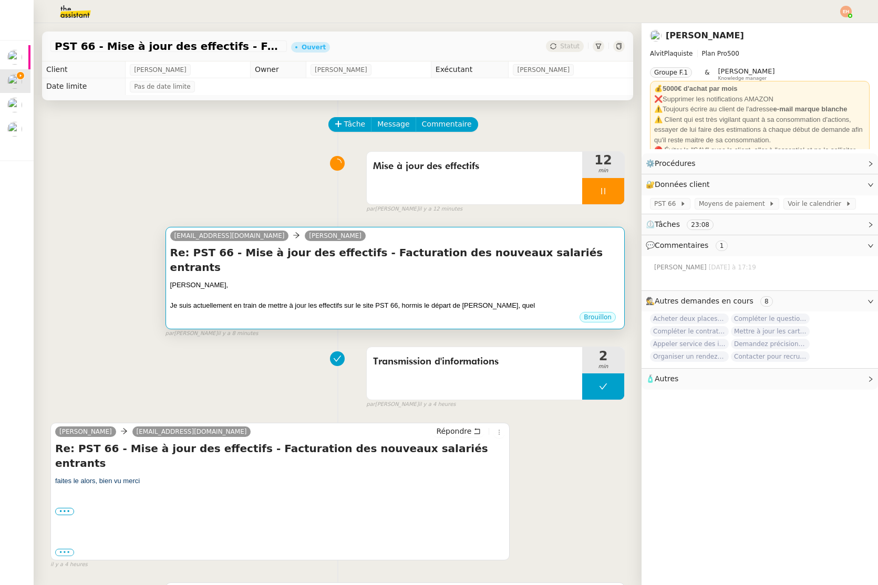
click at [440, 257] on h4 "Re: PST 66 - Mise à jour des effectifs - Facturation des nouveaux salariés entr…" at bounding box center [395, 259] width 450 height 29
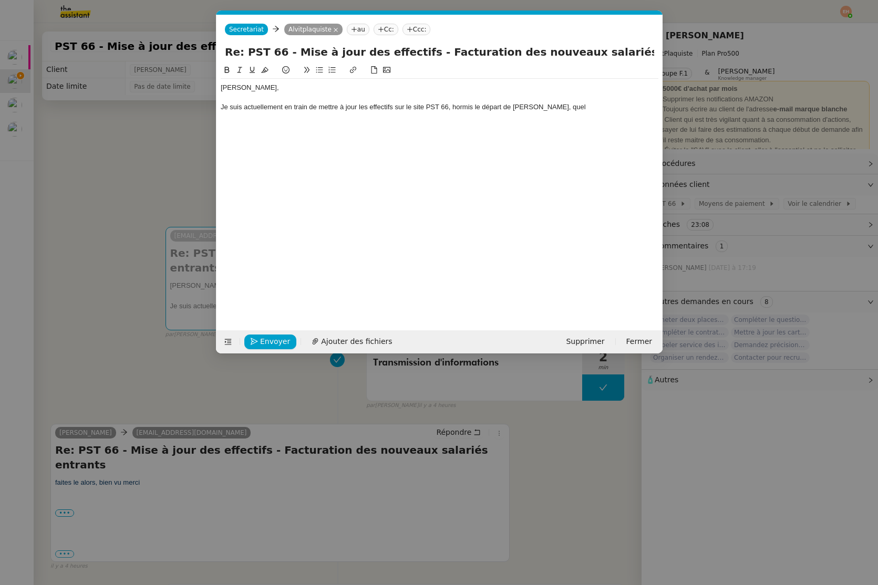
scroll to position [0, 22]
click at [375, 102] on div at bounding box center [440, 97] width 438 height 9
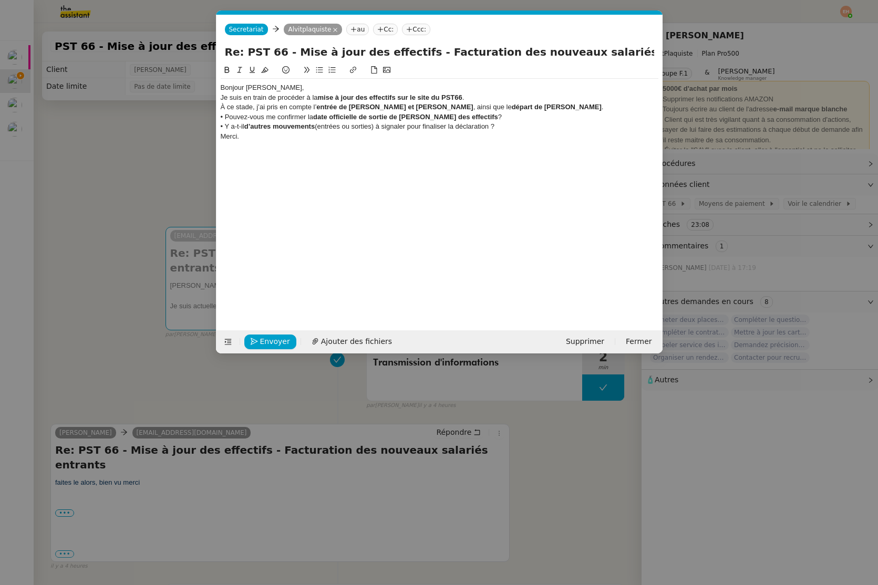
scroll to position [0, 0]
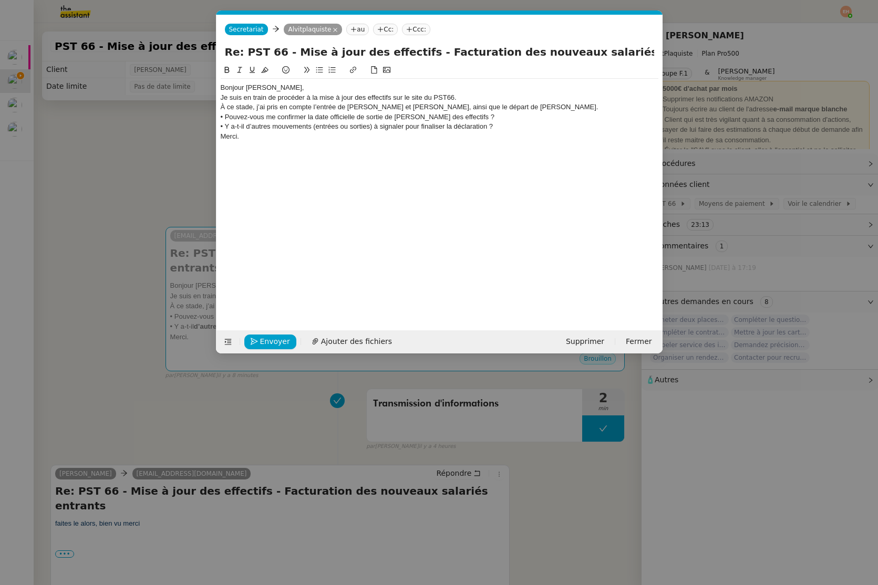
click at [248, 87] on div "Bonjour [PERSON_NAME]," at bounding box center [440, 87] width 438 height 9
drag, startPoint x: 248, startPoint y: 87, endPoint x: 198, endPoint y: 86, distance: 50.4
click at [197, 86] on nz-modal-container "Service TA - VOYAGE - PROPOSITION GLOBALE A utiliser dans le cadre de propositi…" at bounding box center [439, 292] width 878 height 585
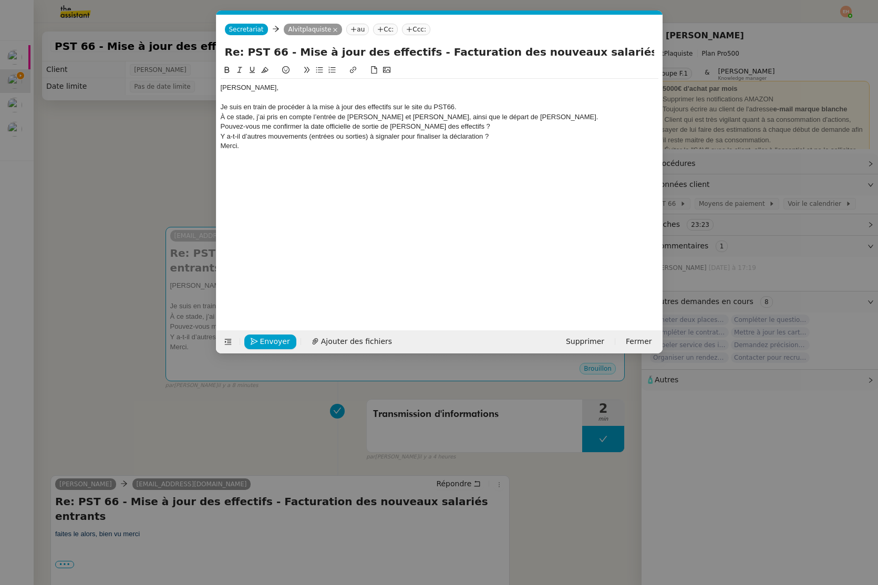
drag, startPoint x: 303, startPoint y: 127, endPoint x: 358, endPoint y: 137, distance: 56.5
click at [358, 137] on div "[PERSON_NAME], Je suis en train de procéder à la mise à jour des effectifs sur …" at bounding box center [440, 122] width 438 height 86
click at [356, 132] on div "Y a-t-il d’autres mouvements (entrées ou sorties) à signaler pour finaliser la …" at bounding box center [440, 136] width 438 height 9
click at [362, 127] on div "Pouvez-vous me confirmer la date officielle de sortie de [PERSON_NAME] des effe…" at bounding box center [440, 126] width 438 height 9
click at [317, 69] on icon at bounding box center [319, 69] width 7 height 7
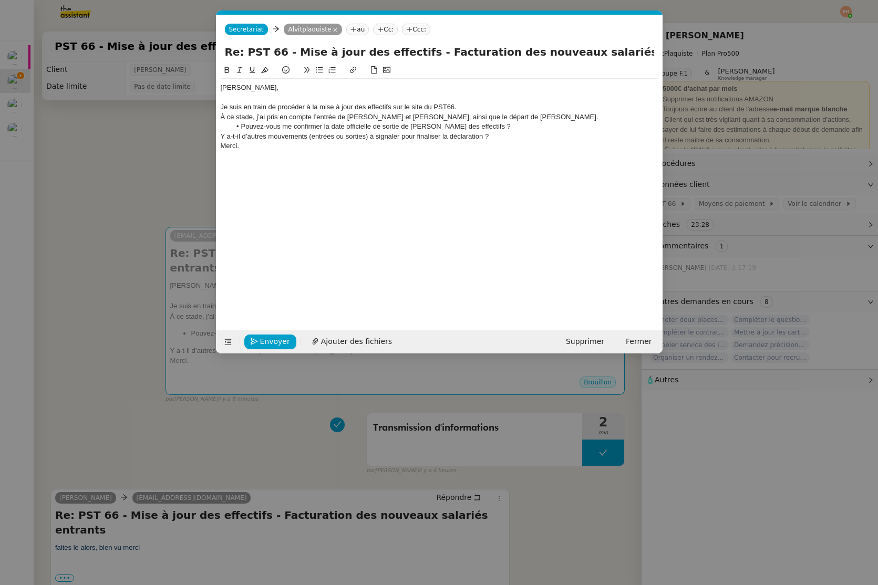
click at [297, 133] on div "Y a-t-il d’autres mouvements (entrées ou sorties) à signaler pour finaliser la …" at bounding box center [440, 136] width 438 height 9
click at [320, 71] on icon at bounding box center [319, 69] width 7 height 7
click at [530, 132] on li "Y a-t-il d’autres mouvements (entrées ou sorties) à signaler pour finaliser la …" at bounding box center [445, 136] width 428 height 9
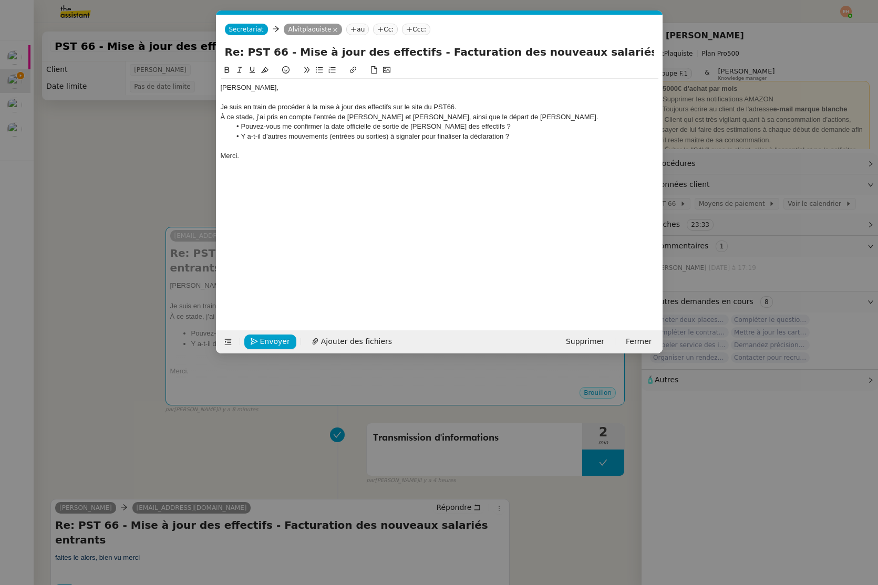
click at [490, 102] on div at bounding box center [440, 97] width 438 height 9
click at [483, 107] on div "Je suis en train de procéder à la mise à jour des effectifs sur le site du PST6…" at bounding box center [440, 106] width 438 height 9
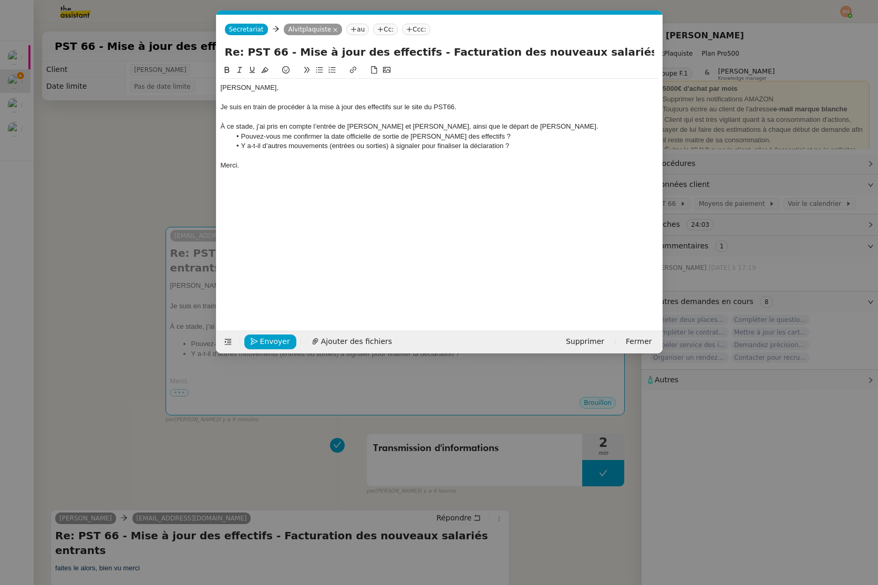
click at [444, 126] on div "À ce stade, j’ai pris en compte l’entrée de [PERSON_NAME] et [PERSON_NAME], ain…" at bounding box center [440, 126] width 438 height 9
click at [443, 137] on li "Pouvez-vous me confirmer la date officielle de sortie de [PERSON_NAME] des effe…" at bounding box center [445, 136] width 428 height 9
drag, startPoint x: 242, startPoint y: 146, endPoint x: 236, endPoint y: 148, distance: 6.5
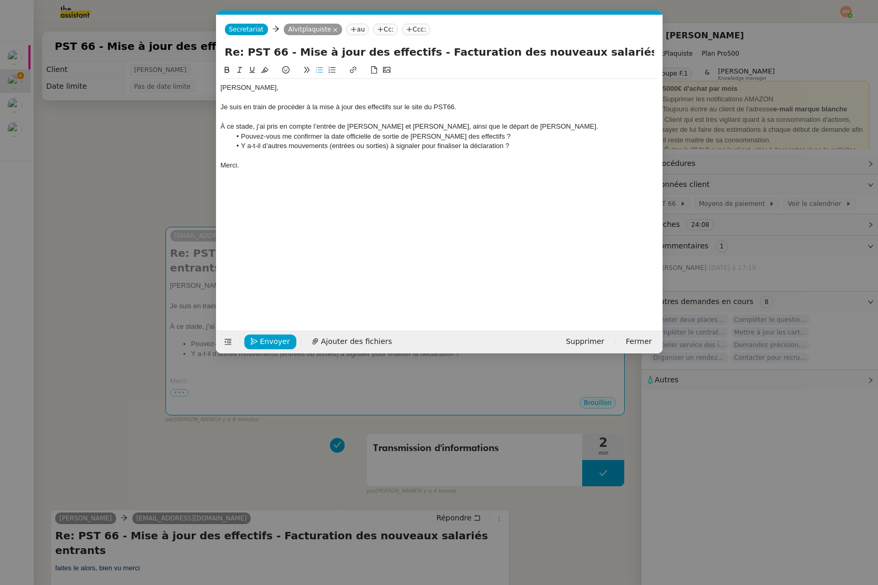
click at [236, 148] on li "Y a-t-il d’autres mouvements (entrées ou sorties) à signaler pour finaliser la …" at bounding box center [445, 145] width 428 height 9
click at [239, 136] on li "Pouvez-vous me confirmer la date officielle de sortie de [PERSON_NAME] des effe…" at bounding box center [445, 136] width 428 height 9
click at [236, 137] on li "Pouvez-vous me confirmer la date officielle de sortie de [PERSON_NAME] des effe…" at bounding box center [445, 136] width 428 height 9
click at [235, 121] on div at bounding box center [440, 116] width 438 height 9
click at [286, 338] on span "Envoyer" at bounding box center [275, 342] width 30 height 12
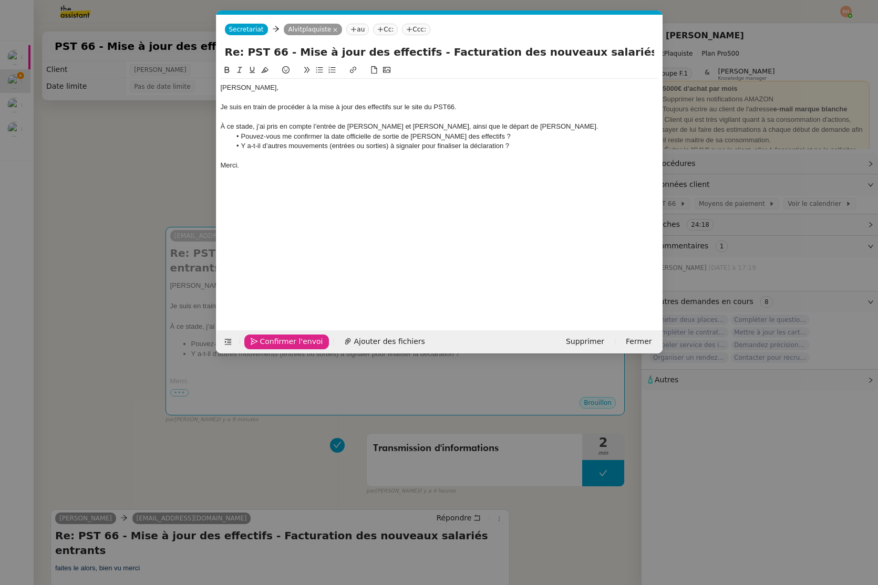
drag, startPoint x: 286, startPoint y: 338, endPoint x: 295, endPoint y: 331, distance: 11.7
click at [297, 330] on div "Confirmer l'envoi Ajouter des fichiers Supprimer Fermer" at bounding box center [439, 341] width 446 height 23
click at [278, 336] on span "Confirmer l'envoi" at bounding box center [291, 342] width 63 height 12
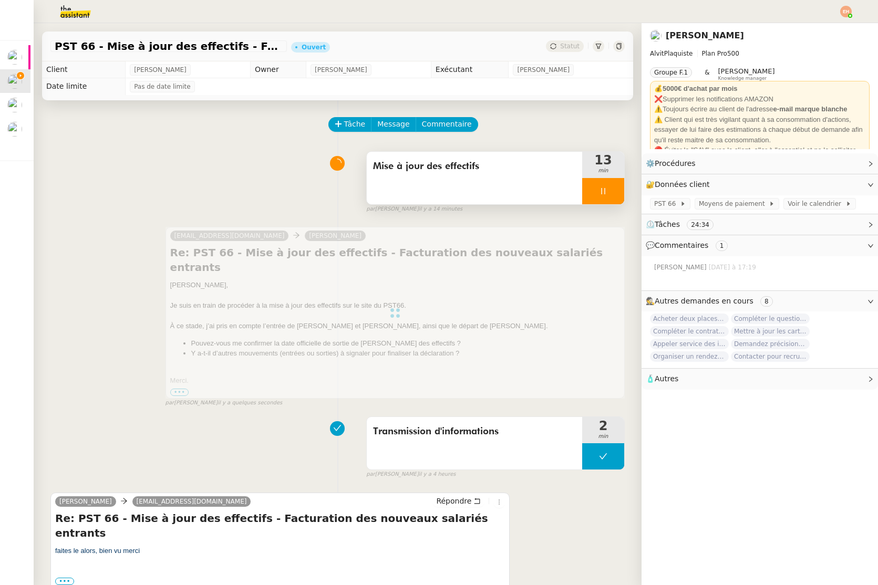
click at [613, 180] on div at bounding box center [603, 191] width 42 height 26
drag, startPoint x: 610, startPoint y: 186, endPoint x: 596, endPoint y: 186, distance: 13.7
click at [610, 186] on button at bounding box center [613, 191] width 21 height 26
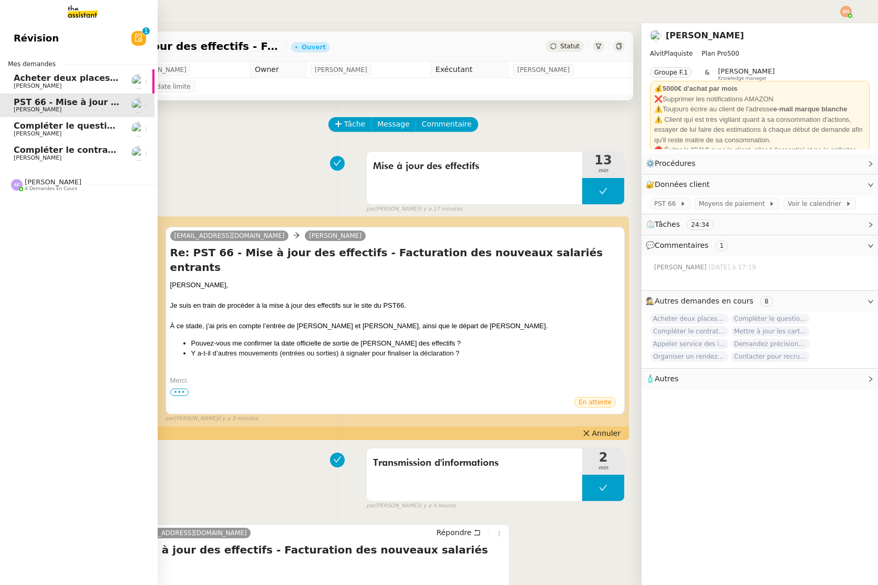
click at [46, 142] on link "Compléter le contrat de Mr [PERSON_NAME]" at bounding box center [76, 153] width 158 height 24
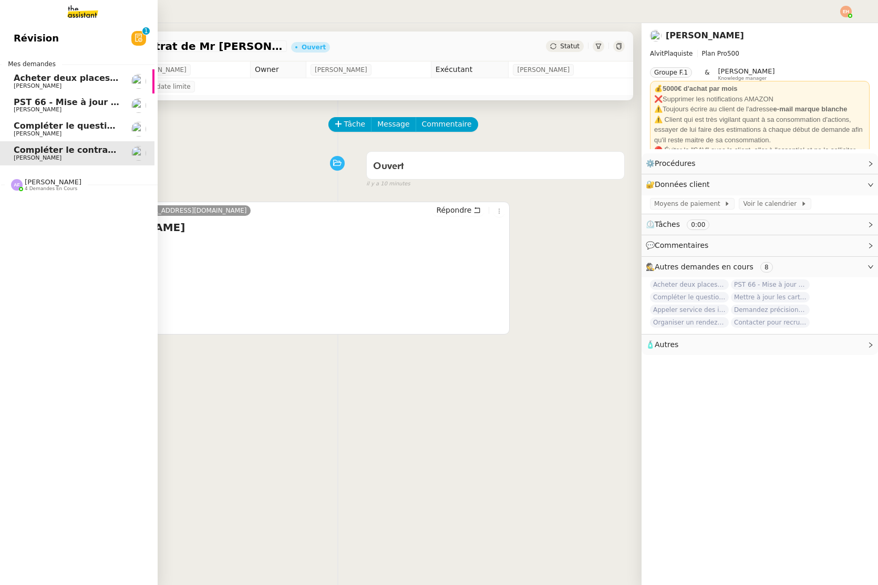
click at [50, 128] on span "Compléter le questionnaire pour le contrat d'apprentissage" at bounding box center [155, 126] width 283 height 10
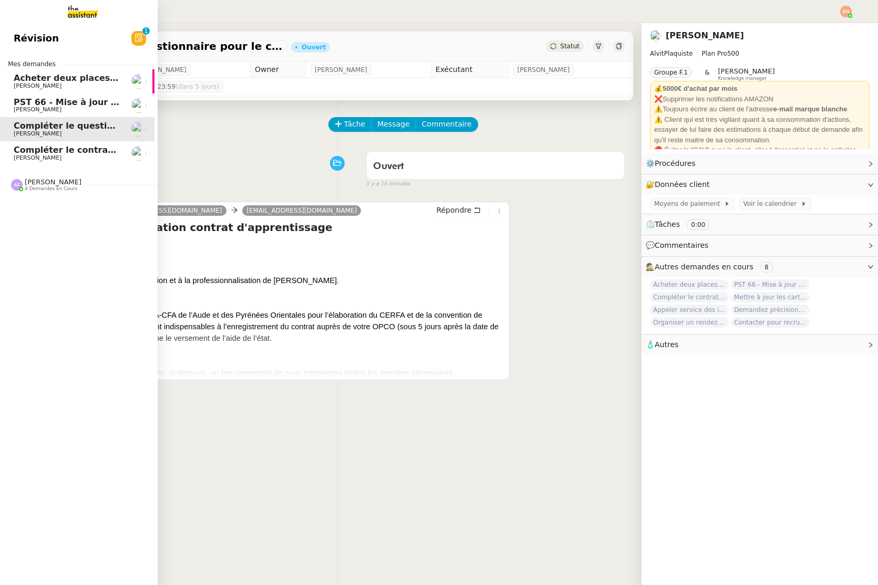
click at [77, 112] on span "[PERSON_NAME]" at bounding box center [67, 110] width 106 height 6
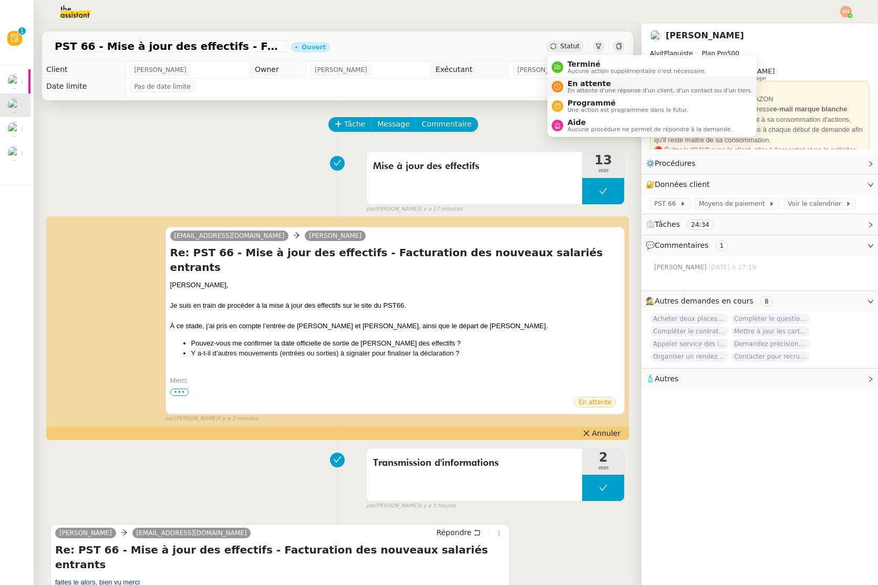
click at [577, 85] on span "En attente" at bounding box center [659, 83] width 185 height 8
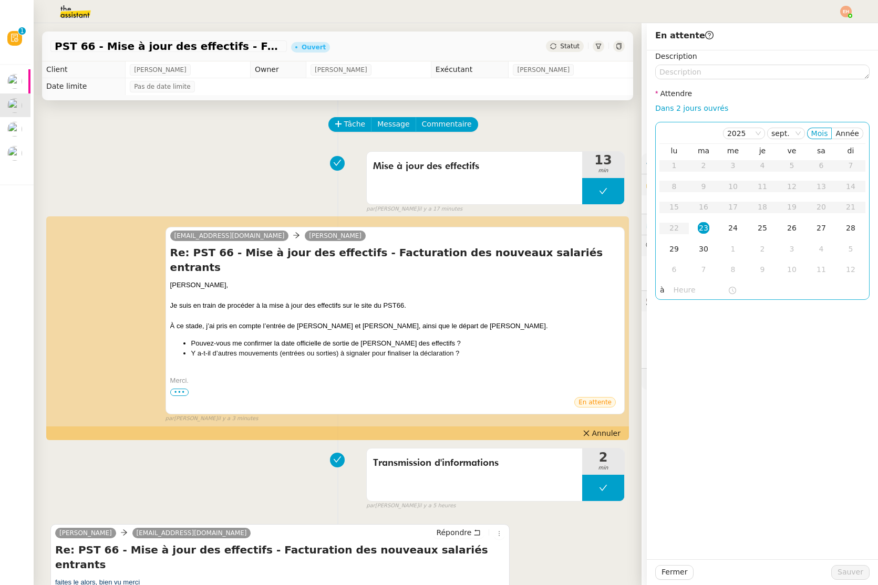
drag, startPoint x: 682, startPoint y: 111, endPoint x: 694, endPoint y: 137, distance: 28.0
click at [682, 111] on link "Dans 2 jours ouvrés" at bounding box center [691, 108] width 73 height 8
type input "07:00"
click at [717, 574] on span "Sauver" at bounding box center [850, 572] width 26 height 12
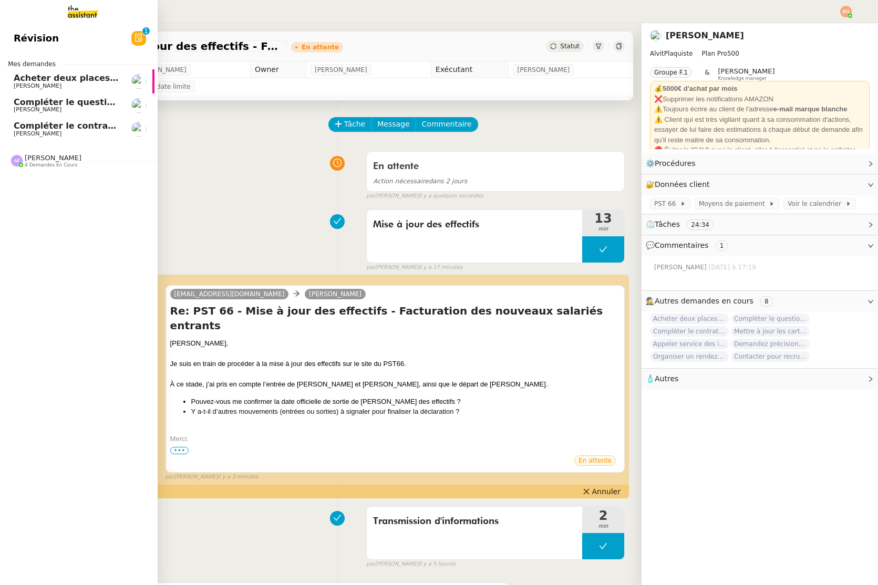
click at [58, 91] on link "Acheter deux places de concert VIP [PERSON_NAME]" at bounding box center [76, 81] width 158 height 24
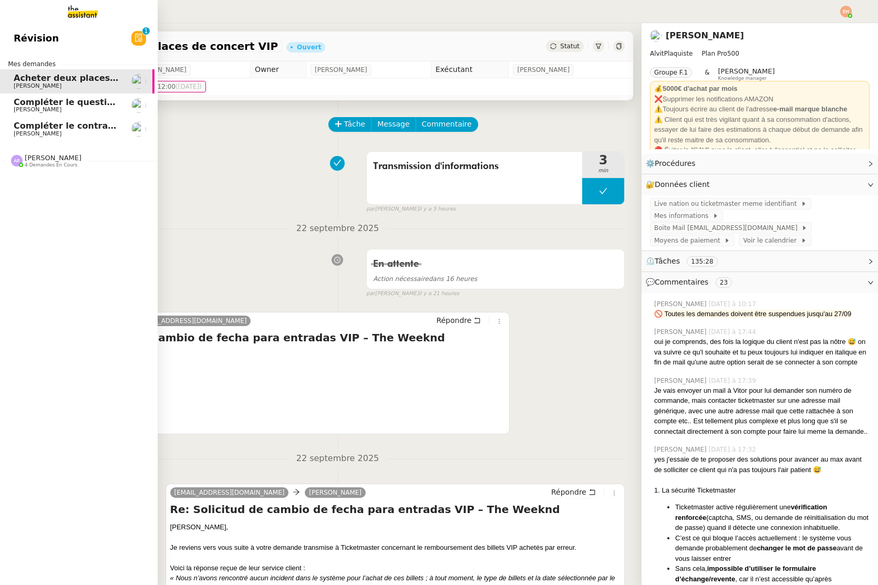
click at [49, 94] on link "Compléter le questionnaire pour le contrat d'apprentissage [PERSON_NAME]" at bounding box center [76, 106] width 158 height 24
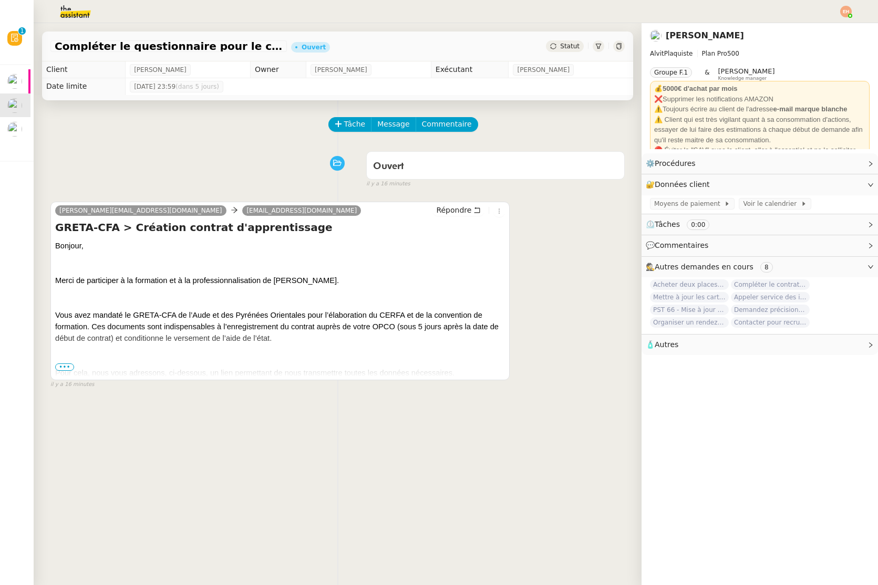
click at [67, 370] on span "•••" at bounding box center [64, 367] width 19 height 7
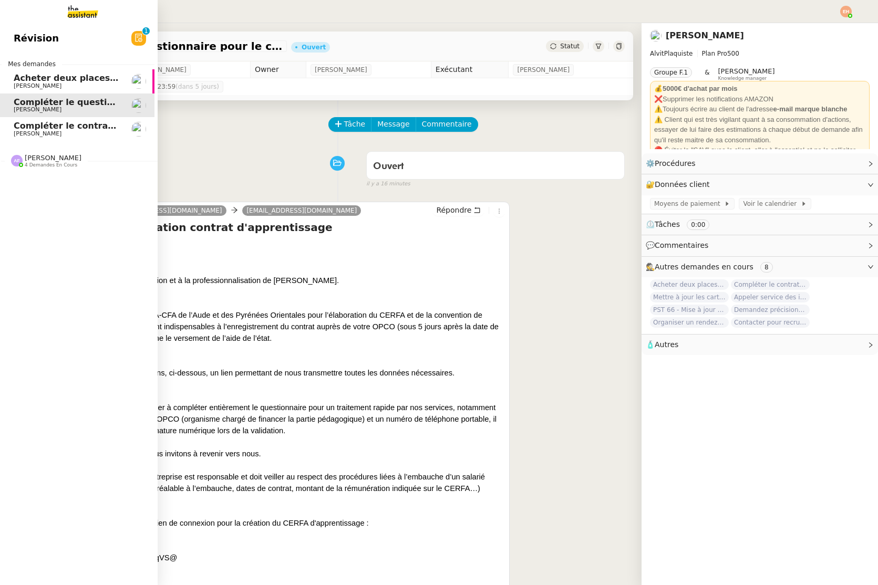
click at [40, 132] on span "[PERSON_NAME]" at bounding box center [38, 133] width 48 height 7
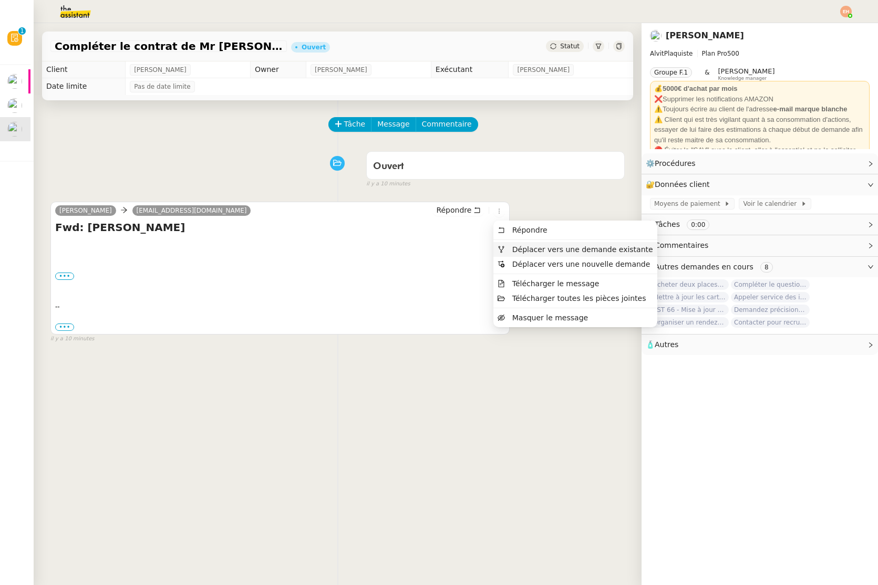
click at [519, 246] on span "Déplacer vers une demande existante" at bounding box center [582, 249] width 141 height 8
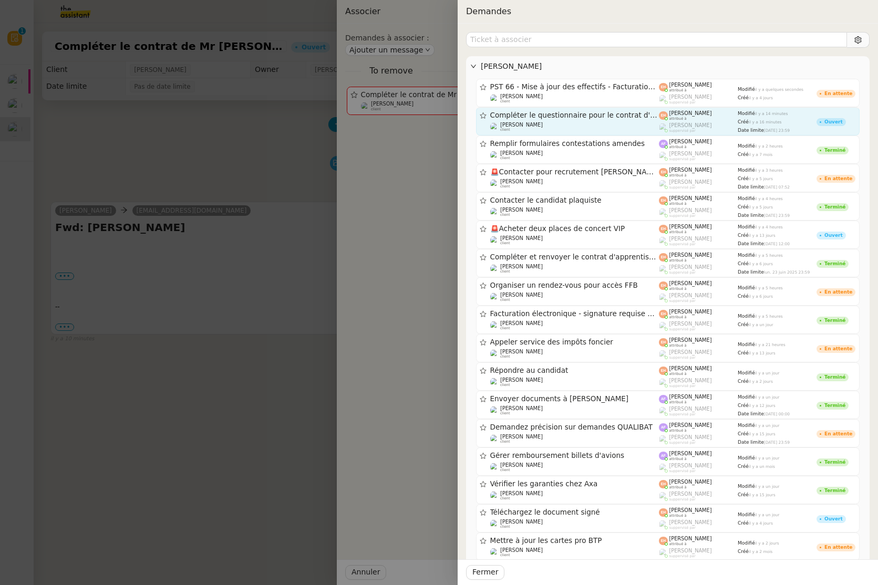
click at [553, 115] on span "Compléter le questionnaire pour le contrat d'apprentissage" at bounding box center [574, 115] width 169 height 7
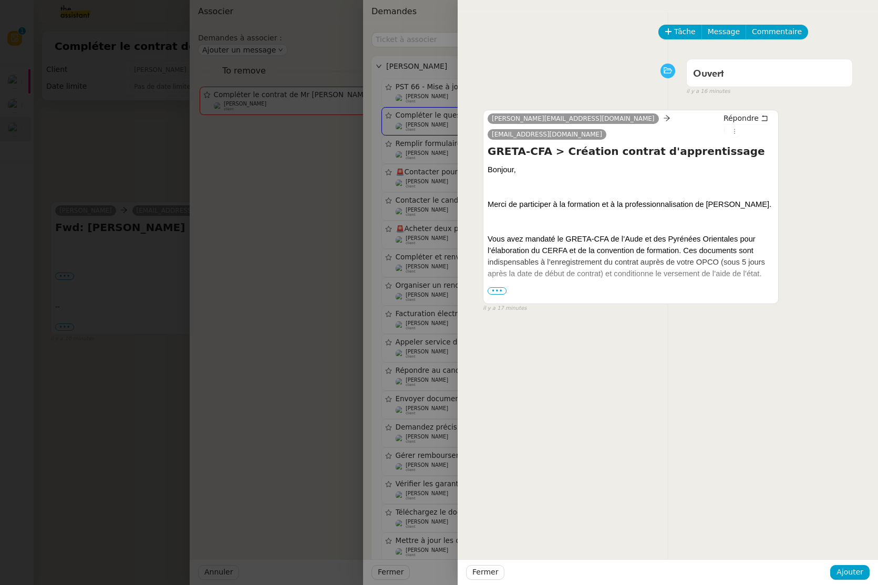
click at [717, 561] on div "Fermer Ajouter" at bounding box center [668, 572] width 420 height 26
click at [717, 567] on span "Ajouter" at bounding box center [849, 572] width 27 height 12
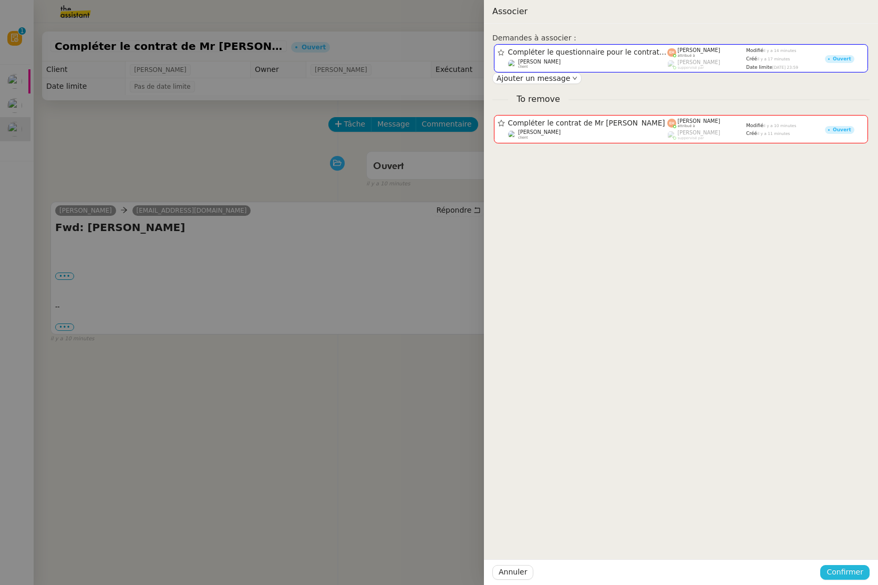
click at [717, 571] on span "Confirmer" at bounding box center [844, 572] width 37 height 12
click at [717, 543] on span "Ajouter" at bounding box center [845, 544] width 27 height 11
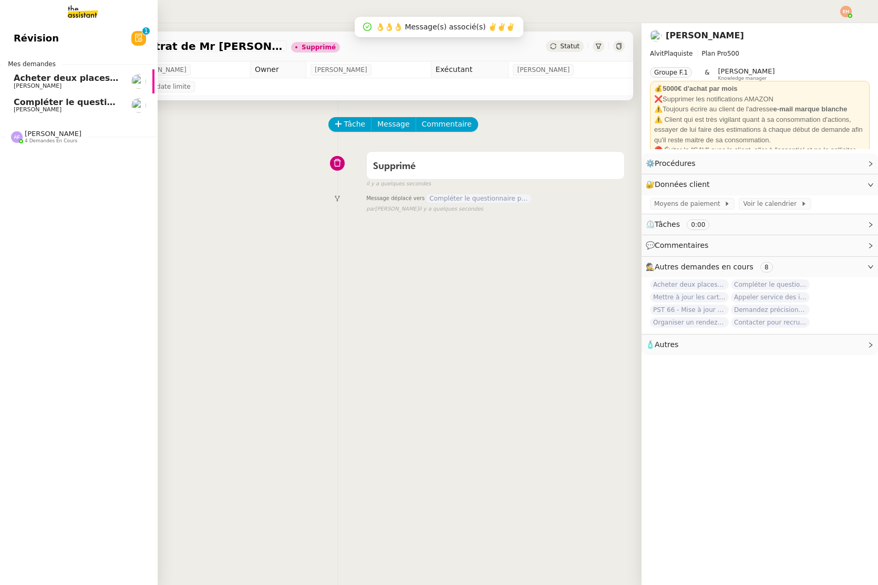
click at [24, 85] on span "[PERSON_NAME]" at bounding box center [38, 85] width 48 height 7
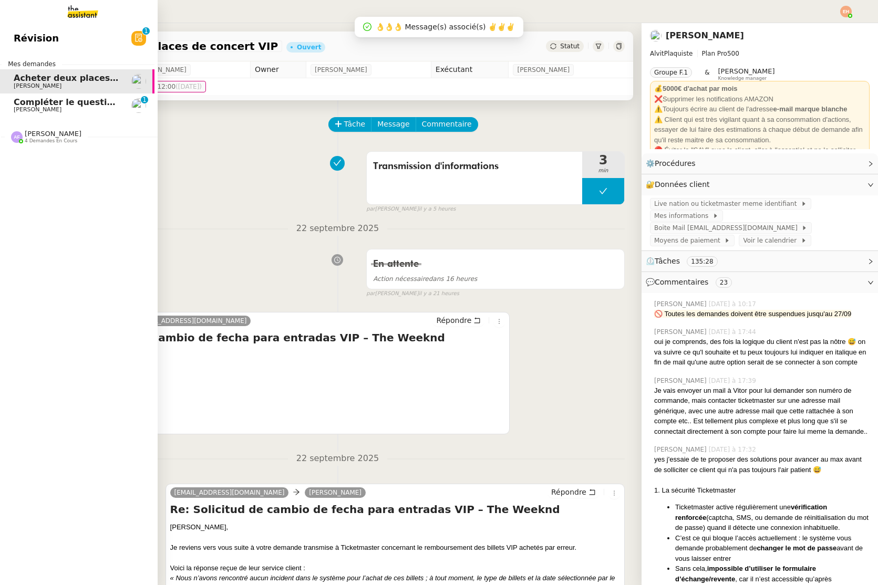
click at [35, 103] on span "Compléter le questionnaire pour le contrat d'apprentissage" at bounding box center [155, 102] width 283 height 10
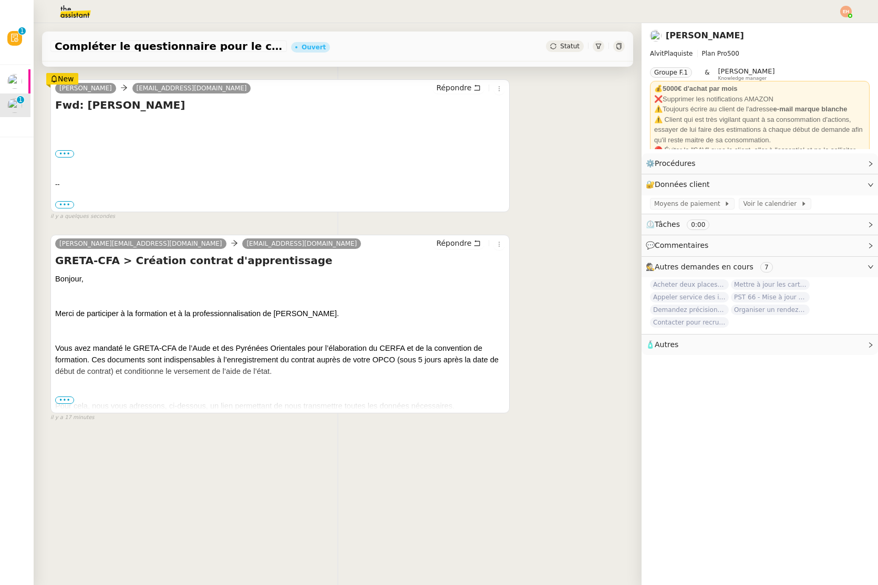
scroll to position [133, 0]
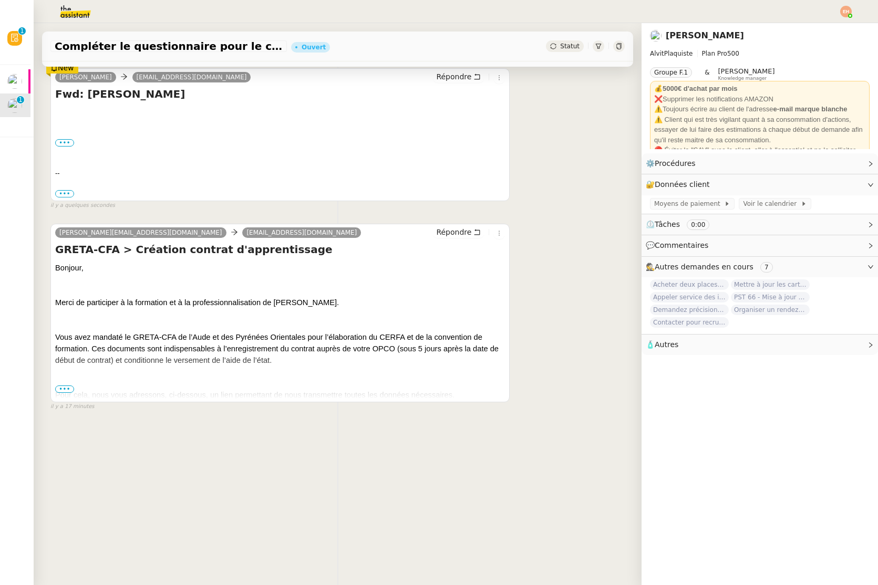
click at [57, 387] on span "•••" at bounding box center [64, 389] width 19 height 7
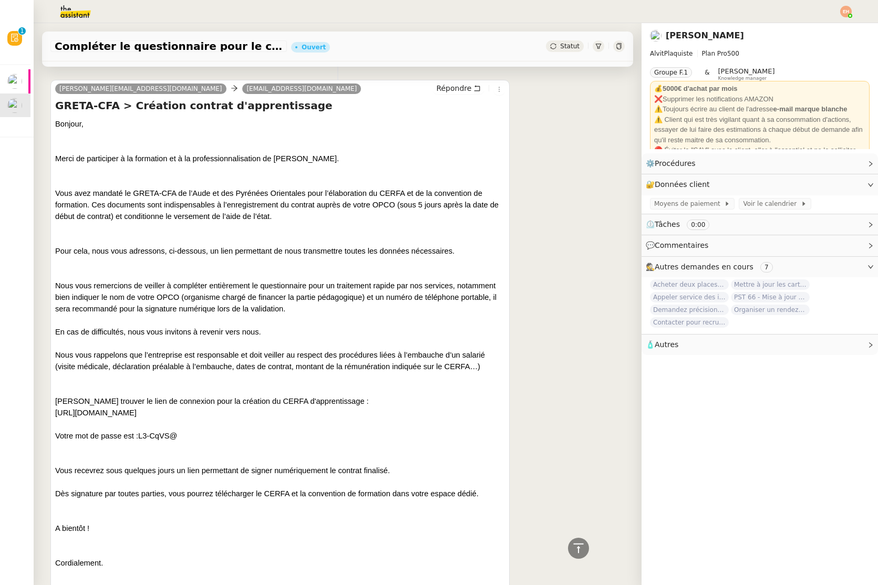
scroll to position [0, 0]
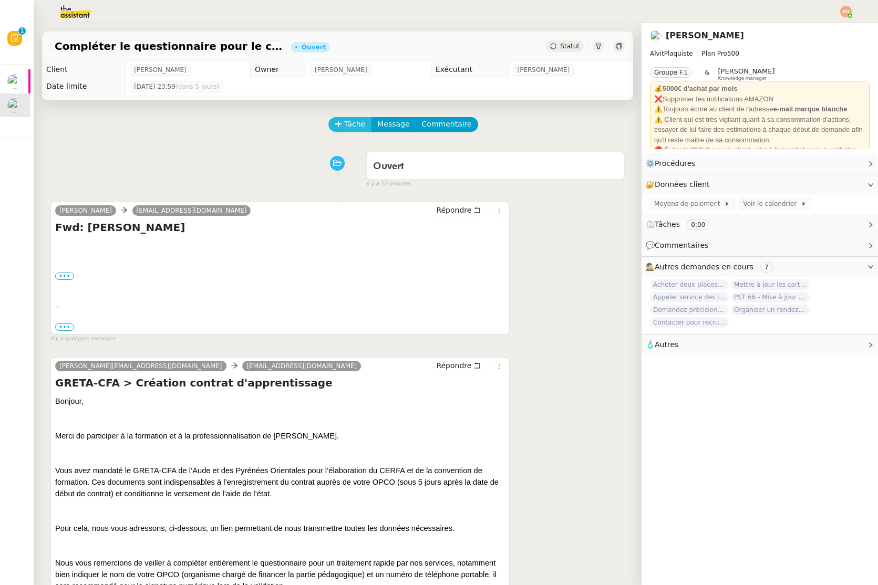
drag, startPoint x: 350, startPoint y: 121, endPoint x: 337, endPoint y: 127, distance: 14.8
click at [350, 121] on span "Tâche" at bounding box center [355, 124] width 22 height 12
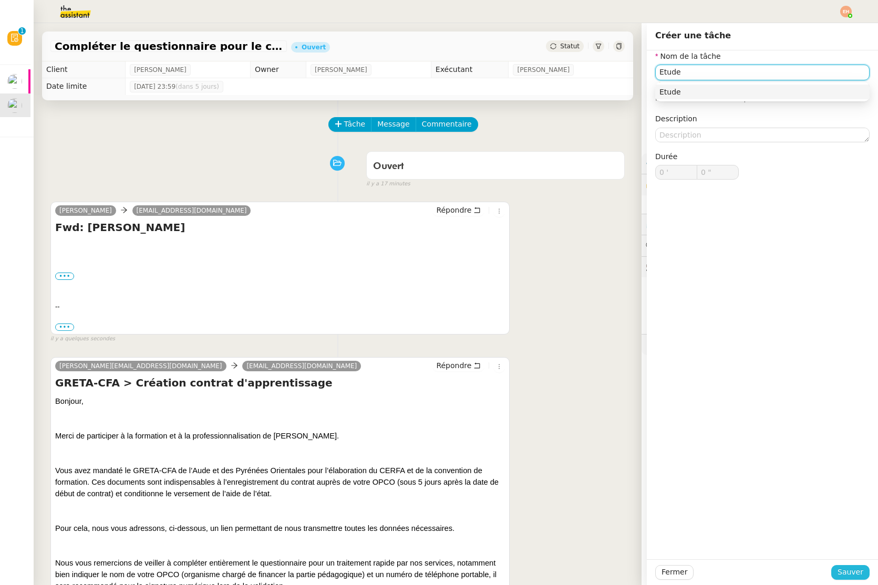
type input "Etude"
click at [717, 566] on button "Sauver" at bounding box center [850, 572] width 38 height 15
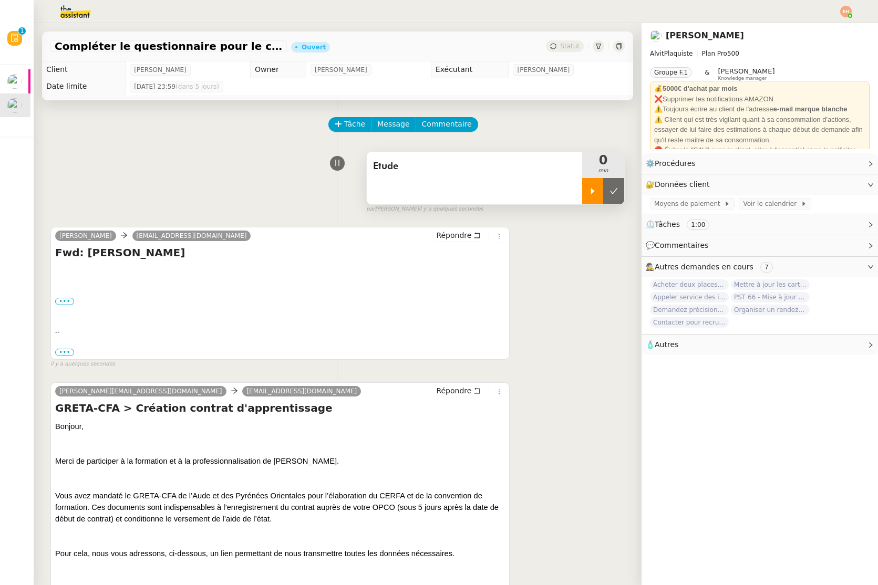
click at [593, 194] on icon at bounding box center [592, 191] width 8 height 8
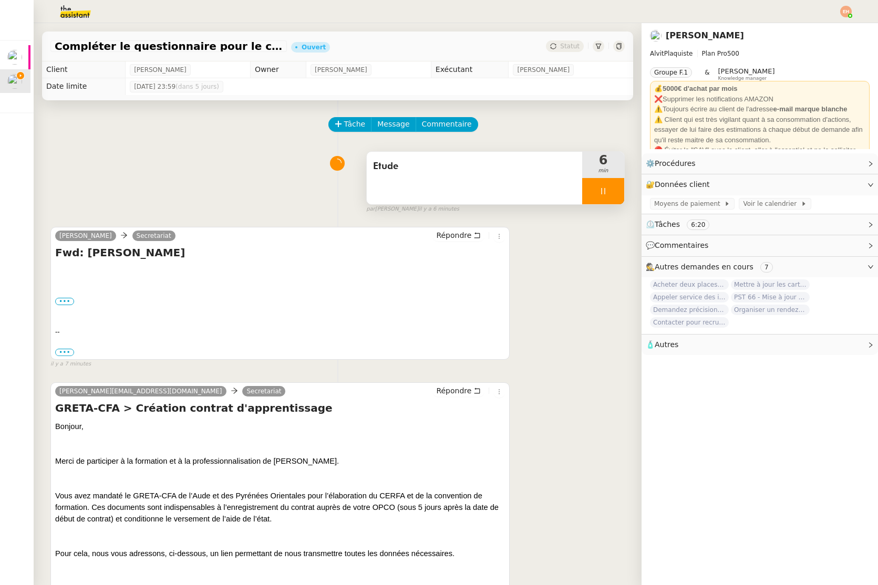
click at [605, 199] on div at bounding box center [603, 191] width 42 height 26
click at [596, 195] on icon at bounding box center [592, 191] width 8 height 8
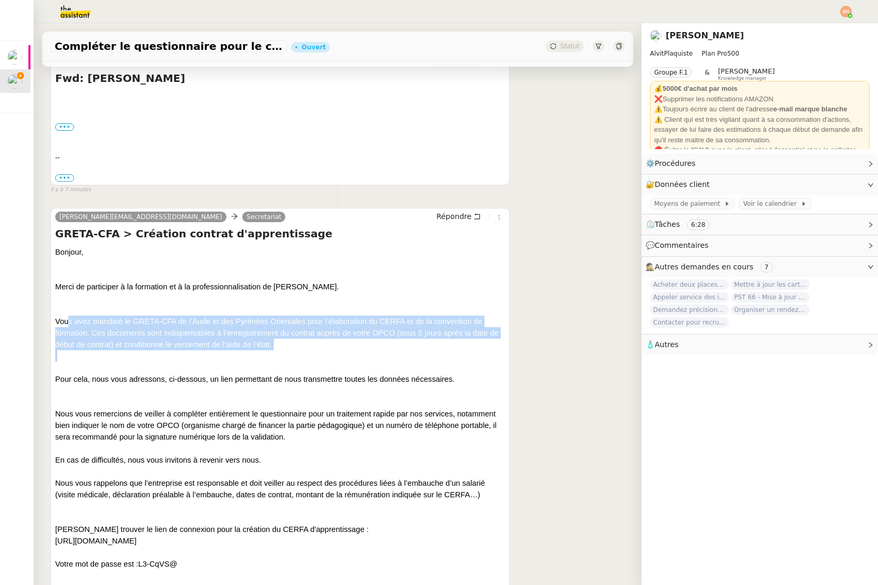
scroll to position [174, 0]
drag, startPoint x: 68, startPoint y: 348, endPoint x: 272, endPoint y: 371, distance: 204.6
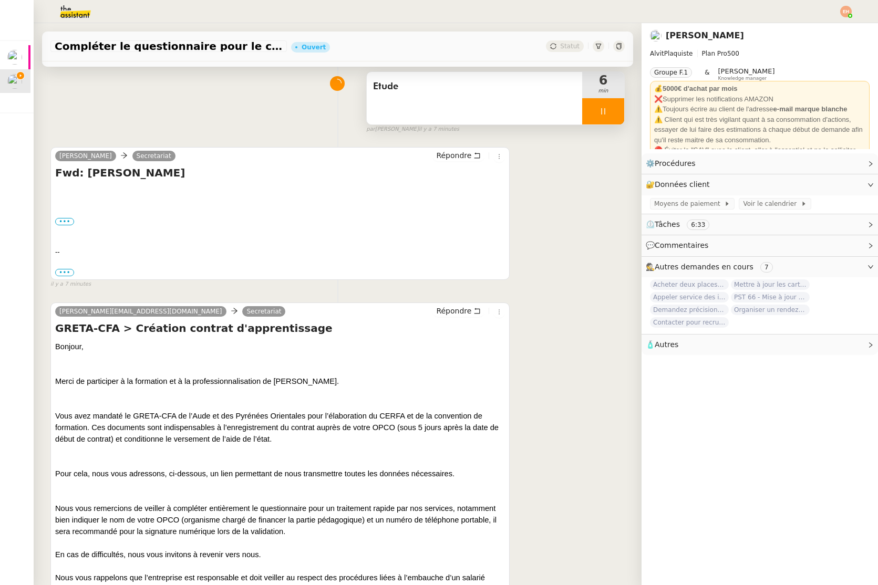
scroll to position [57, 0]
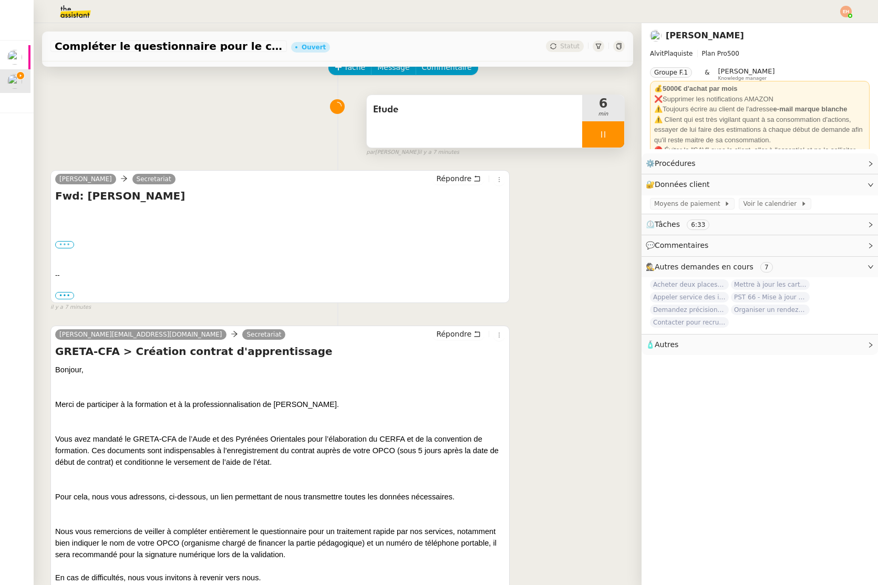
click at [61, 242] on label "•••" at bounding box center [64, 244] width 19 height 7
click at [0, 0] on input "•••" at bounding box center [0, 0] width 0 height 0
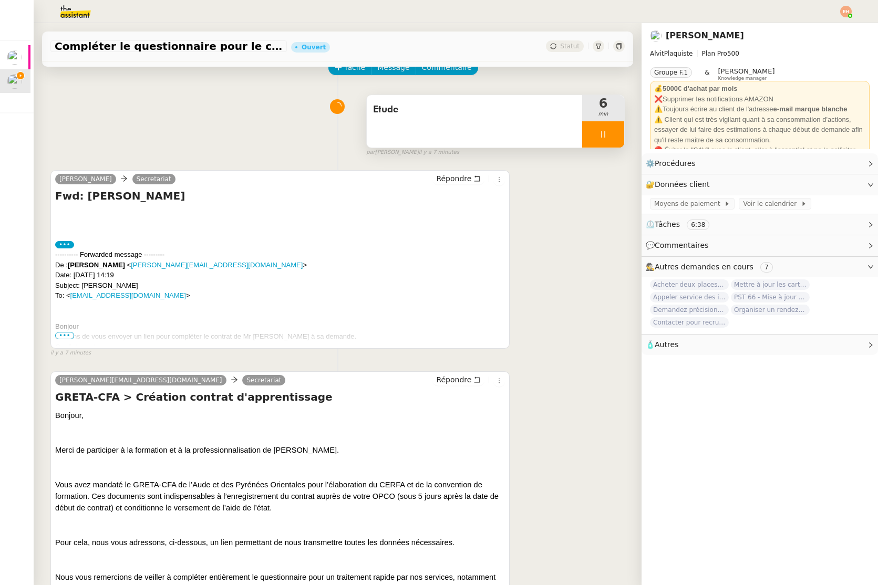
click at [66, 331] on div "Je viens de vous envoyer un lien pour compléter le contrat de Mr [PERSON_NAME] …" at bounding box center [280, 336] width 450 height 11
click at [66, 336] on span "•••" at bounding box center [64, 335] width 19 height 7
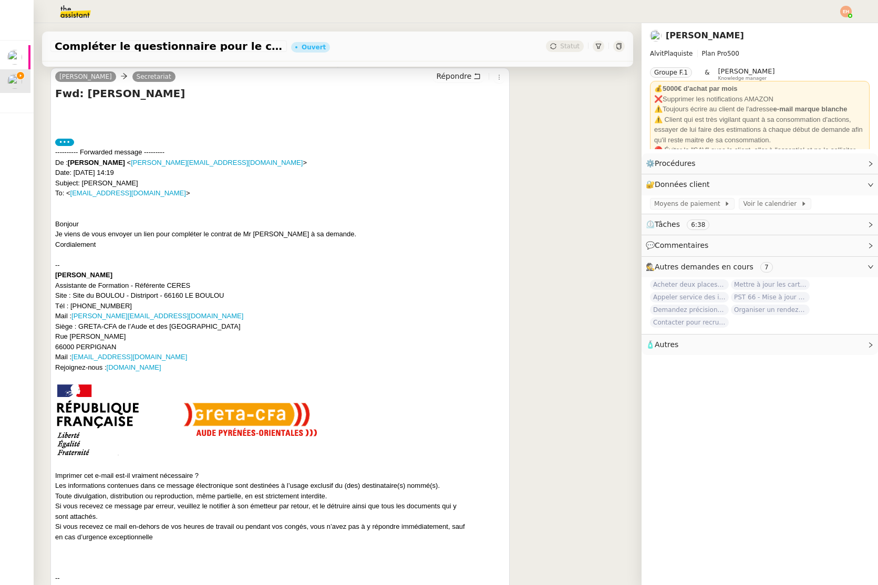
scroll to position [0, 0]
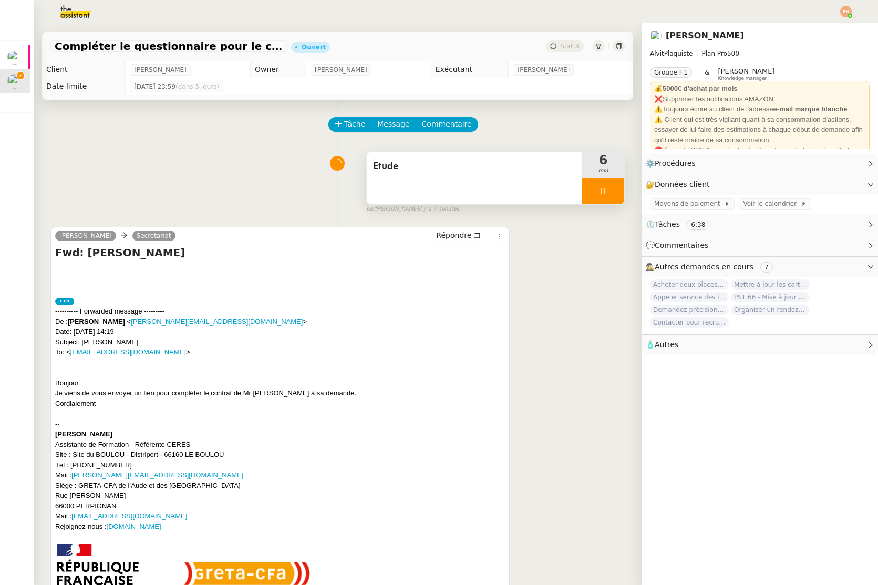
click at [583, 189] on div at bounding box center [603, 191] width 42 height 26
click at [484, 179] on div "Etude" at bounding box center [474, 178] width 215 height 53
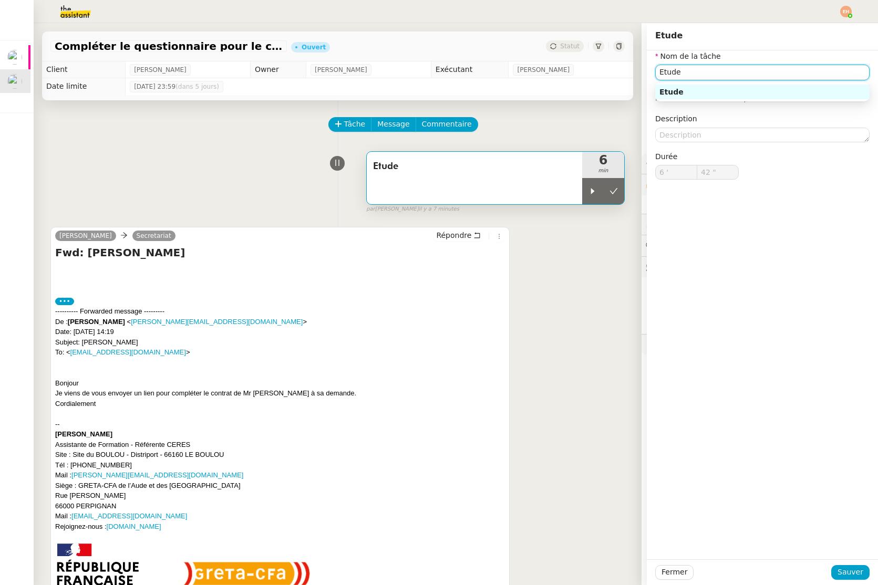
click at [717, 72] on input "Etude" at bounding box center [762, 72] width 214 height 15
type input "E"
type input "Complétion dossier apprentissage [PERSON_NAME]"
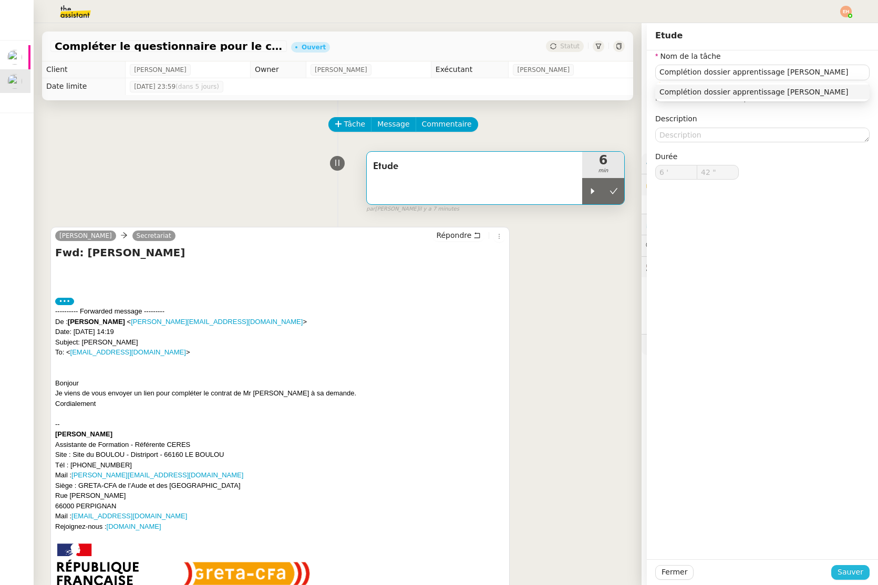
drag, startPoint x: 847, startPoint y: 575, endPoint x: 761, endPoint y: 412, distance: 184.5
click at [717, 575] on span "Sauver" at bounding box center [850, 572] width 26 height 12
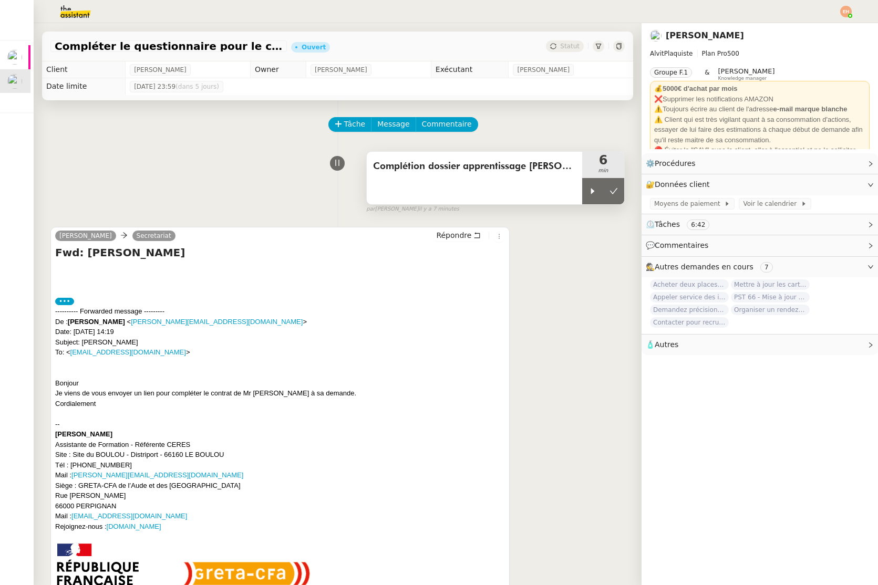
click at [418, 159] on span "Complétion dossier apprentissage [PERSON_NAME]" at bounding box center [474, 167] width 203 height 16
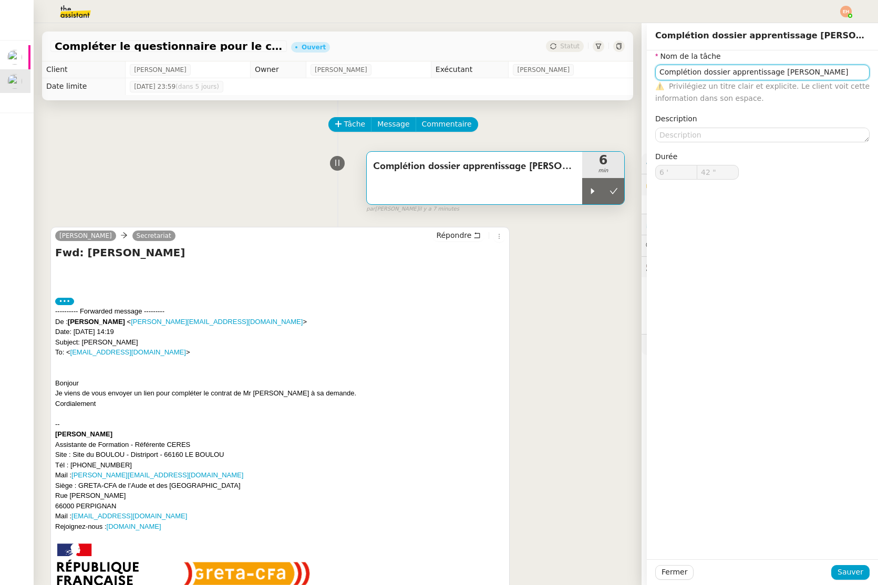
click at [678, 76] on input "Complétion dossier apprentissage [PERSON_NAME]" at bounding box center [762, 72] width 214 height 15
drag, startPoint x: 678, startPoint y: 76, endPoint x: 503, endPoint y: 7, distance: 187.5
click at [678, 76] on input "Complétion dossier apprentissage [PERSON_NAME]" at bounding box center [762, 72] width 214 height 15
click at [717, 569] on span "Sauver" at bounding box center [850, 572] width 26 height 12
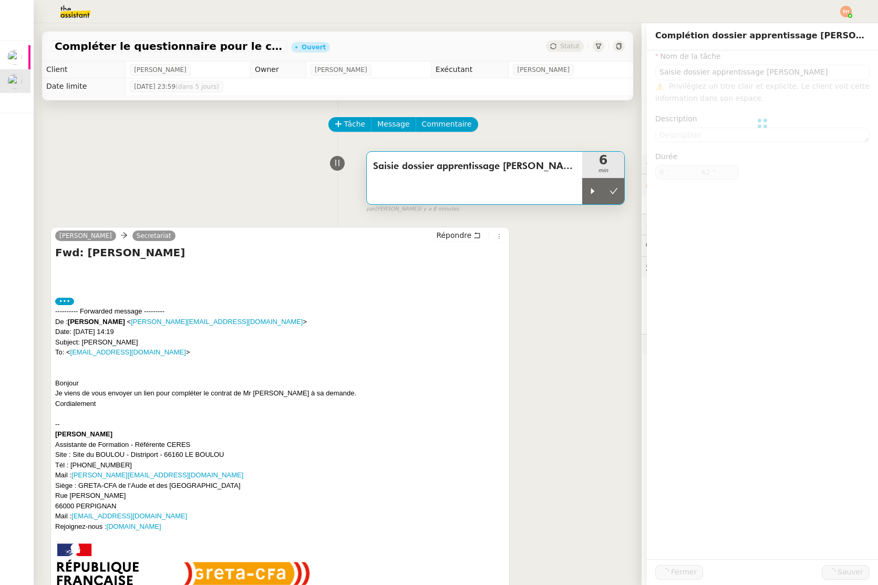
type input "Saisie dossier apprentissage [PERSON_NAME]"
type input "6 '"
type input "42 ""
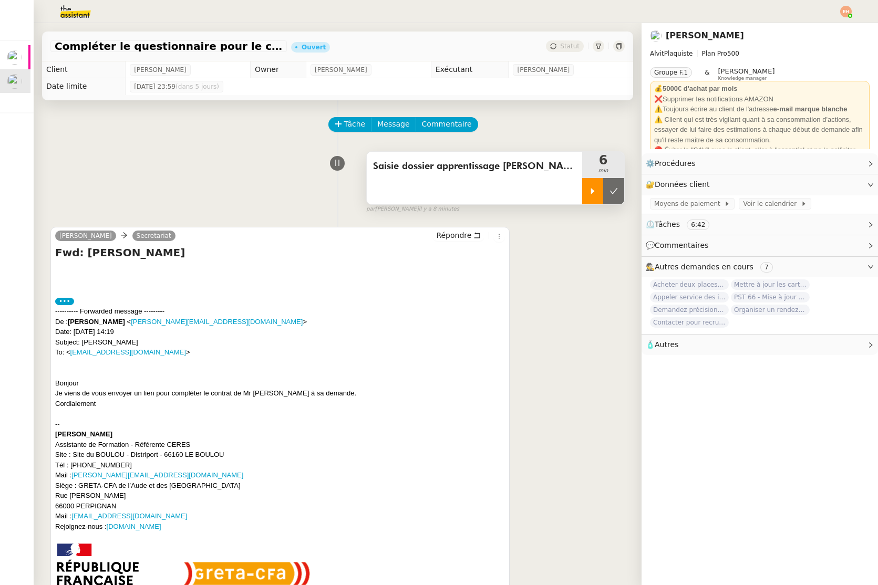
click at [591, 195] on div at bounding box center [592, 191] width 21 height 26
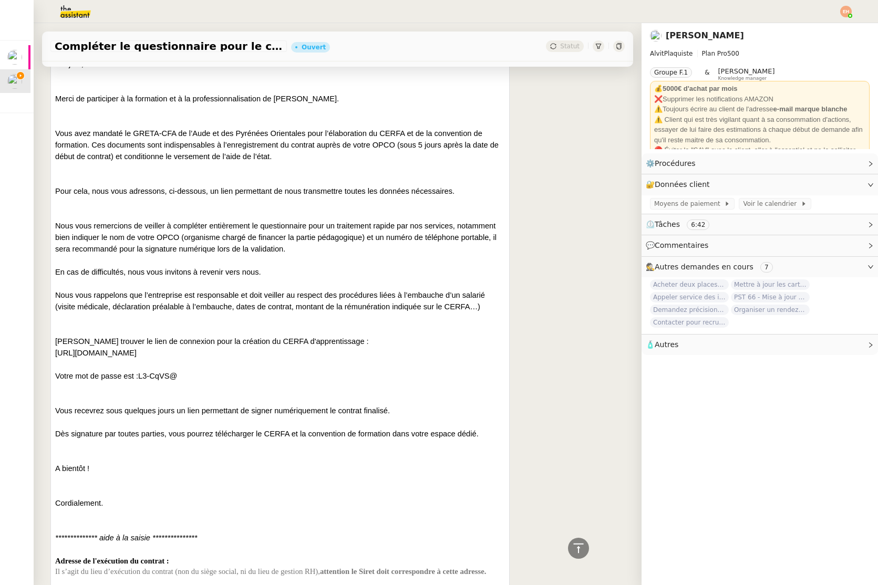
click at [137, 356] on span "[URL][DOMAIN_NAME]" at bounding box center [95, 353] width 81 height 8
click at [137, 356] on span "[URL][DOMAIN_NAME]" at bounding box center [95, 352] width 81 height 8
copy div "[URL][DOMAIN_NAME]"
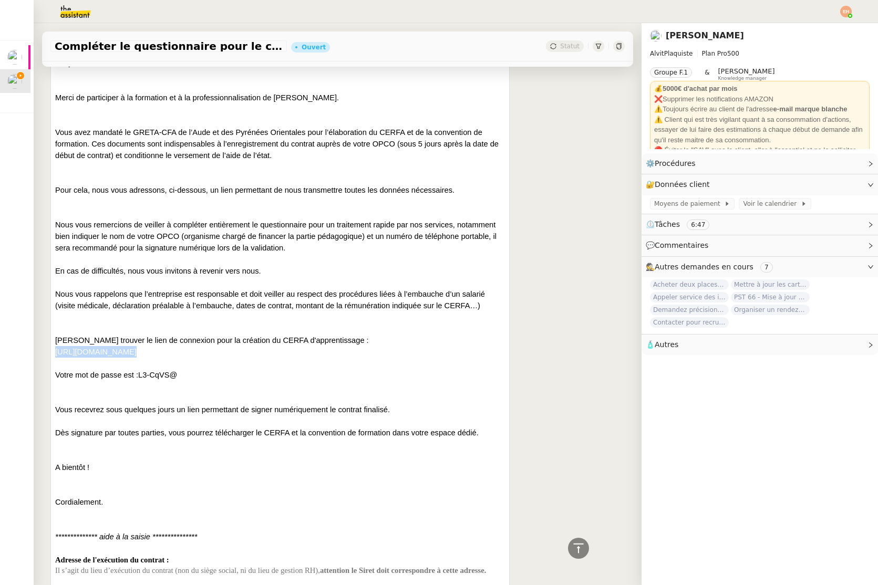
drag, startPoint x: 142, startPoint y: 374, endPoint x: 221, endPoint y: 374, distance: 78.8
click at [221, 374] on p "Votre mot de passe est : L3-CqVS@" at bounding box center [280, 375] width 450 height 12
copy span "L3-CqVS@"
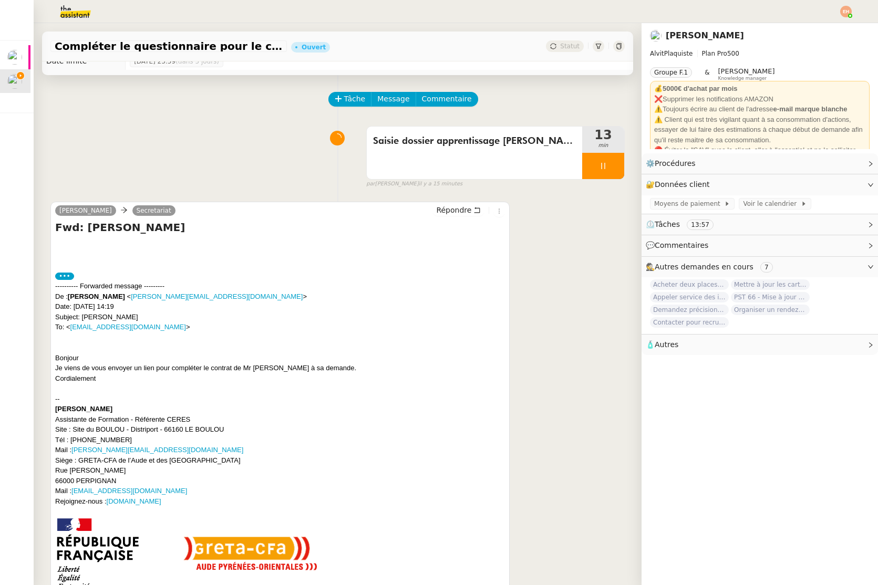
scroll to position [0, 0]
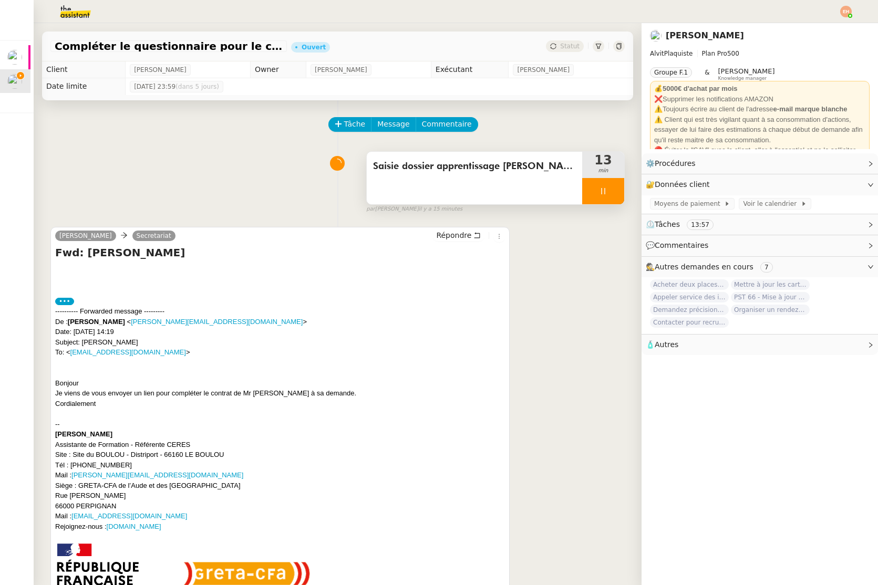
click at [605, 191] on icon at bounding box center [603, 191] width 4 height 6
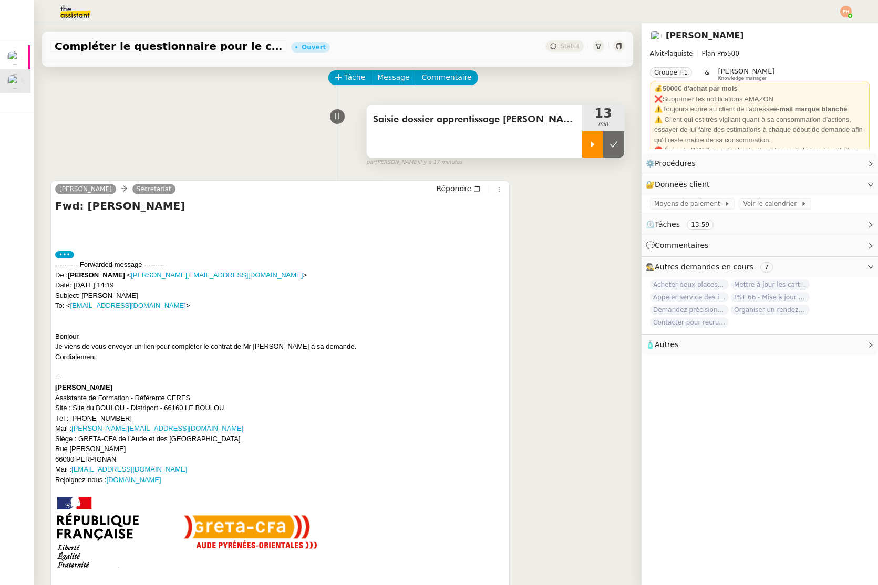
scroll to position [58, 0]
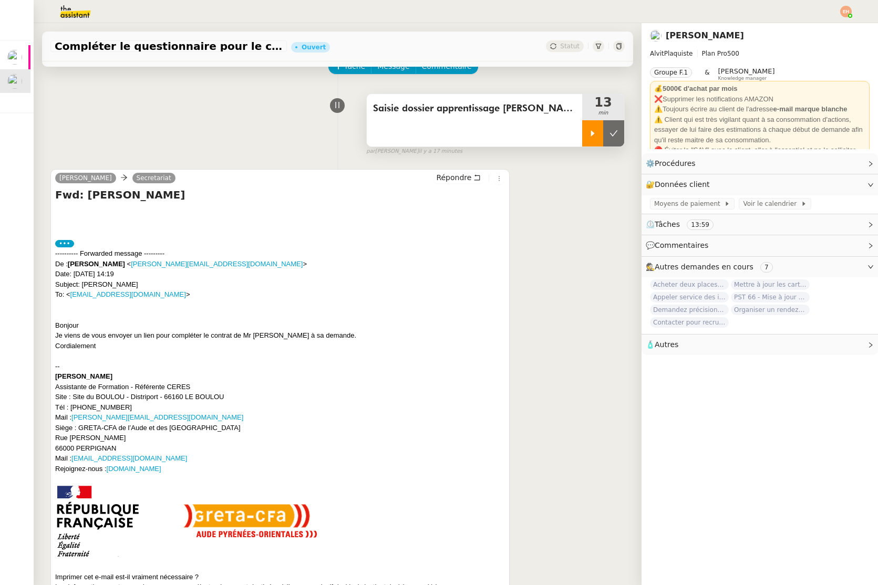
click at [581, 137] on div "Saisie dossier apprentissage [PERSON_NAME]" at bounding box center [474, 120] width 215 height 53
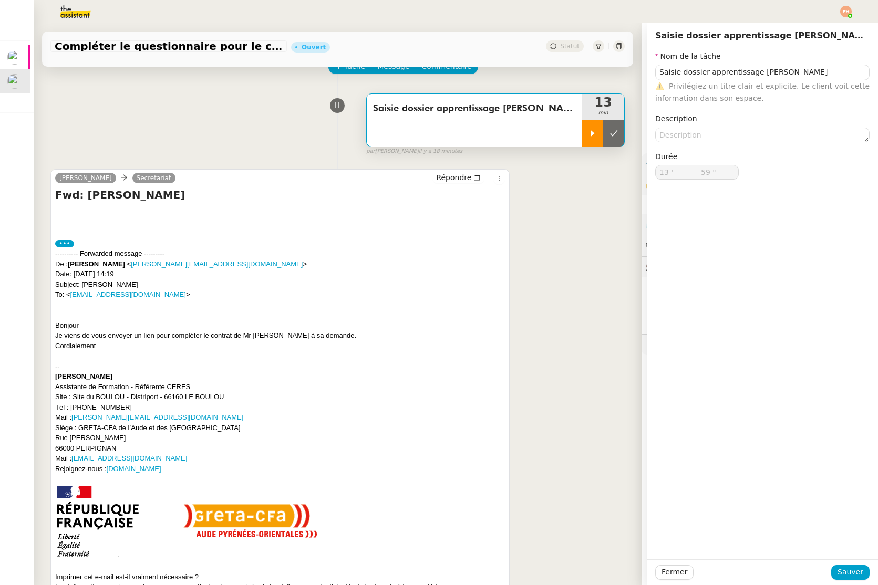
click at [587, 137] on div at bounding box center [592, 133] width 21 height 26
type input "Saisie dossier apprentissage [PERSON_NAME]"
type input "13 '"
type input "59 ""
type input "Saisie dossier apprentissage [PERSON_NAME]"
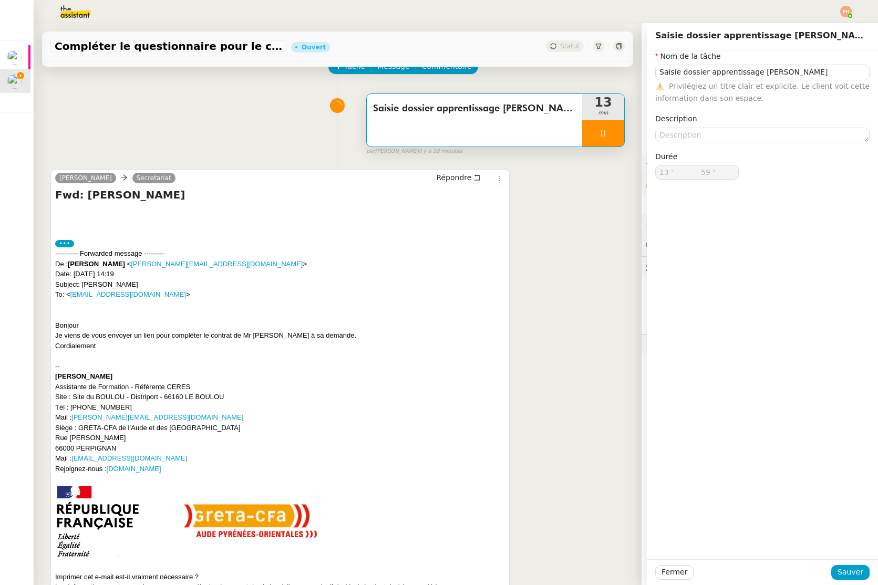
type input "13 '"
type input "59 ""
type input "14 '"
type input "59 ""
type input "15 '"
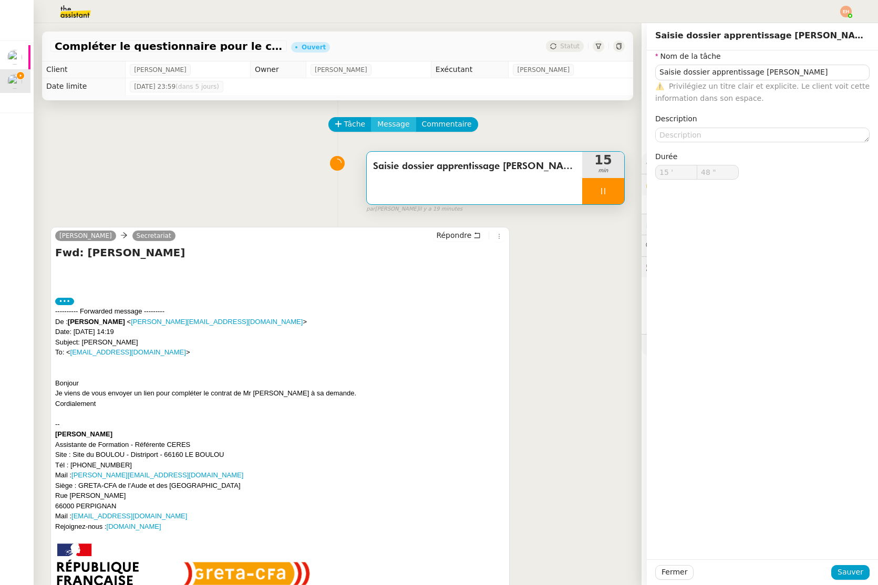
click at [393, 126] on span "Message" at bounding box center [393, 124] width 32 height 12
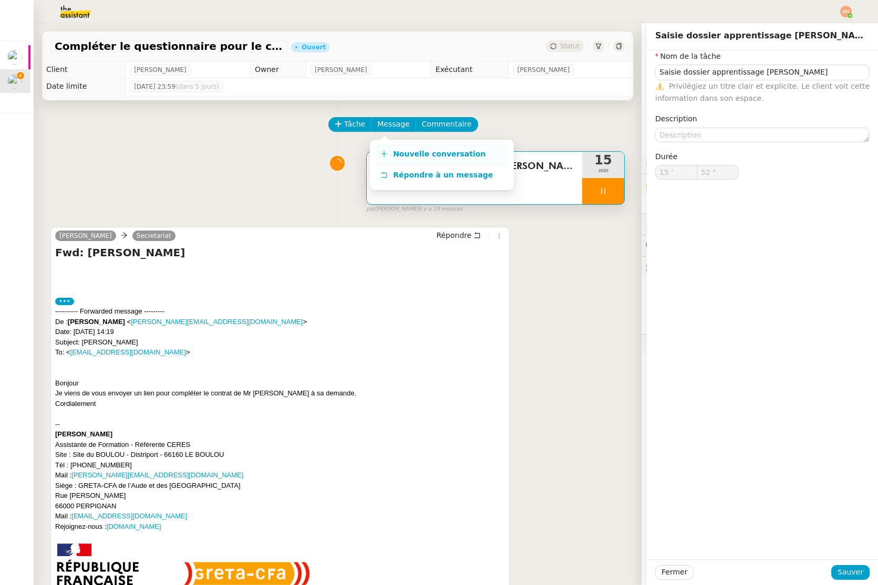
click at [413, 147] on link "Nouvelle conversation" at bounding box center [441, 154] width 131 height 21
type input "53 ""
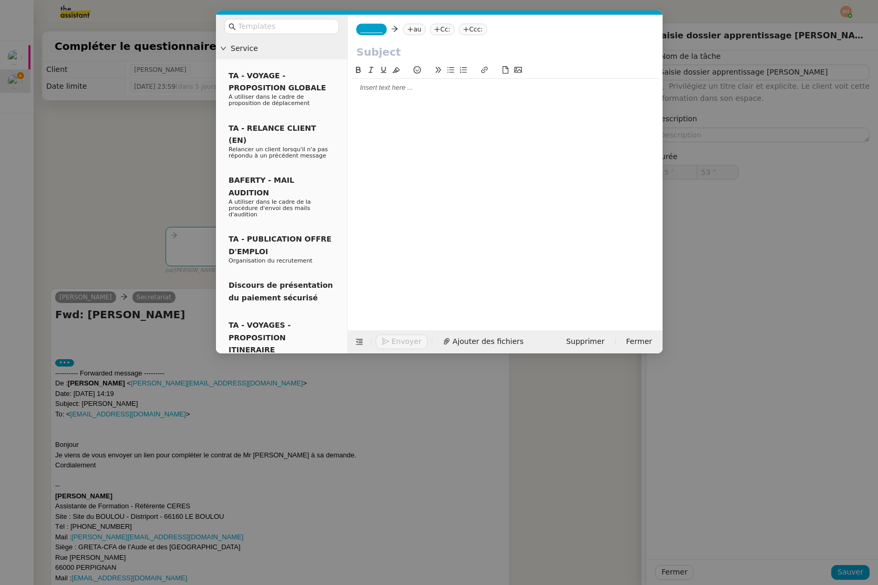
type input "Saisie dossier apprentissage [PERSON_NAME]"
type input "15 '"
type input "53 ""
type input "Saisie dossier apprentissage [PERSON_NAME]"
type input "15 '"
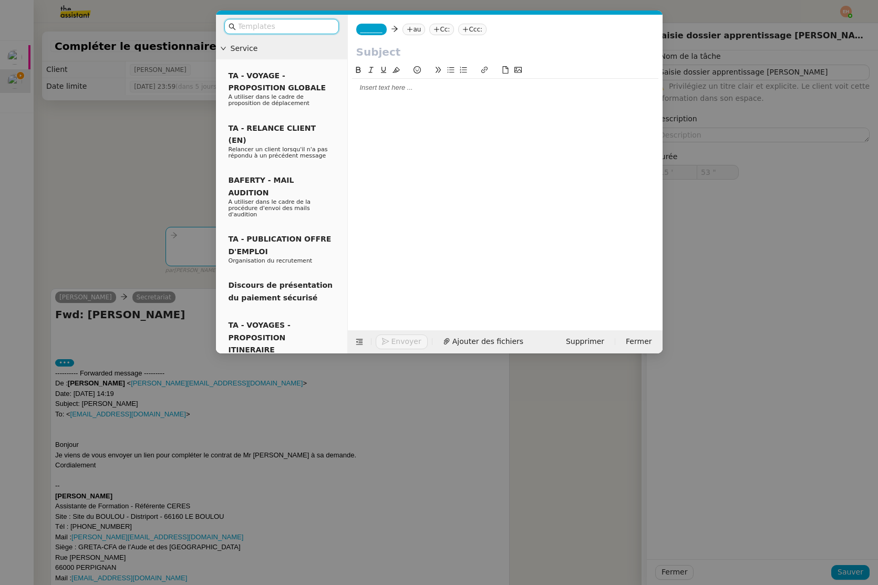
type input "53 ""
type input "Saisie dossier apprentissage [PERSON_NAME]"
type input "15 '"
type input "53 ""
type input "Saisie dossier apprentissage [PERSON_NAME]"
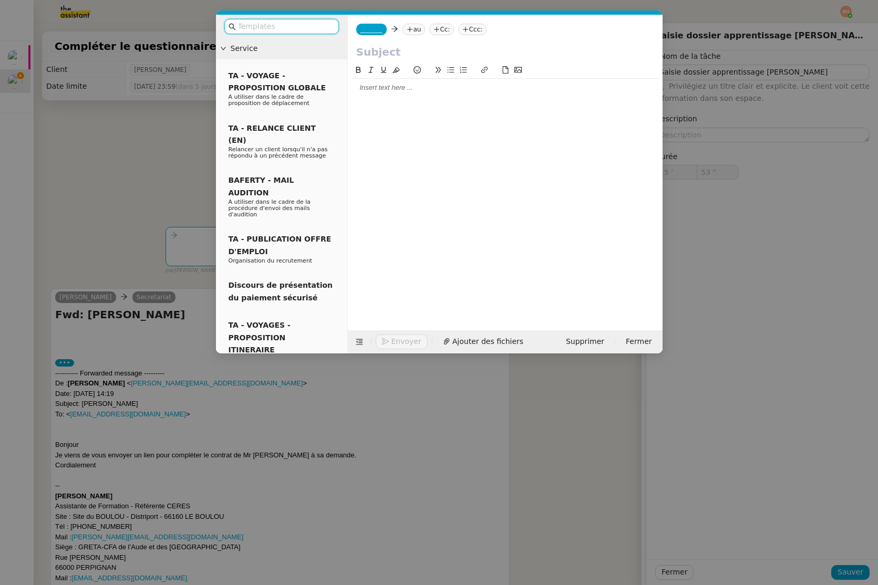
type input "15 '"
click at [399, 91] on div at bounding box center [505, 88] width 306 height 18
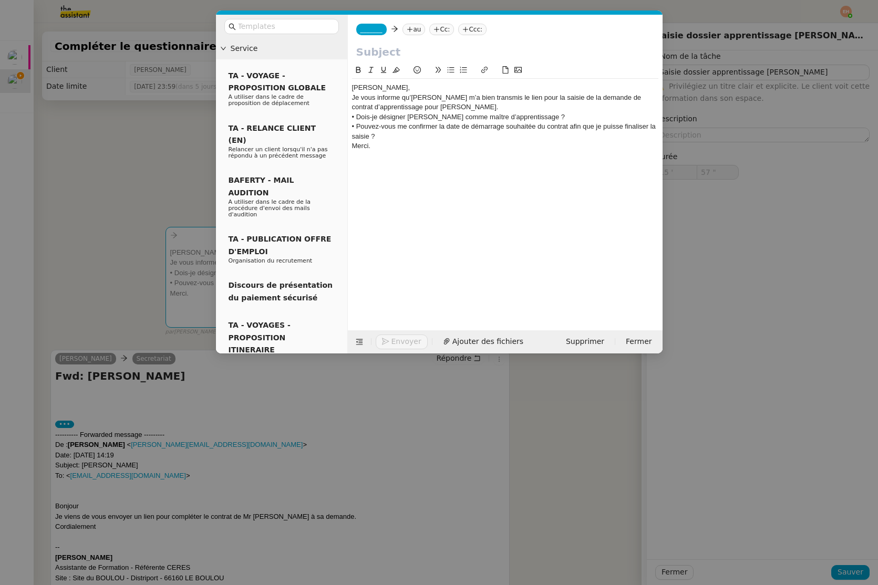
click at [376, 32] on span "_______" at bounding box center [371, 29] width 22 height 7
click at [390, 47] on span "Majao" at bounding box center [410, 46] width 101 height 8
click at [407, 31] on icon at bounding box center [406, 29] width 6 height 6
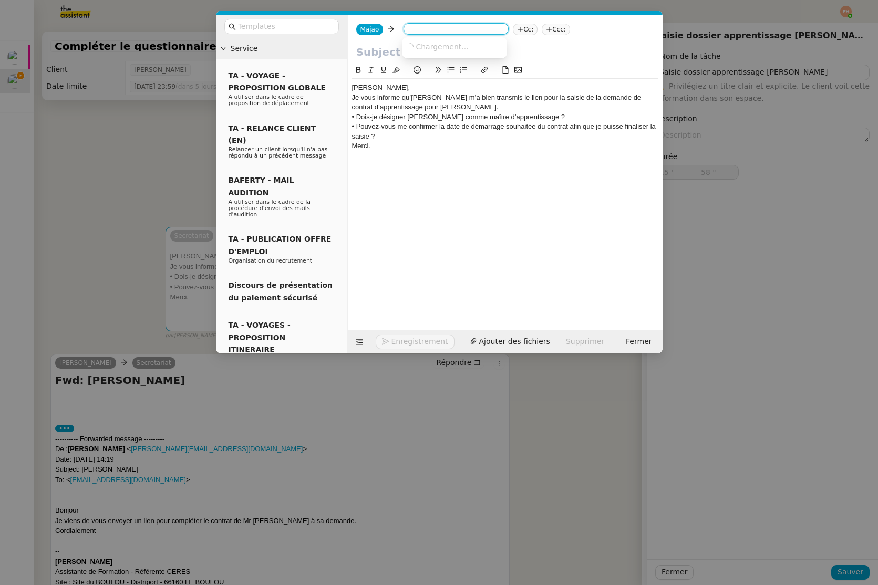
type input "59 ""
type input "16 '"
type input "1 ""
type input "v"
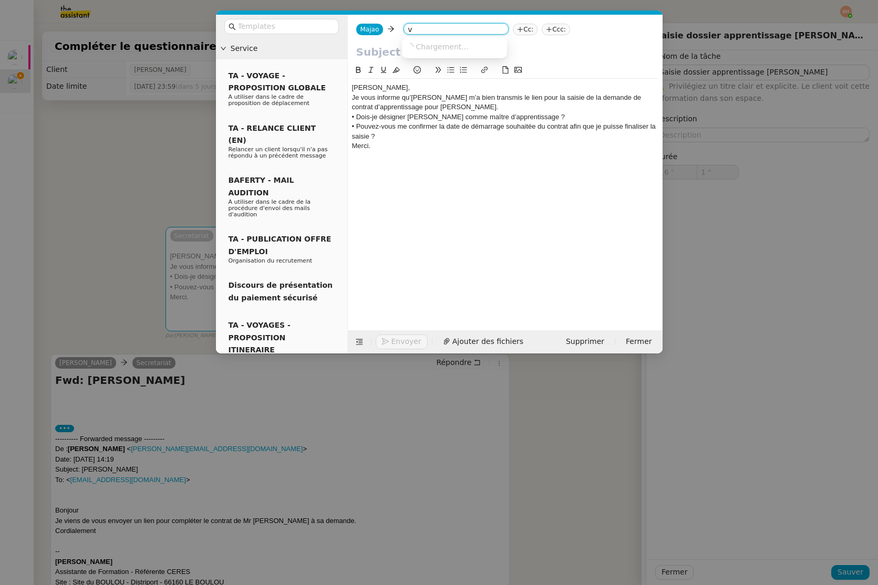
scroll to position [0, 0]
type input "2 ""
type input "vitor"
type input "3 ""
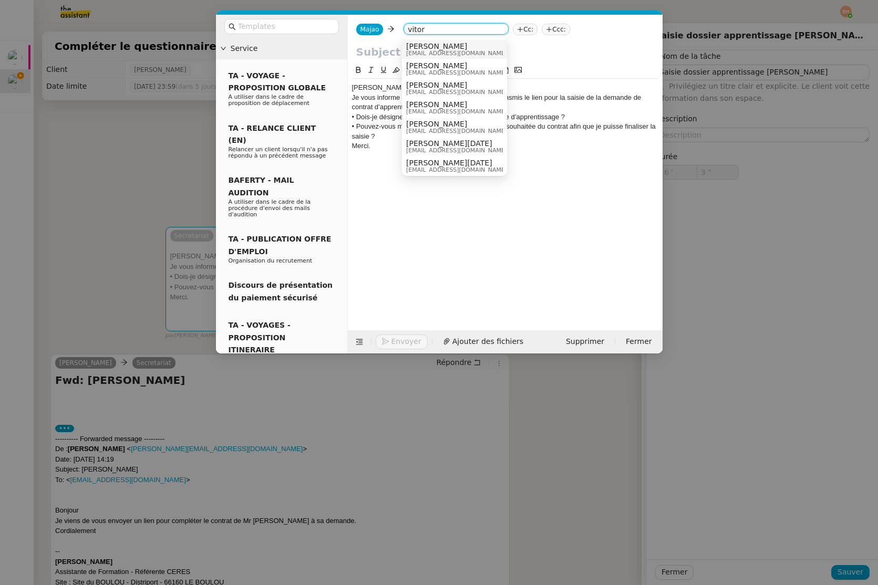
type input "vitor"
click at [466, 51] on span "[EMAIL_ADDRESS][DOMAIN_NAME]" at bounding box center [456, 53] width 101 height 6
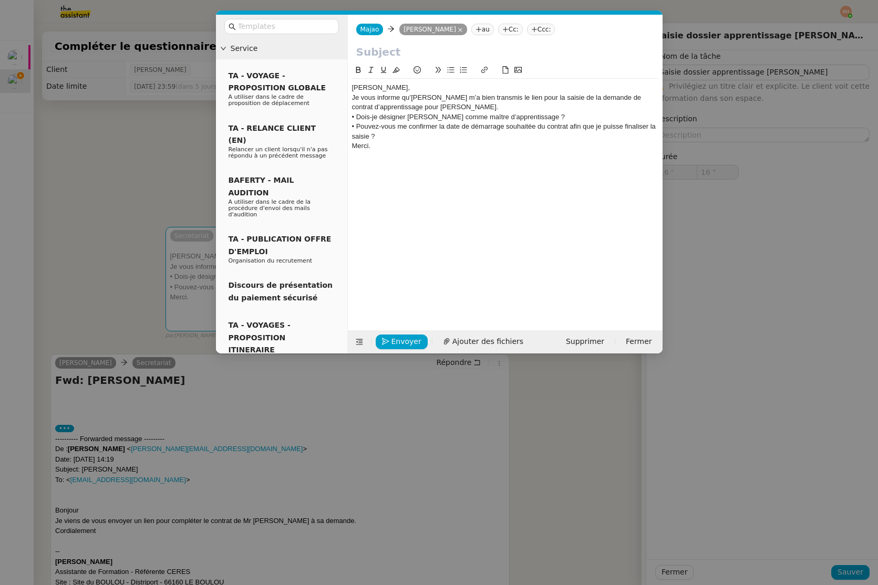
type input "17 ""
click at [421, 55] on input "text" at bounding box center [505, 52] width 298 height 16
paste input "Contrat d’apprentissage [PERSON_NAME] – Informations complémentaires nécessaires"
type input "Contrat d’apprentissage [PERSON_NAME] – Informations complémentaires nécessaires"
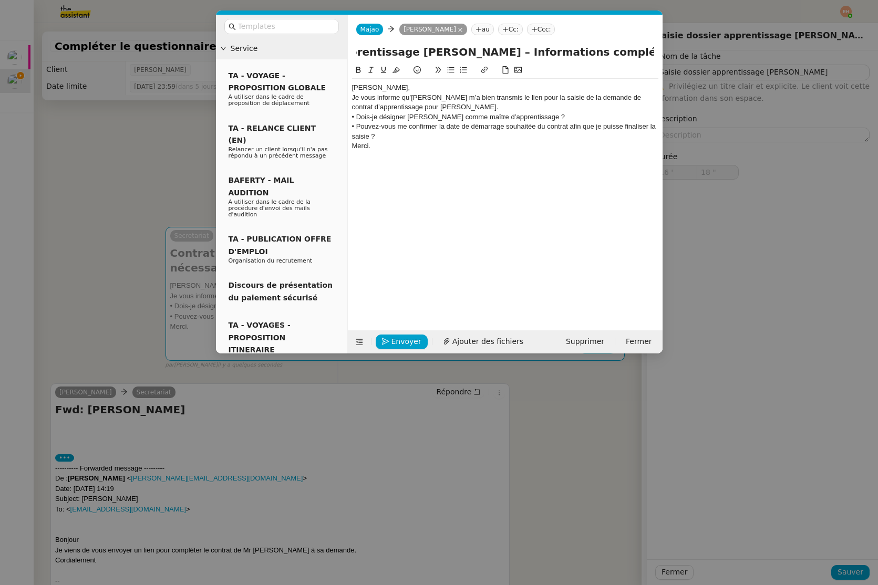
type input "19 ""
click at [433, 53] on input "Contrat d’apprentissage [PERSON_NAME] – Informations complémentaires nécessaires" at bounding box center [505, 52] width 298 height 16
type input "Contrat d’apprentissage [PERSON_NAME] – Informations complémentaires nécessaires"
type input "20 ""
type input "Contrat d’apprentissage [PERSON_NAME]– Informations complémentaires nécessaires"
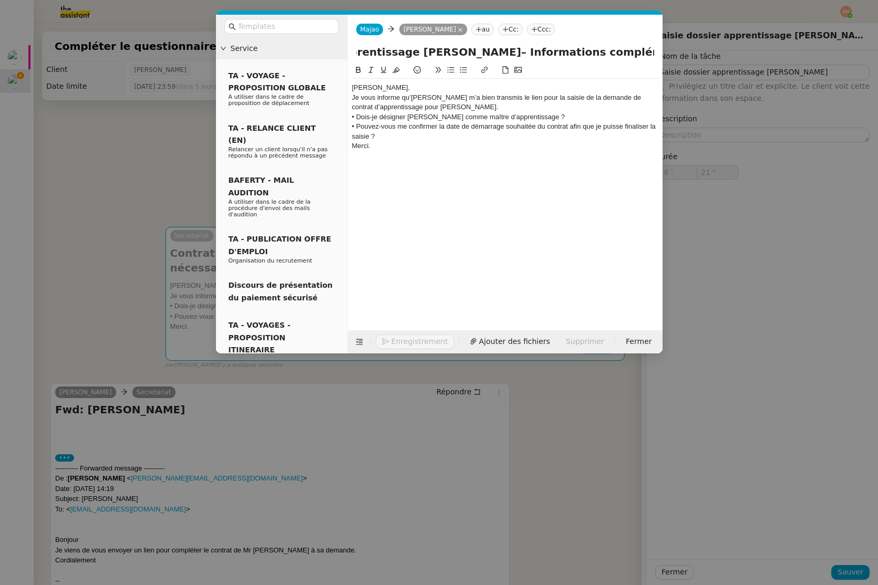
type input "22 ""
type input "Contrat d’apprentissage [PERSON_NAME]– Informations complémentaires nécessaires"
type input "23 ""
type input "Contrat d’apprentissage [PERSON_NAME] – Informations complémentaires nécessaires"
click at [447, 54] on input "Contrat d’apprentissage [PERSON_NAME] – Informations complémentaires nécessaires" at bounding box center [505, 52] width 298 height 16
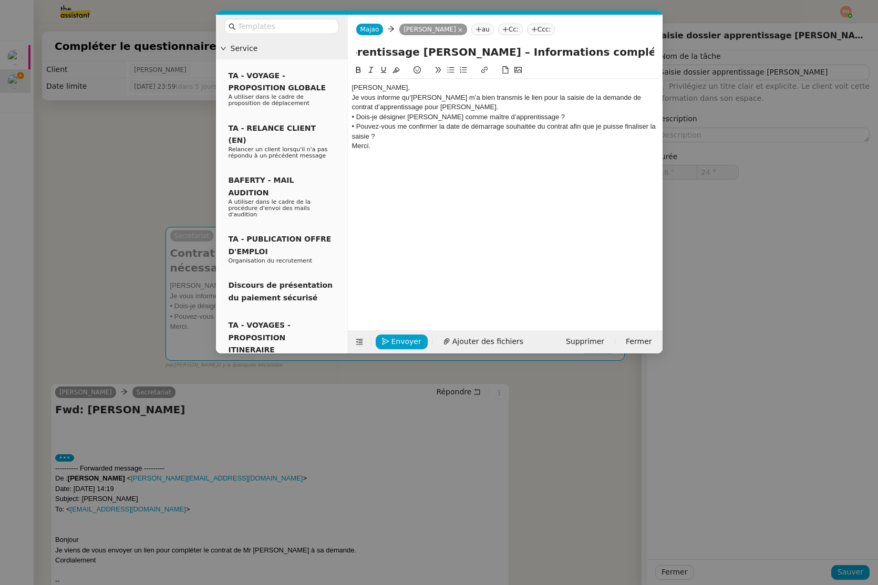
click at [447, 54] on input "Contrat d’apprentissage [PERSON_NAME] – Informations complémentaires nécessaires" at bounding box center [505, 52] width 298 height 16
type input "25 ""
type input "Contrat d’apprentissage [PERSON_NAME] – Informations complémentaires nécessaires"
click at [530, 103] on div "Je vous informe qu’[PERSON_NAME] m’a bien transmis le lien pour la saisie de la…" at bounding box center [505, 102] width 306 height 19
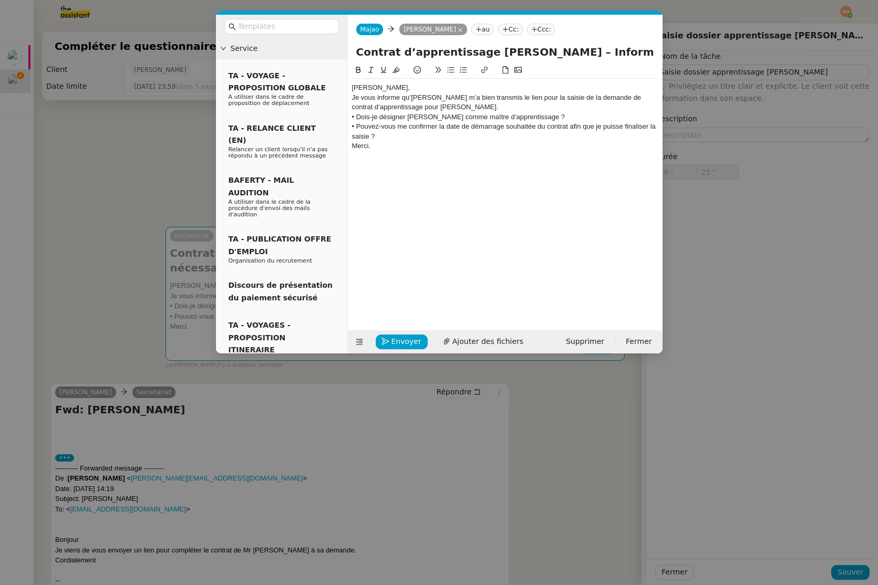
type input "26 ""
drag, startPoint x: 438, startPoint y: 109, endPoint x: 452, endPoint y: 112, distance: 14.5
click at [438, 109] on div "Je vous informe qu’[PERSON_NAME] m’a bien transmis le lien pour la saisie de la…" at bounding box center [505, 102] width 306 height 19
click at [454, 86] on div "[PERSON_NAME]," at bounding box center [505, 87] width 306 height 9
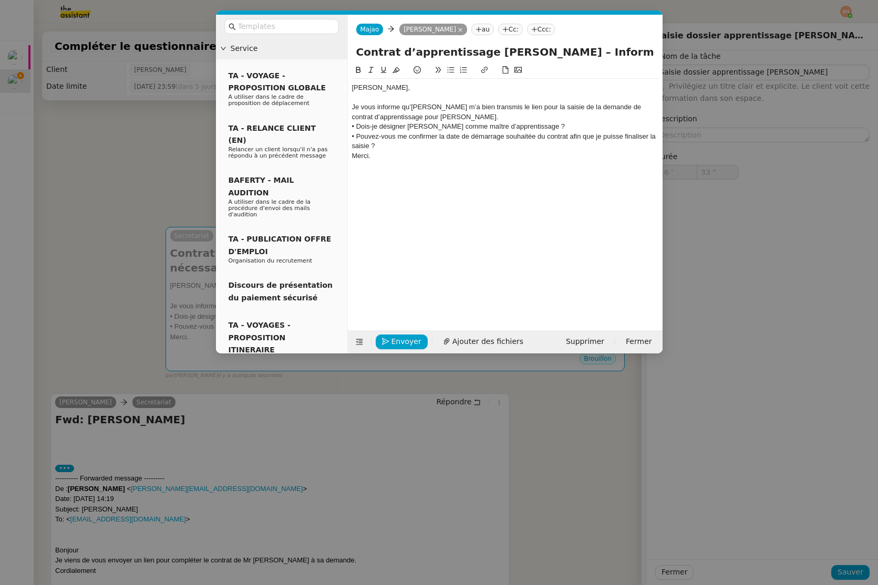
click at [509, 114] on div "Je vous informe qu’[PERSON_NAME] m’a bien transmis le lien pour la saisie de la…" at bounding box center [505, 111] width 306 height 19
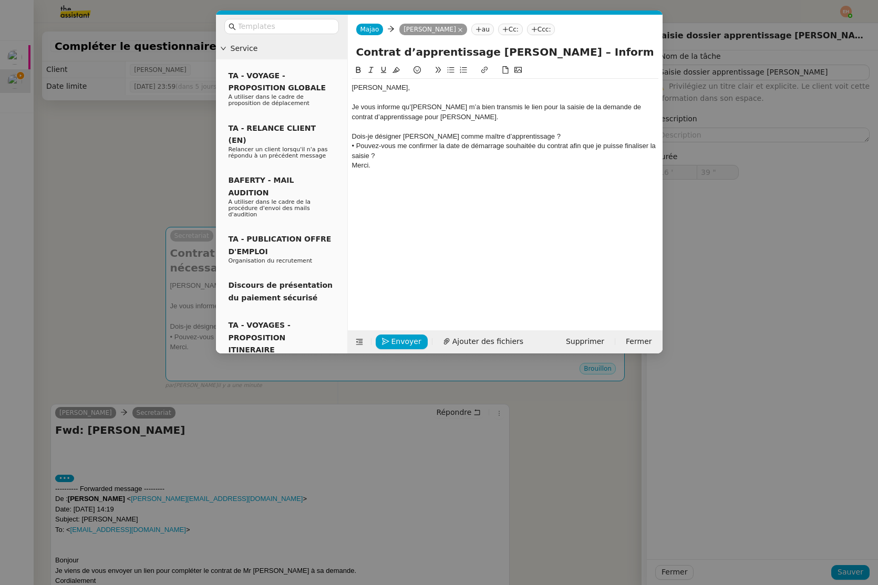
click at [453, 71] on icon at bounding box center [450, 69] width 7 height 7
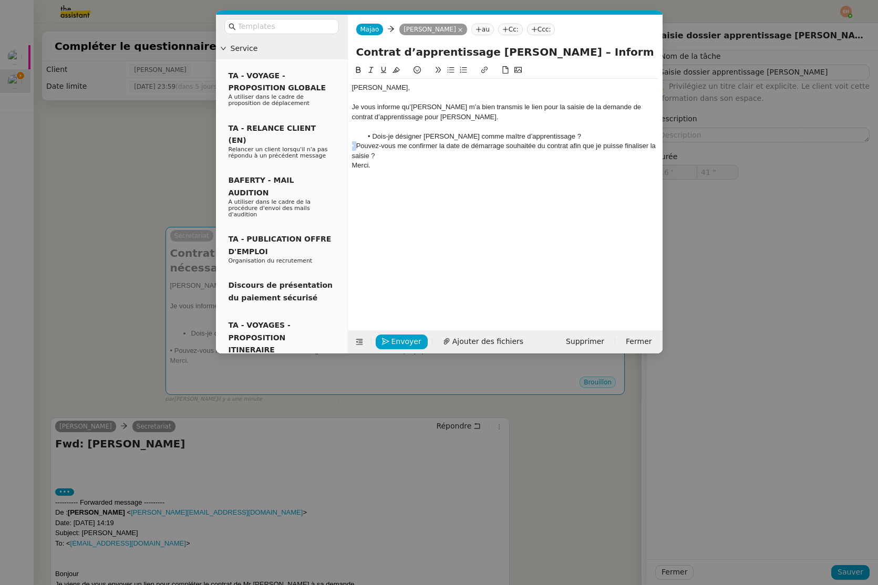
drag, startPoint x: 357, startPoint y: 148, endPoint x: 347, endPoint y: 149, distance: 9.5
click at [348, 149] on nz-spin "[PERSON_NAME], Je vous informe qu’[PERSON_NAME] m’a bien transmis le lien pour …" at bounding box center [505, 191] width 315 height 254
click at [452, 74] on button at bounding box center [450, 70] width 13 height 12
drag, startPoint x: 454, startPoint y: 144, endPoint x: 453, endPoint y: 149, distance: 5.5
click at [454, 144] on li "Pouvez-vous me confirmer la date de démarrage souhaitée du contrat afin que je …" at bounding box center [510, 150] width 296 height 19
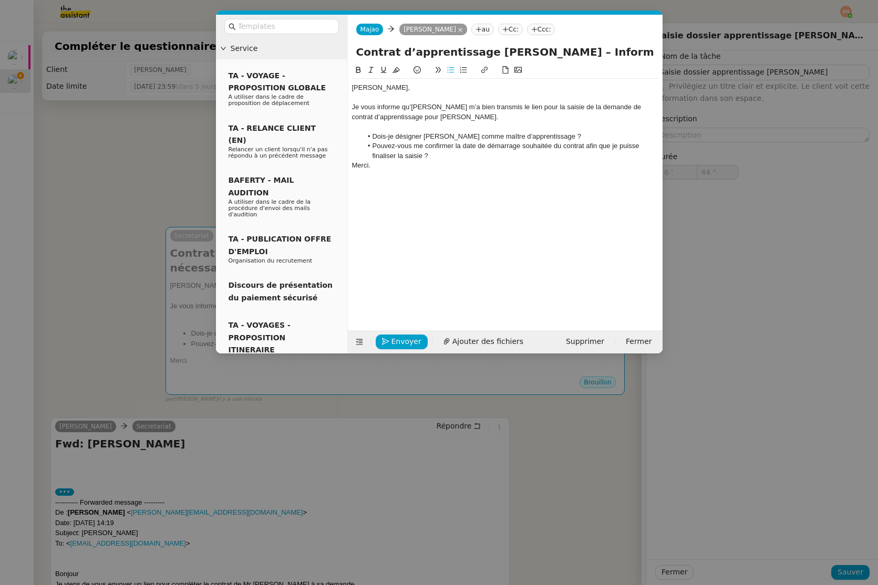
click at [451, 157] on li "Pouvez-vous me confirmer la date de démarrage souhaitée du contrat afin que je …" at bounding box center [510, 150] width 296 height 19
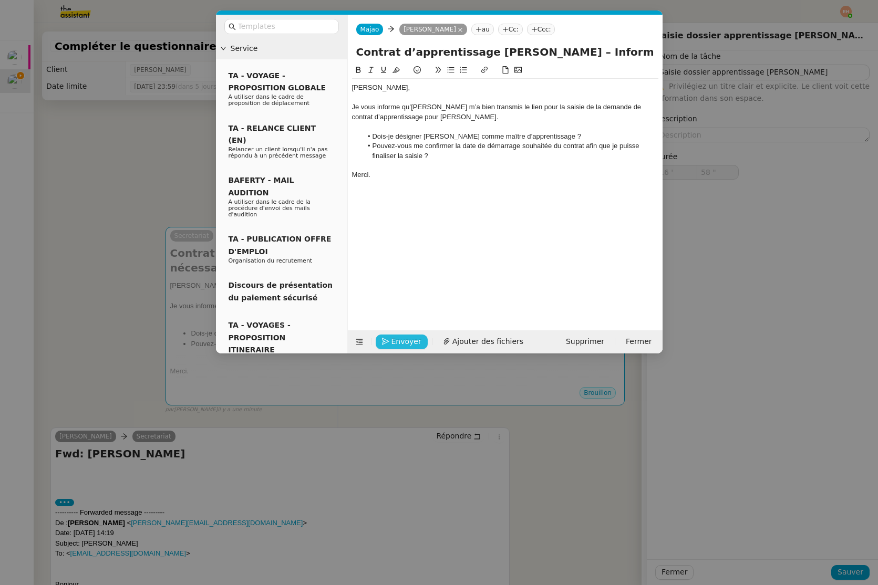
click at [388, 345] on icon "button" at bounding box center [385, 341] width 7 height 7
type input "59 ""
click at [388, 330] on icon "button" at bounding box center [385, 326] width 7 height 7
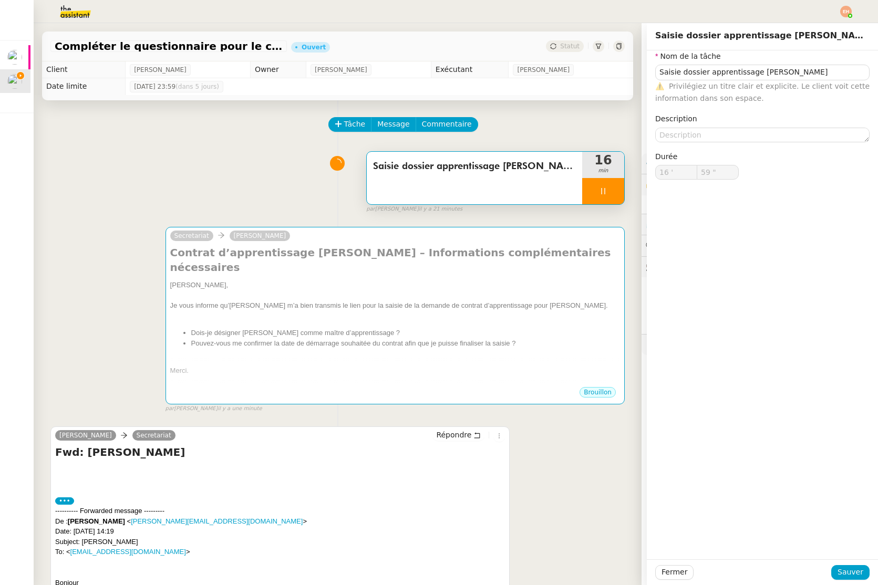
type input "17 '"
type input "0 ""
click at [593, 189] on div at bounding box center [603, 191] width 42 height 26
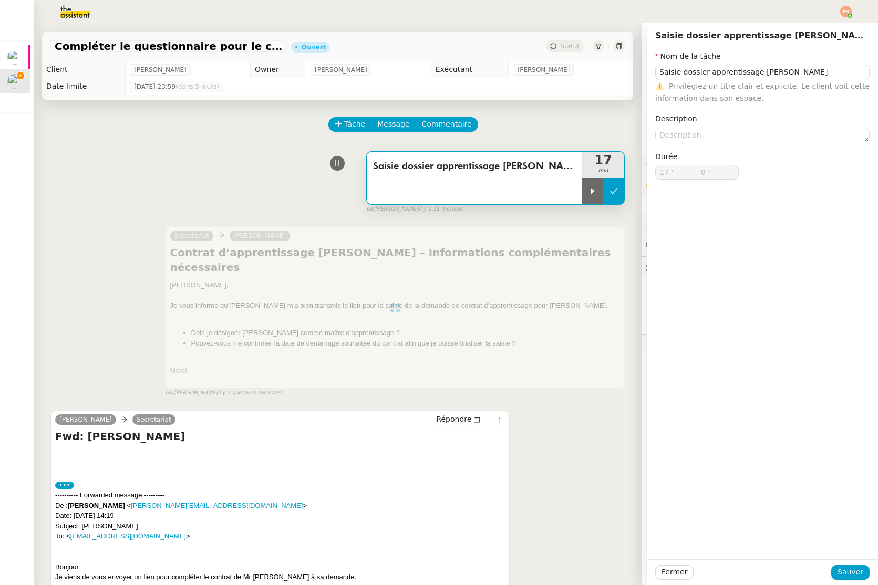
click at [617, 200] on button at bounding box center [613, 191] width 21 height 26
type input "Saisie dossier apprentissage [PERSON_NAME]"
type input "17 '"
type input "0 ""
type input "Saisie dossier apprentissage [PERSON_NAME]"
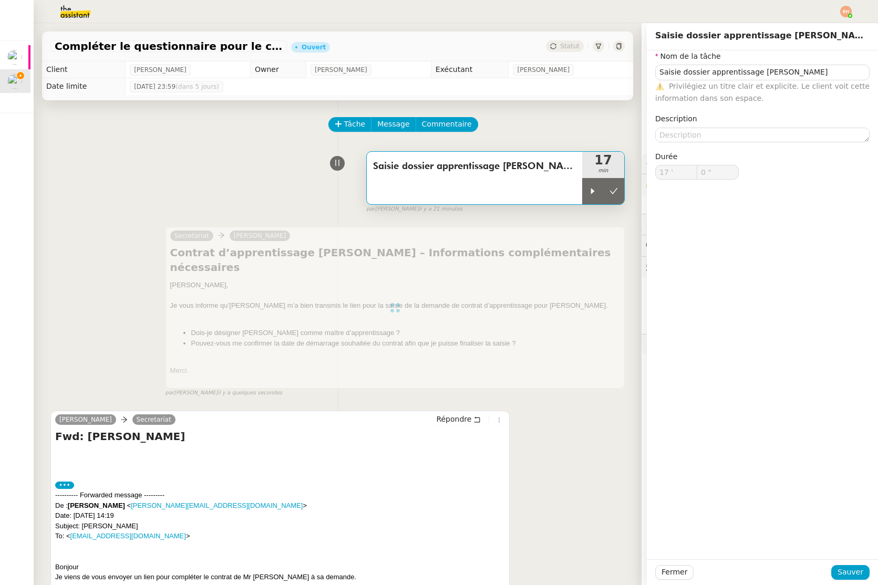
type input "17 '"
type input "0 ""
type input "Saisie dossier apprentissage [PERSON_NAME]"
type input "17 '"
type input "0 ""
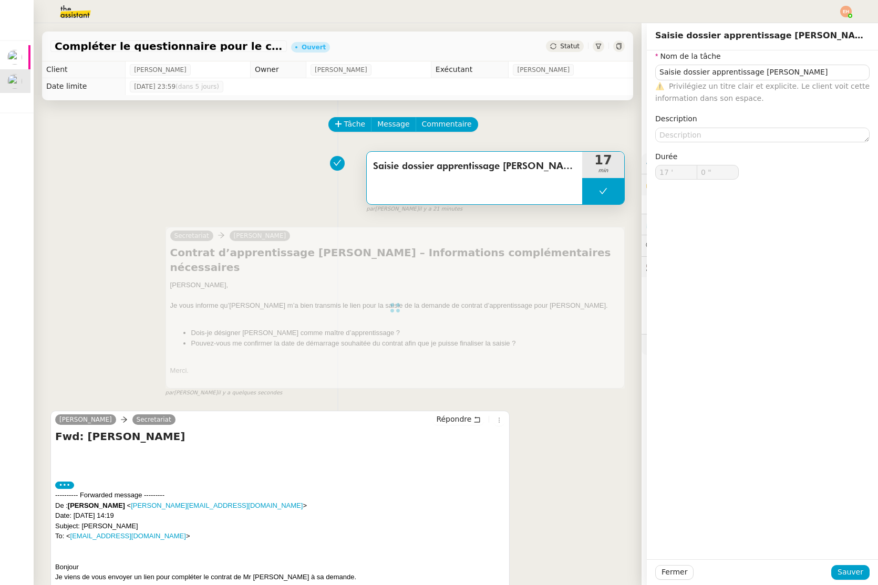
type input "Saisie dossier apprentissage [PERSON_NAME]"
type input "17 '"
type input "0 ""
type input "Saisie dossier apprentissage [PERSON_NAME]"
type input "17 '"
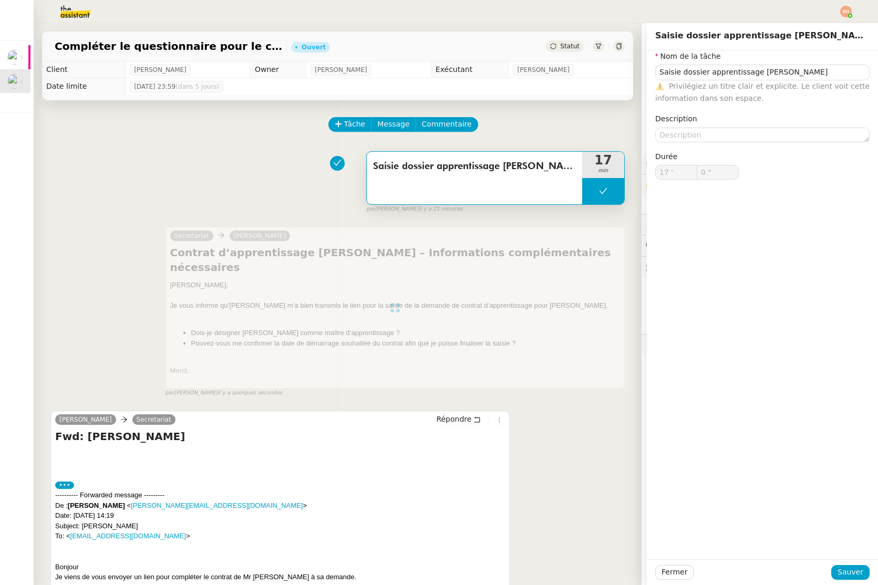
type input "0 ""
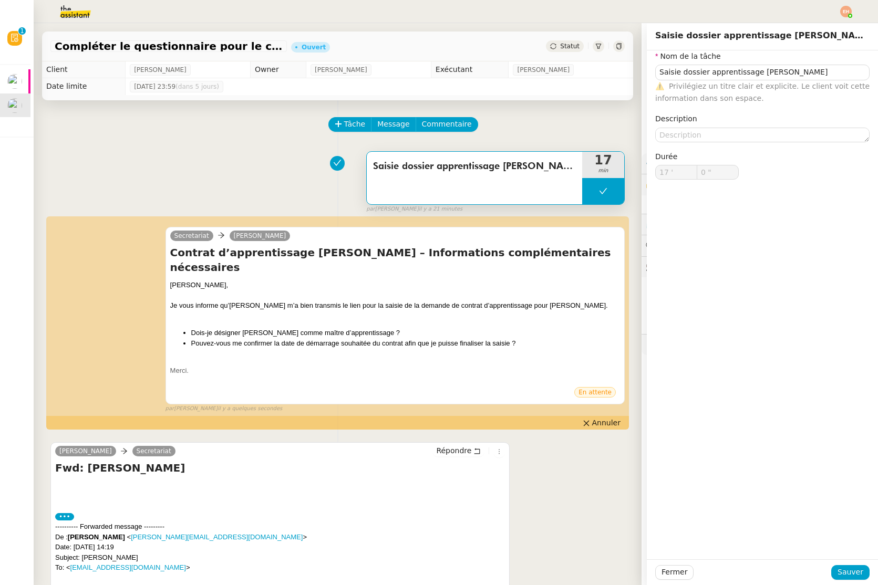
type input "Saisie dossier apprentissage [PERSON_NAME]"
type input "17 '"
type input "0 ""
type input "Saisie dossier apprentissage [PERSON_NAME]"
type input "17 '"
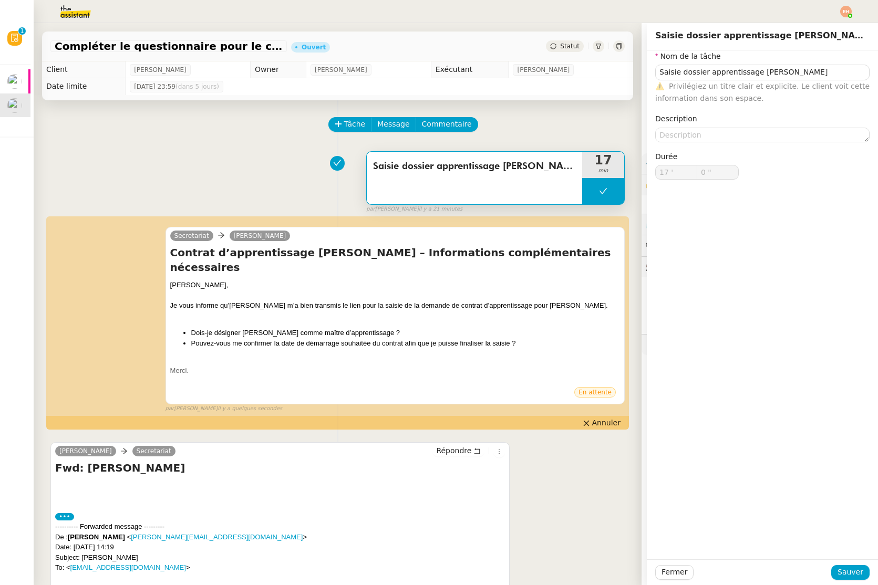
type input "0 ""
type input "Saisie dossier apprentissage [PERSON_NAME]"
type input "17 '"
type input "0 ""
click at [567, 49] on span "Statut" at bounding box center [569, 46] width 19 height 7
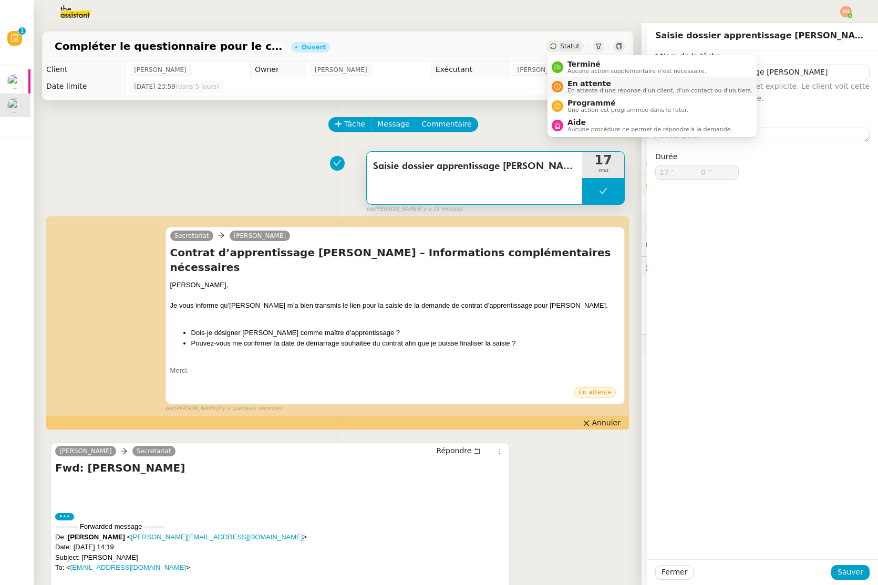
click at [575, 82] on span "En attente" at bounding box center [659, 83] width 185 height 8
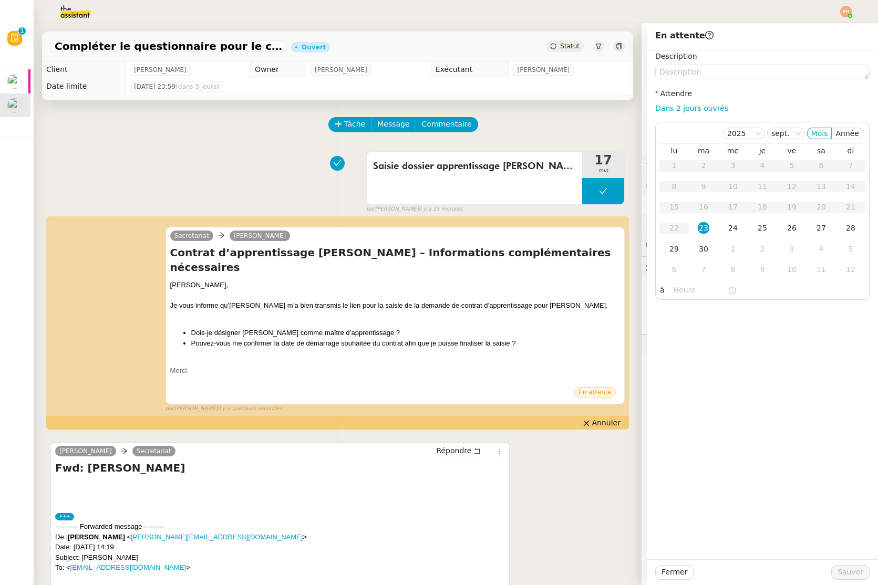
click at [706, 115] on div "Description Attendre Dans 2 jours ouvrés [DATE] Mois Année lu ma me je ve sa di…" at bounding box center [762, 175] width 214 height 250
click at [708, 108] on link "Dans 2 jours ouvrés" at bounding box center [691, 108] width 73 height 8
type input "07:00"
click at [717, 571] on span "Sauver" at bounding box center [850, 572] width 26 height 12
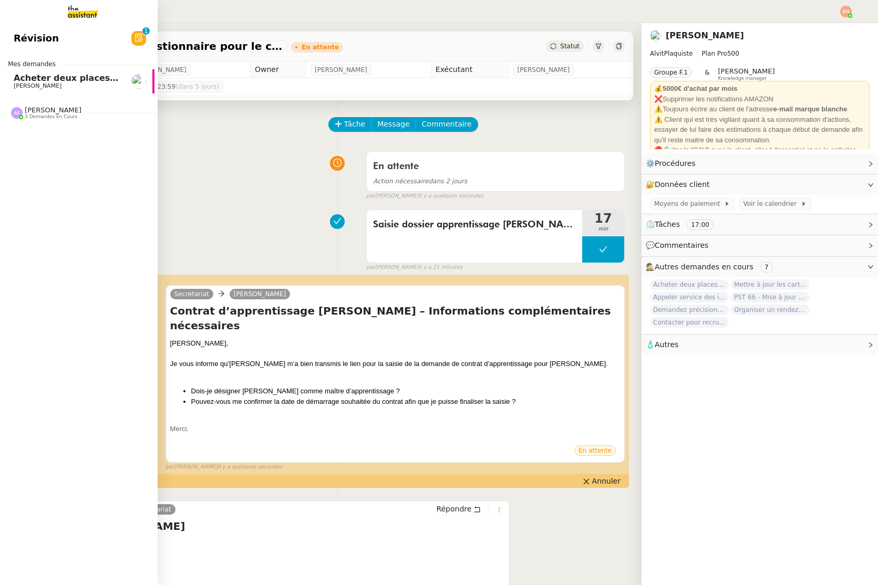
click at [50, 85] on span "[PERSON_NAME]" at bounding box center [67, 86] width 106 height 6
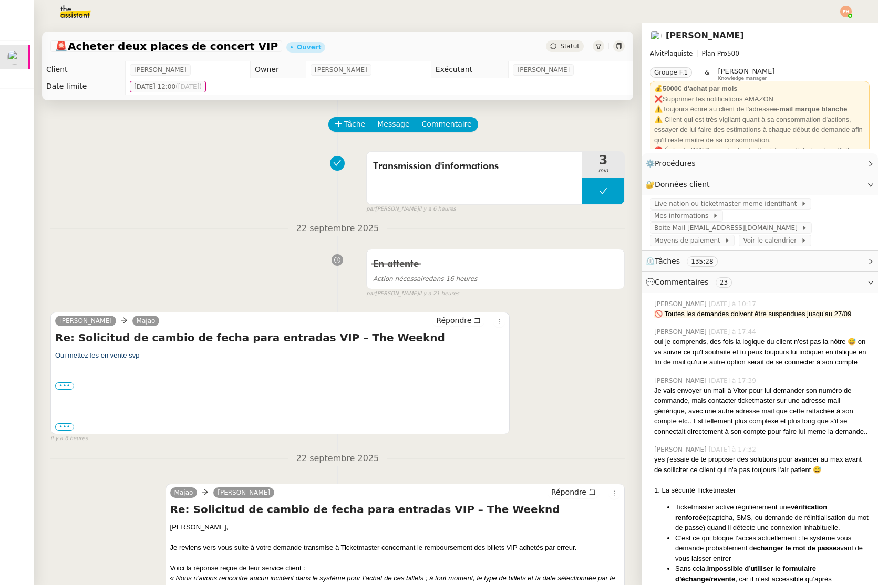
click at [70, 3] on img at bounding box center [66, 11] width 81 height 23
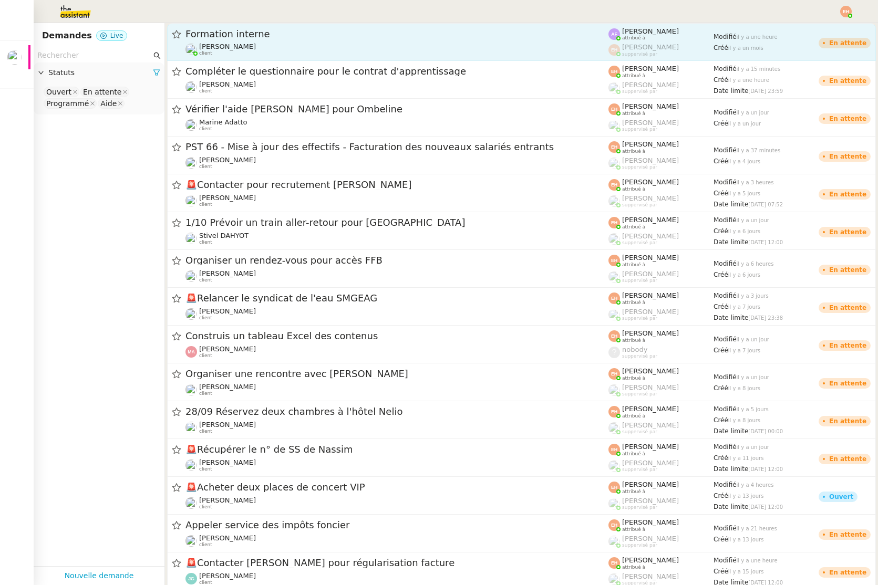
click at [249, 37] on span "Formation interne" at bounding box center [396, 33] width 423 height 9
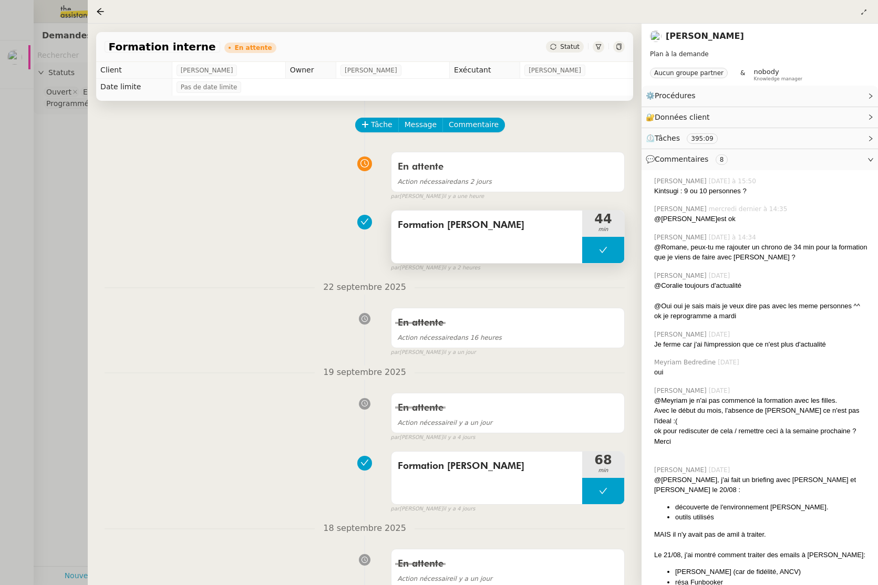
click at [496, 242] on div "Formation [PERSON_NAME]" at bounding box center [486, 237] width 191 height 53
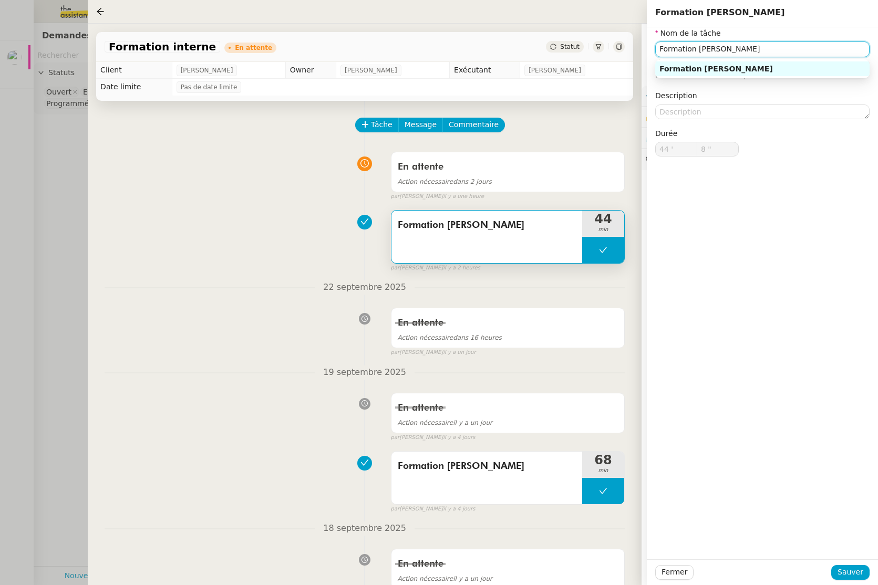
click at [717, 43] on input "Formation [PERSON_NAME]" at bounding box center [762, 49] width 214 height 15
drag, startPoint x: 670, startPoint y: 573, endPoint x: 666, endPoint y: 568, distance: 5.6
click at [670, 573] on span "Fermer" at bounding box center [674, 572] width 26 height 12
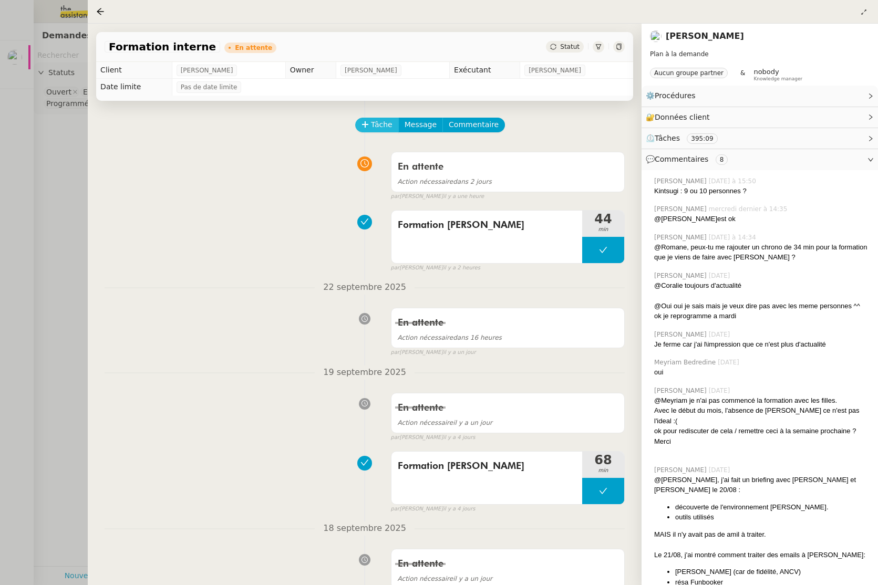
click at [368, 123] on icon at bounding box center [364, 124] width 7 height 7
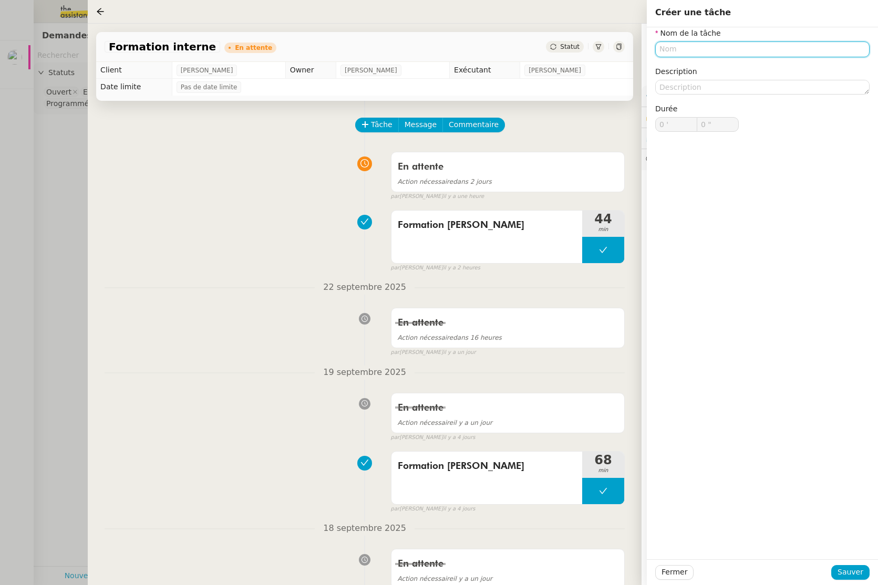
paste input "Formation [PERSON_NAME]"
type input "Formation [PERSON_NAME]"
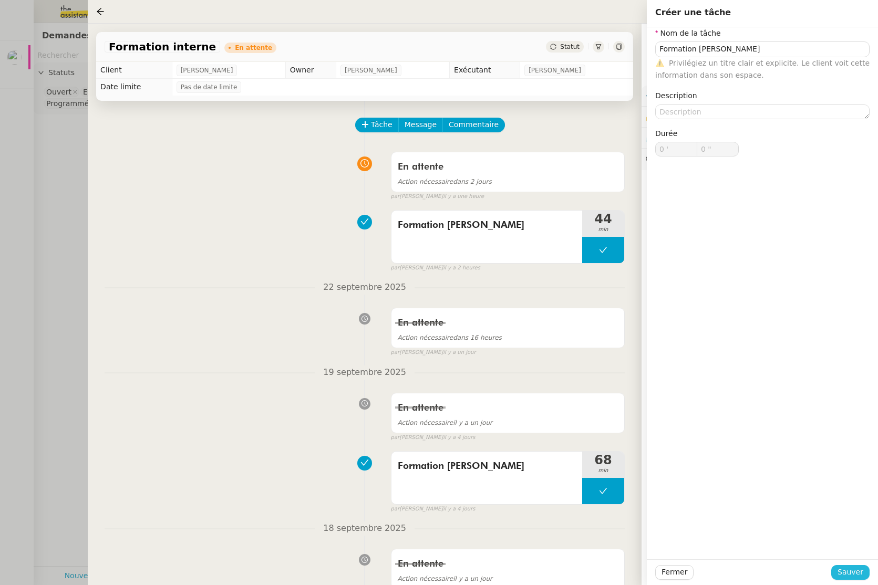
click at [717, 565] on button "Sauver" at bounding box center [850, 572] width 38 height 15
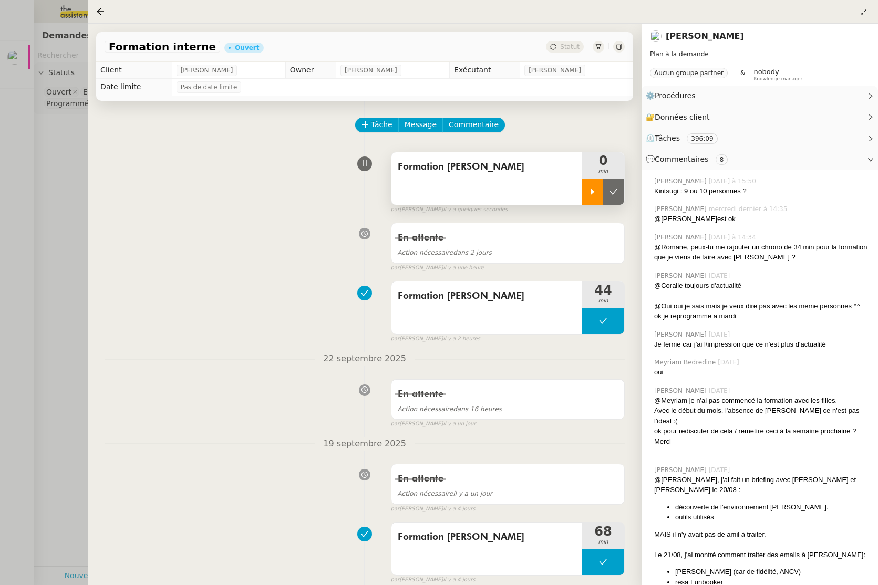
click at [600, 194] on div at bounding box center [592, 192] width 21 height 26
click at [717, 118] on div "🔐 Données client Modifier" at bounding box center [751, 117] width 211 height 12
